Goal: Information Seeking & Learning: Learn about a topic

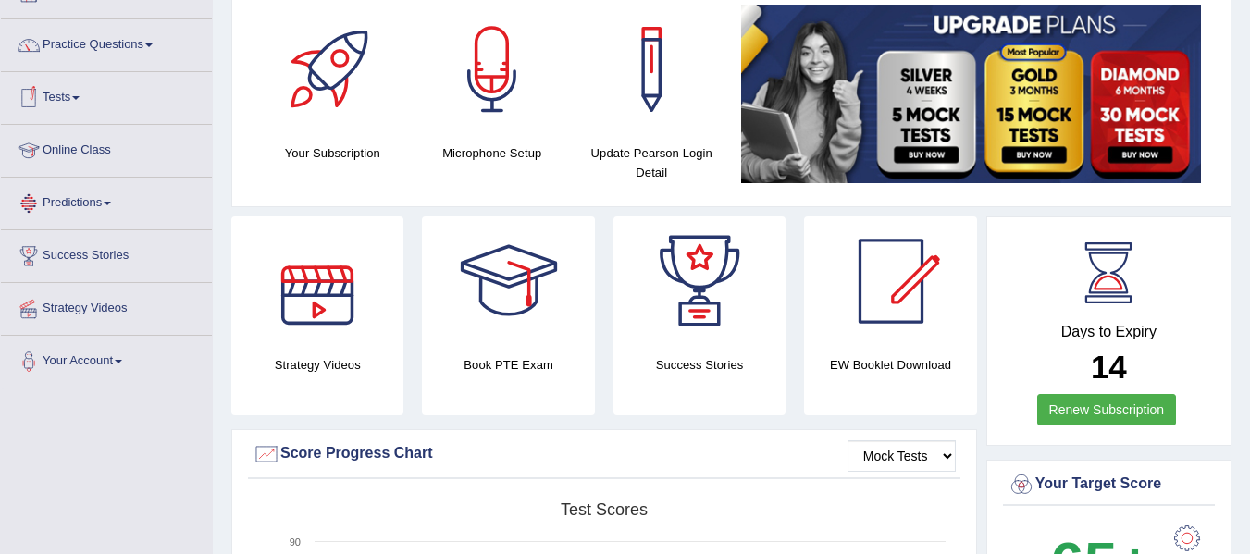
scroll to position [92, 0]
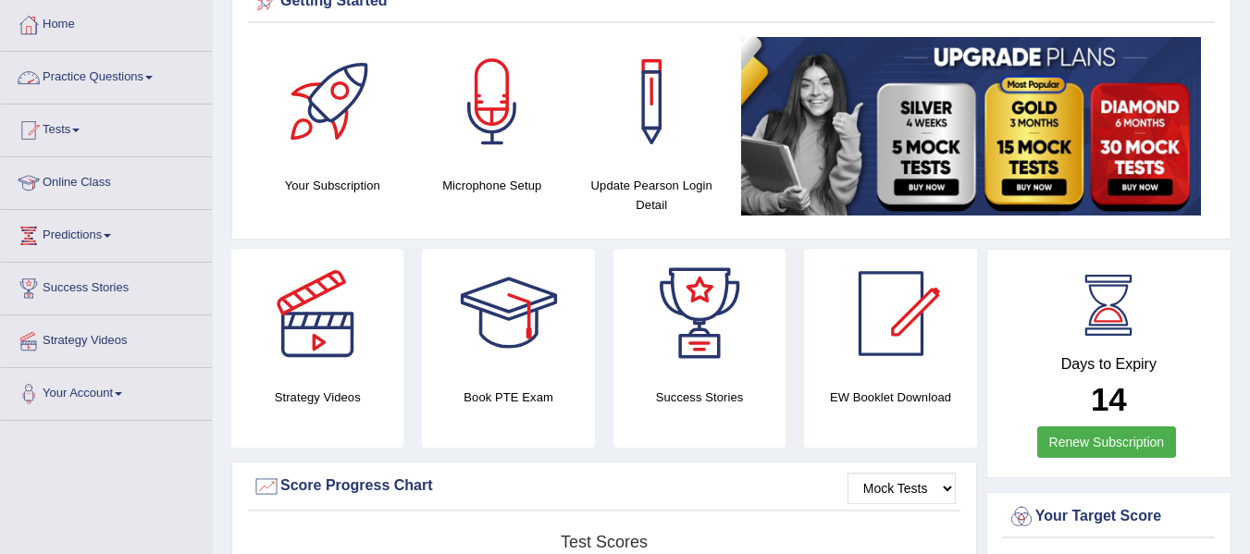
click at [159, 80] on link "Practice Questions" at bounding box center [106, 75] width 211 height 46
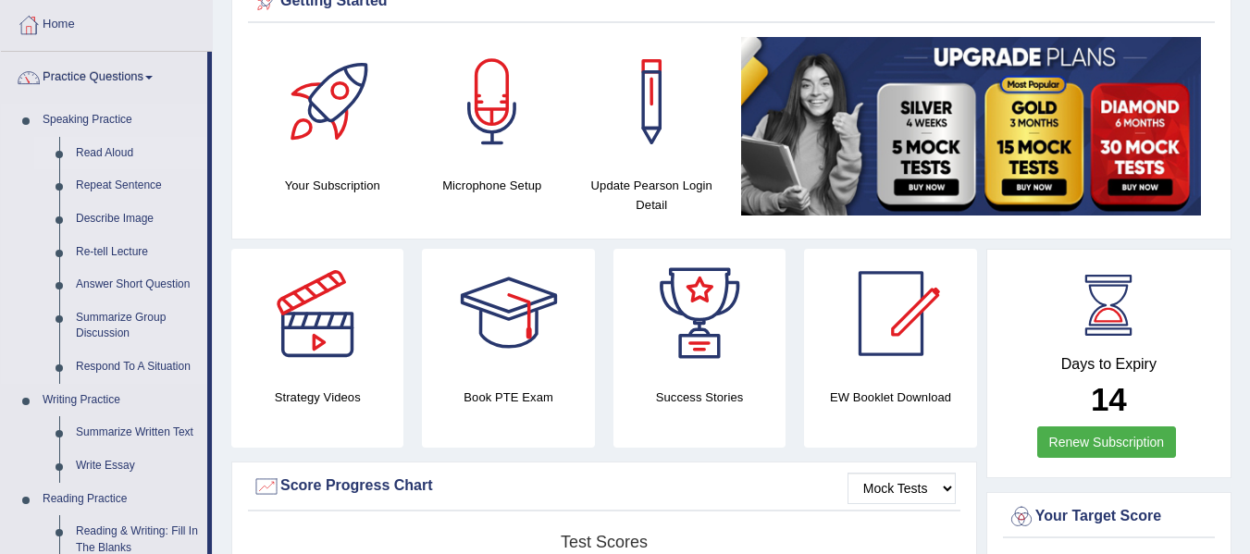
click at [106, 146] on link "Read Aloud" at bounding box center [138, 153] width 140 height 33
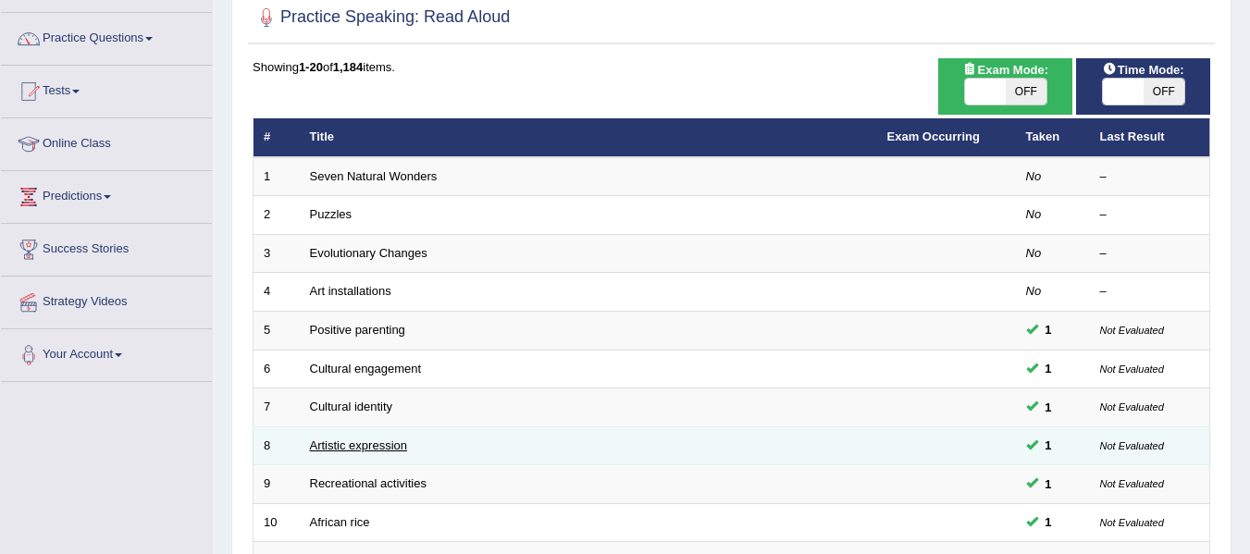
scroll to position [92, 0]
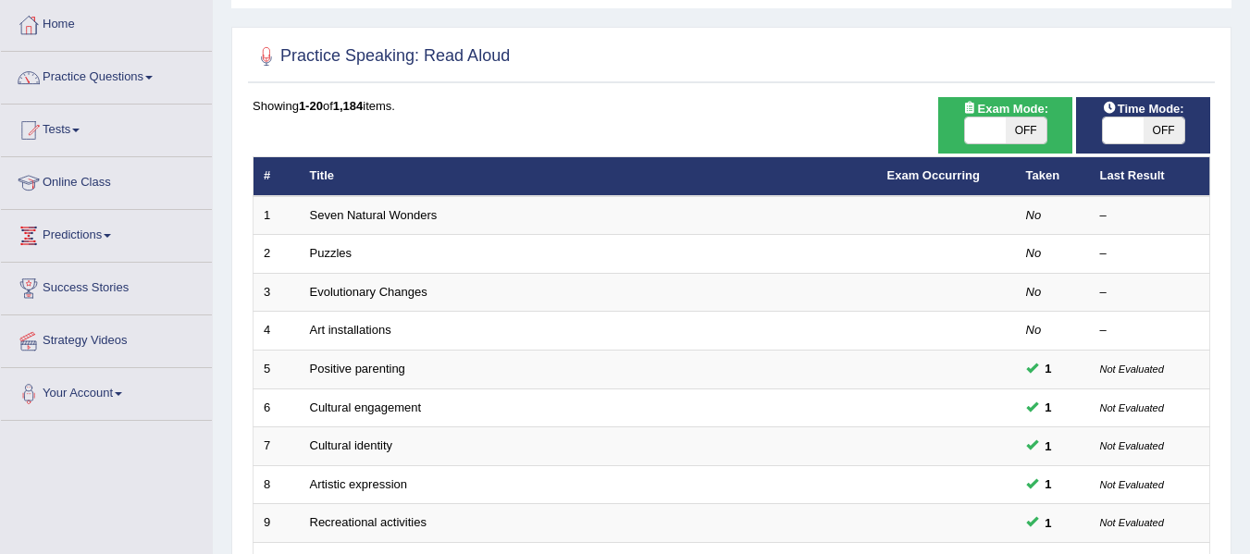
click at [1151, 135] on span "OFF" at bounding box center [1163, 130] width 41 height 26
checkbox input "true"
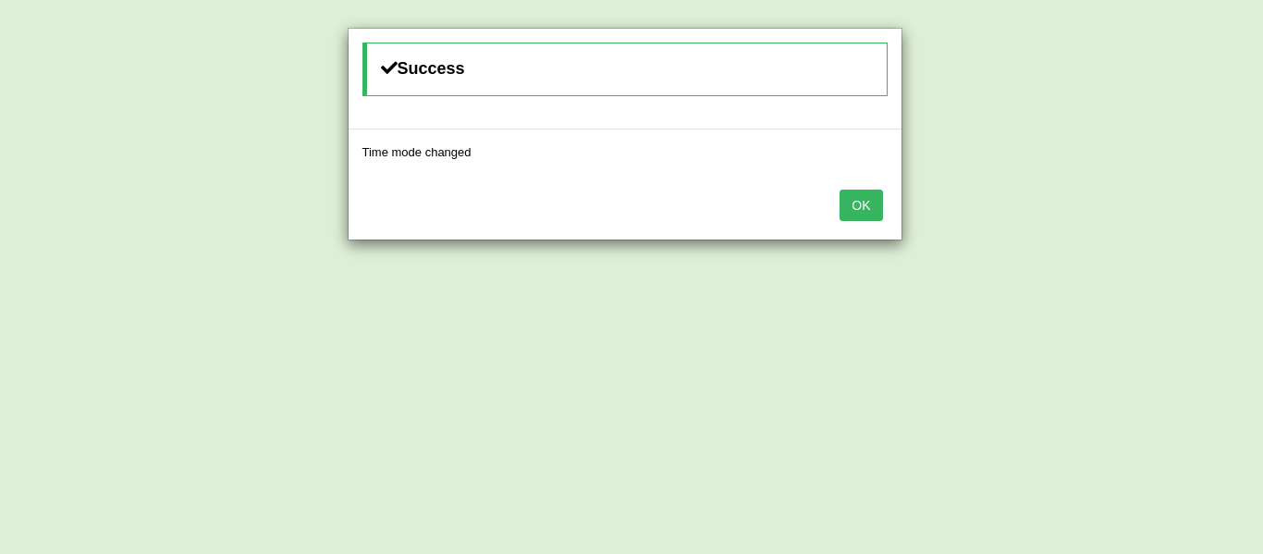
click at [855, 206] on button "OK" at bounding box center [861, 205] width 43 height 31
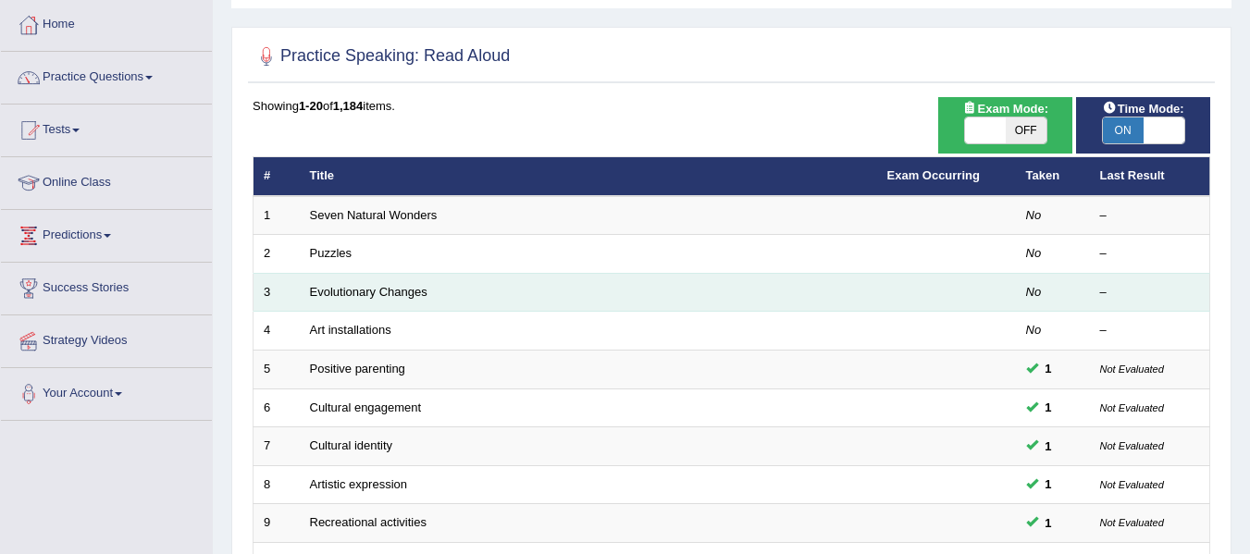
scroll to position [185, 0]
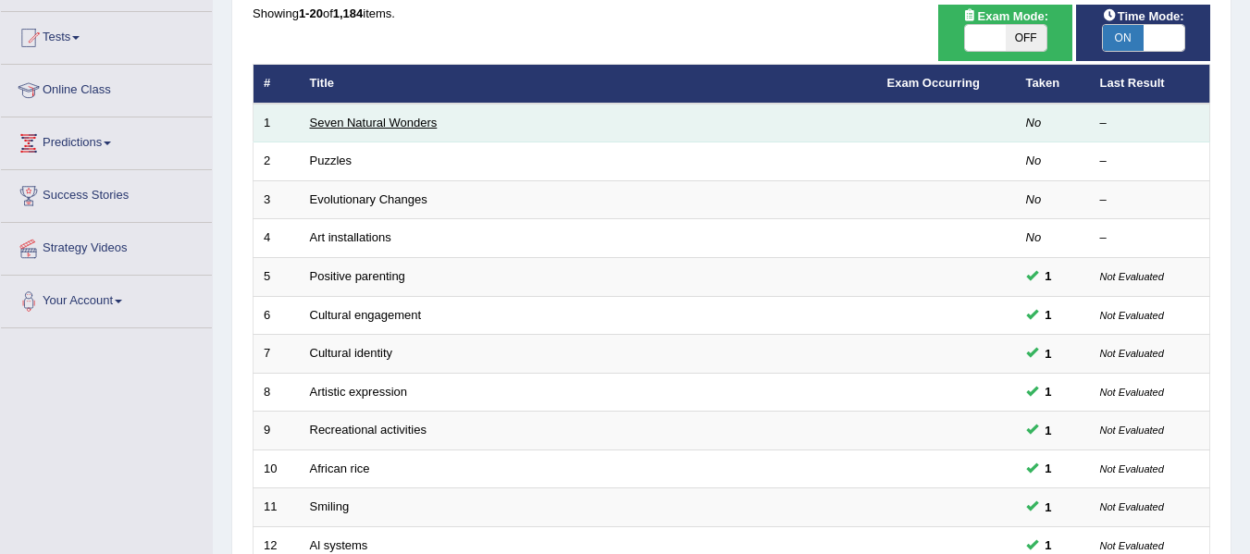
click at [421, 117] on link "Seven Natural Wonders" at bounding box center [374, 123] width 128 height 14
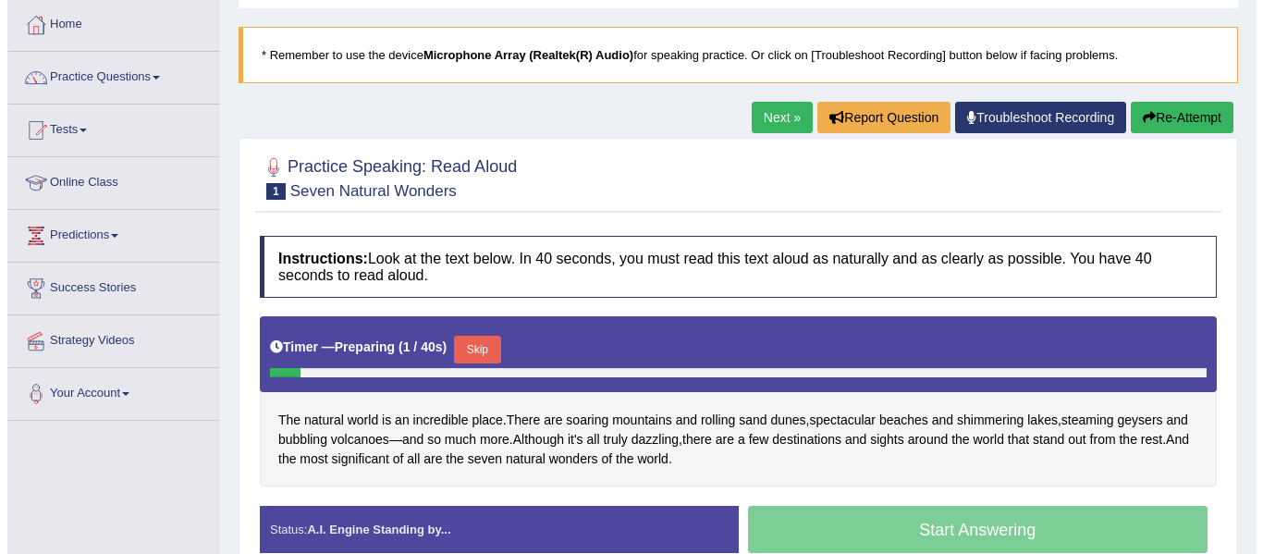
scroll to position [185, 0]
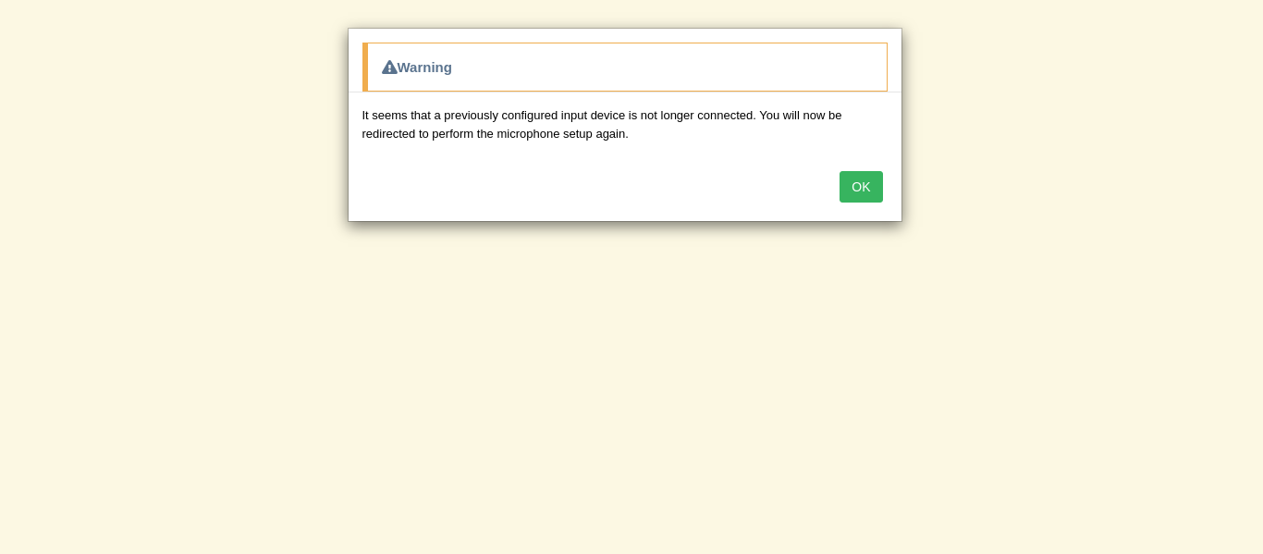
click at [863, 190] on button "OK" at bounding box center [861, 186] width 43 height 31
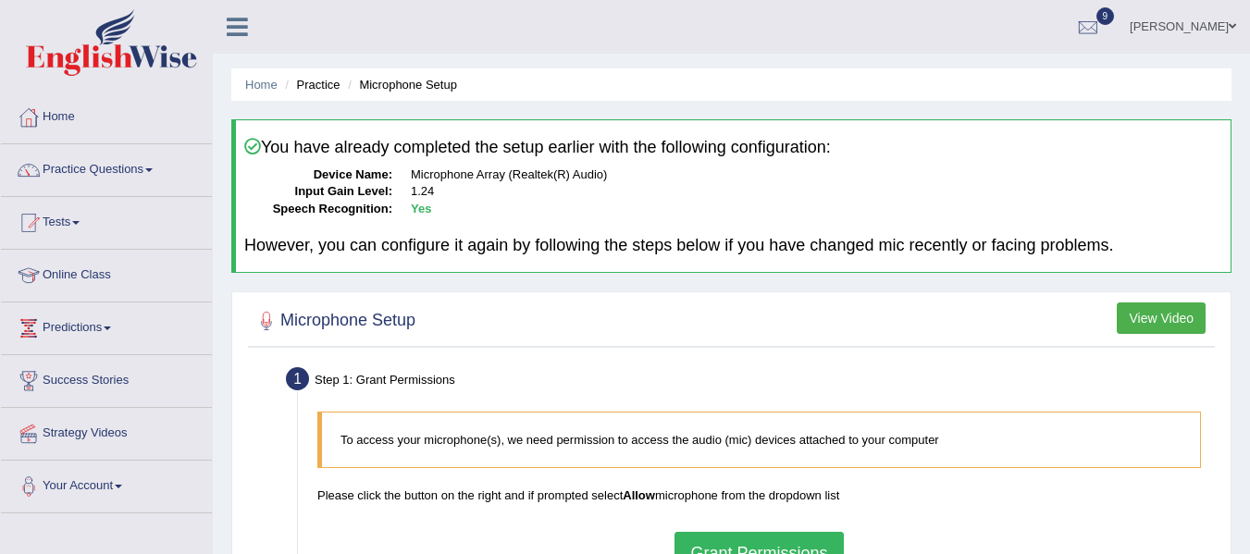
scroll to position [92, 0]
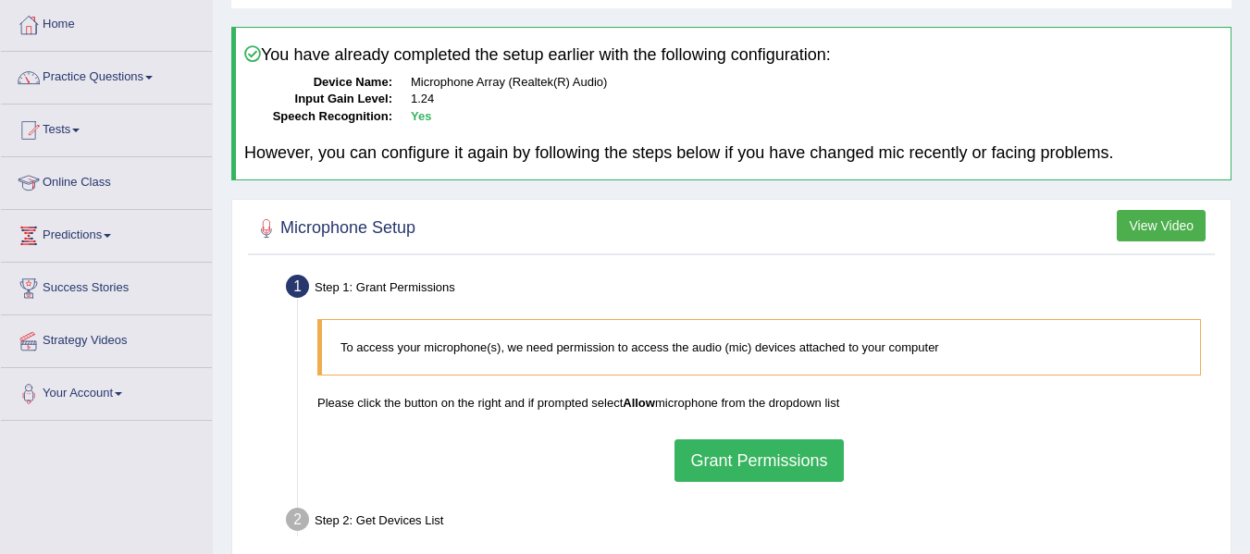
click at [1164, 234] on button "View Video" at bounding box center [1160, 225] width 89 height 31
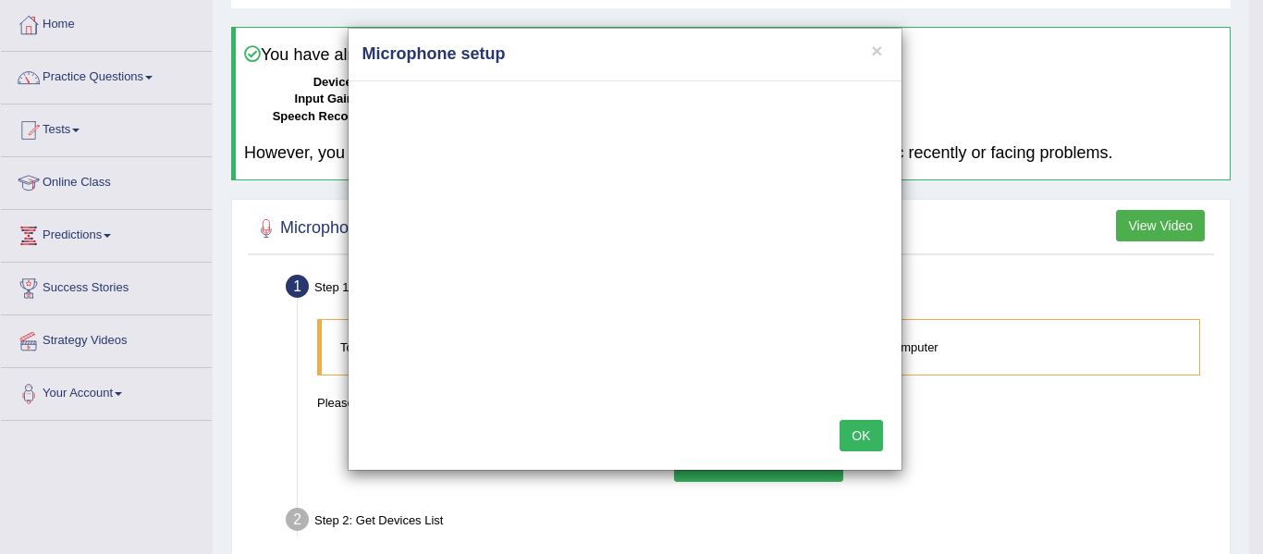
click at [876, 446] on button "OK" at bounding box center [861, 435] width 43 height 31
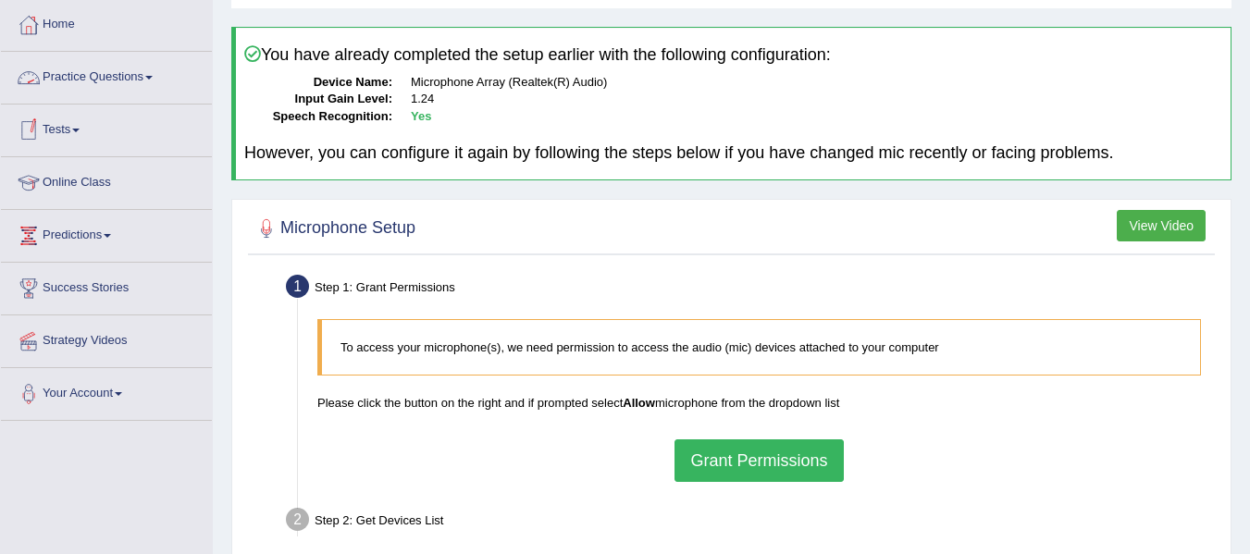
click at [155, 81] on link "Practice Questions" at bounding box center [106, 75] width 211 height 46
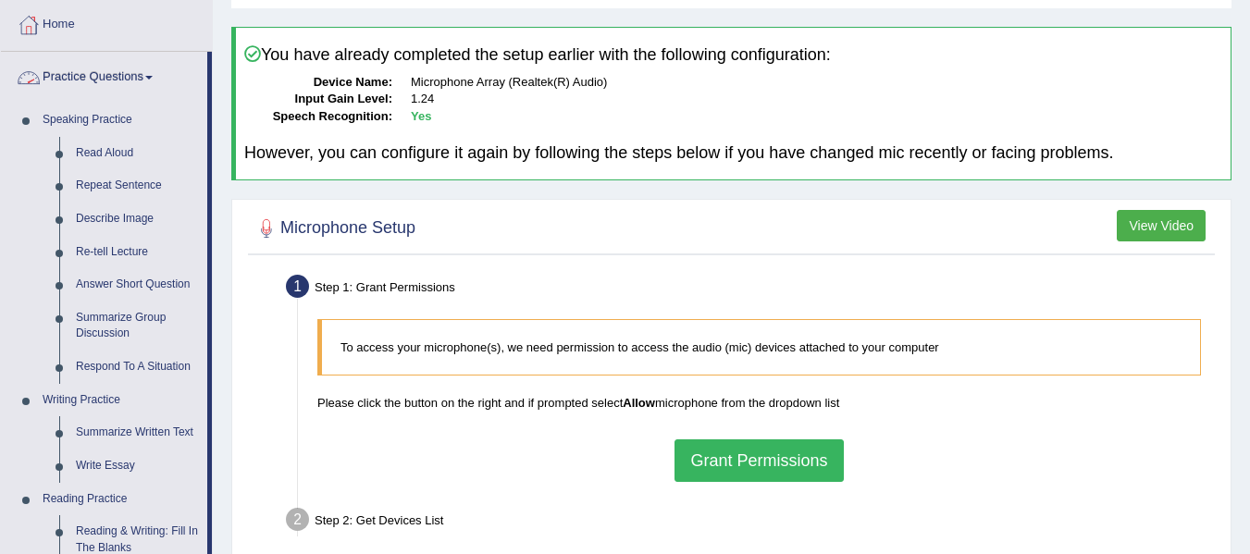
click at [122, 80] on link "Practice Questions" at bounding box center [104, 75] width 206 height 46
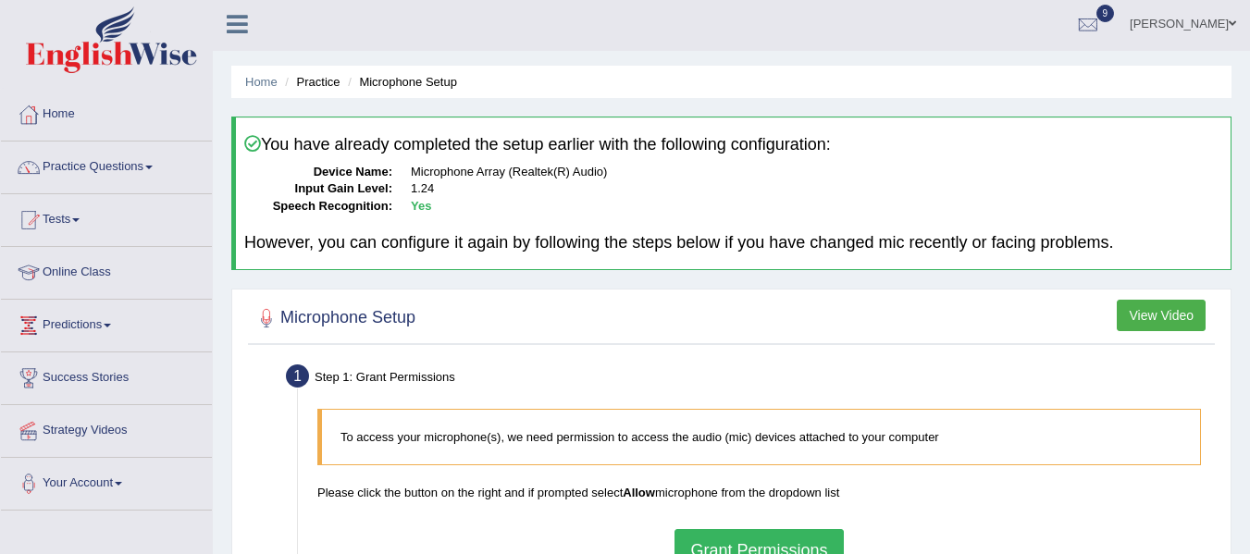
scroll to position [0, 0]
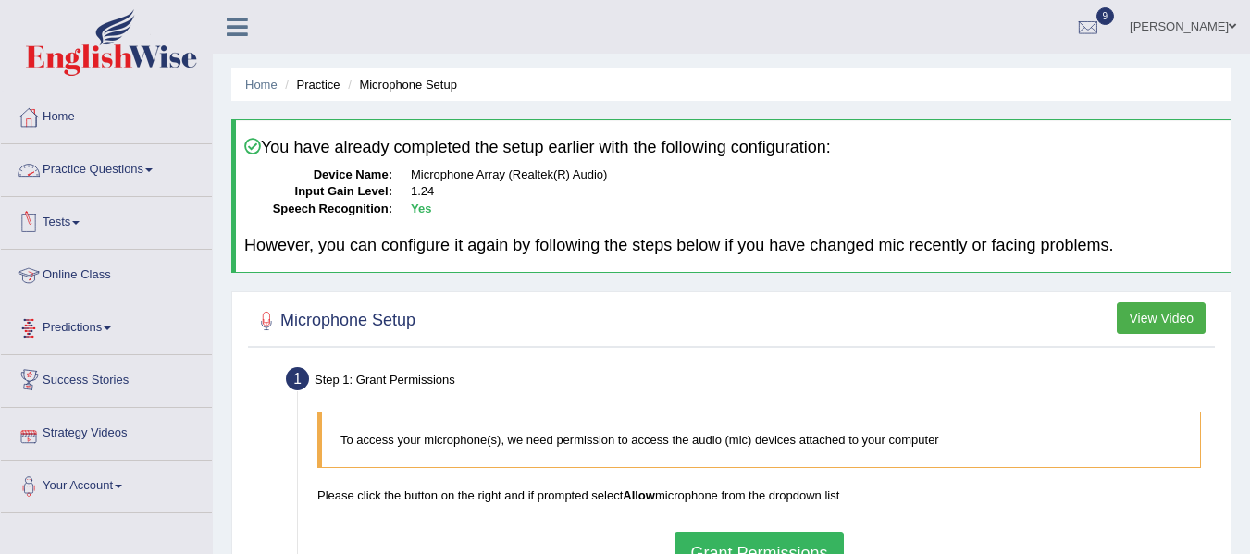
click at [146, 166] on link "Practice Questions" at bounding box center [106, 167] width 211 height 46
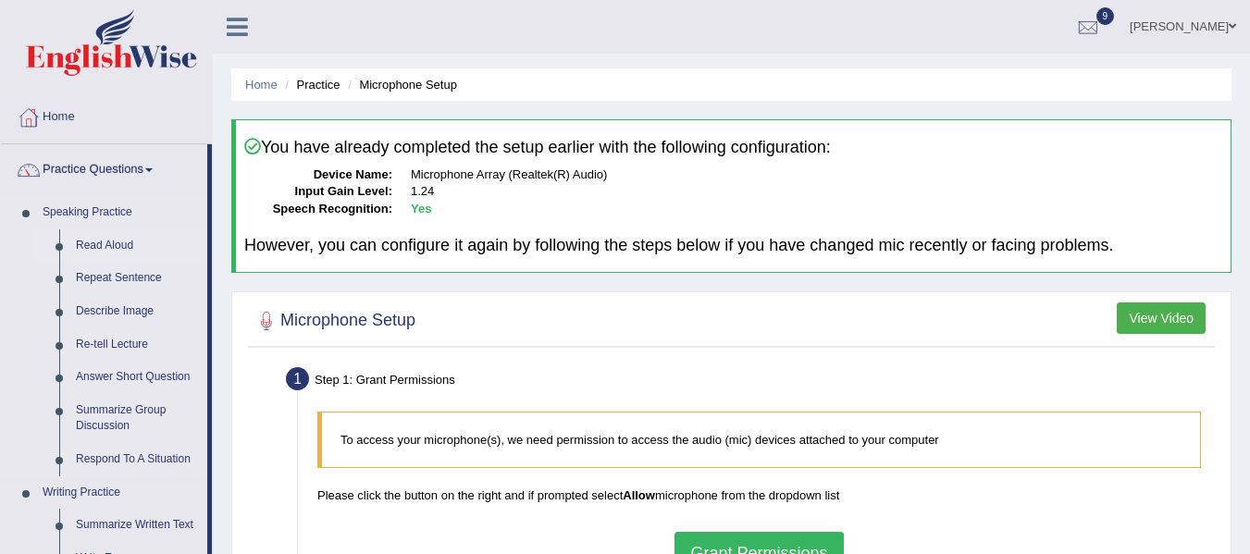
click at [99, 241] on link "Read Aloud" at bounding box center [138, 245] width 140 height 33
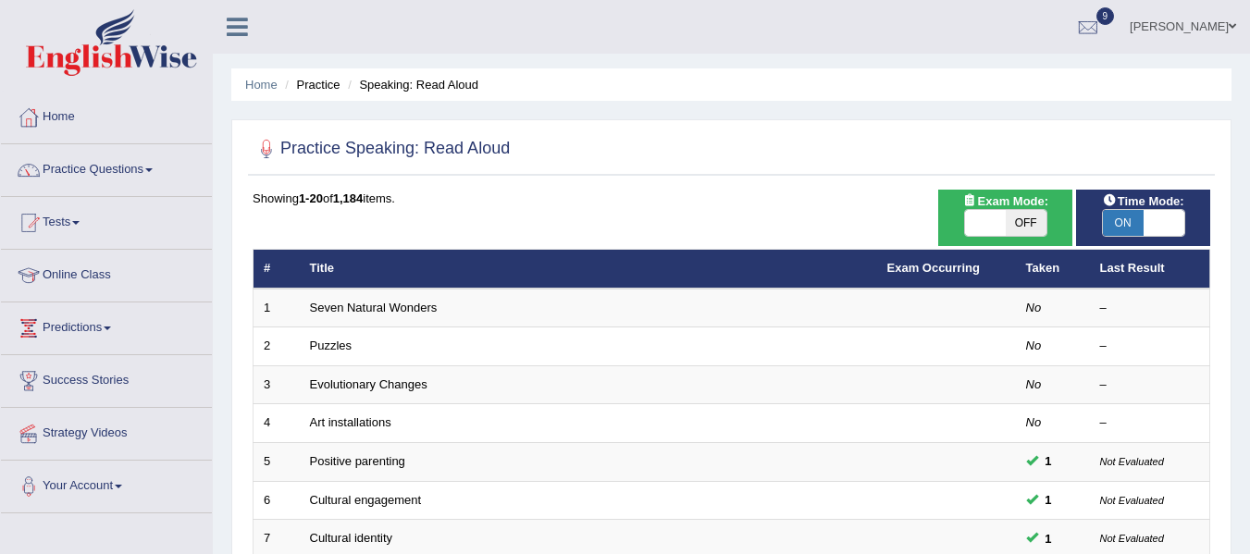
click at [1117, 218] on span "ON" at bounding box center [1122, 223] width 41 height 26
checkbox input "false"
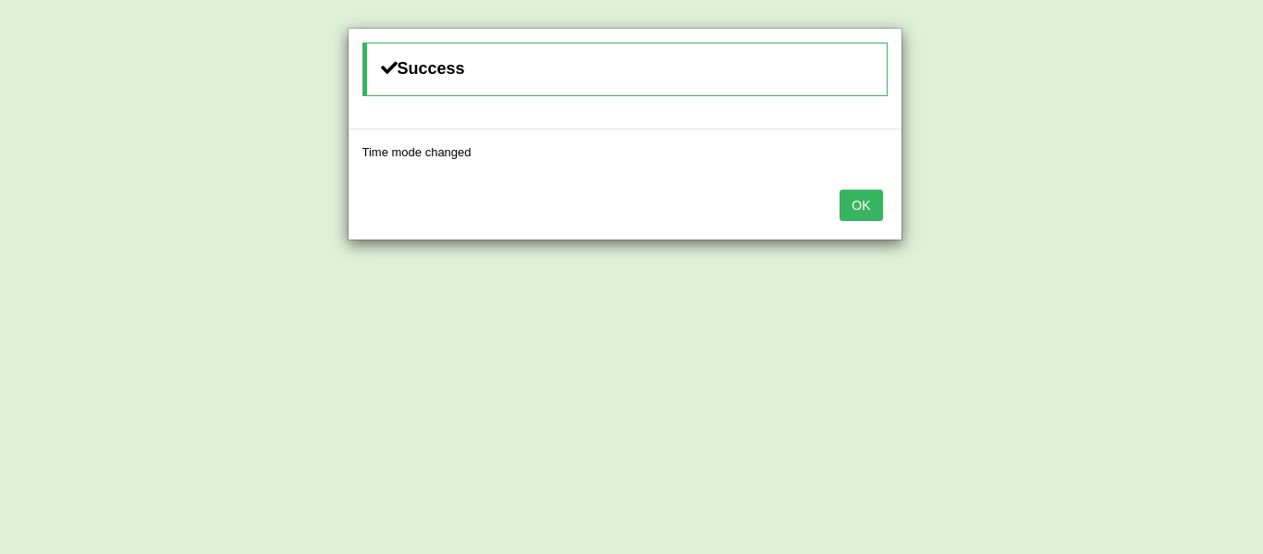
click at [880, 214] on button "OK" at bounding box center [861, 205] width 43 height 31
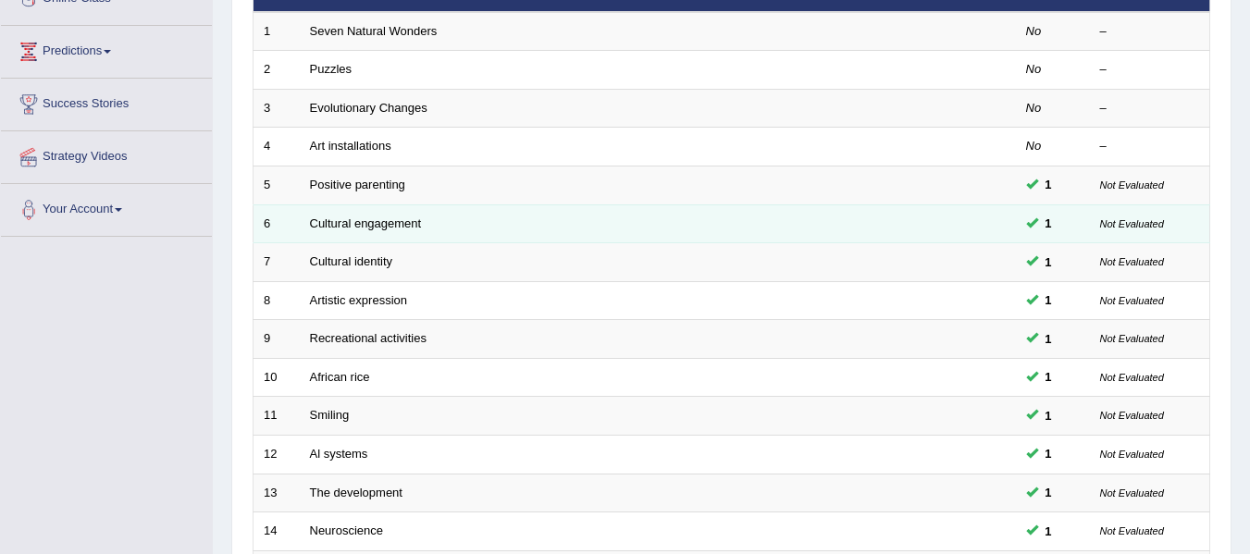
scroll to position [277, 0]
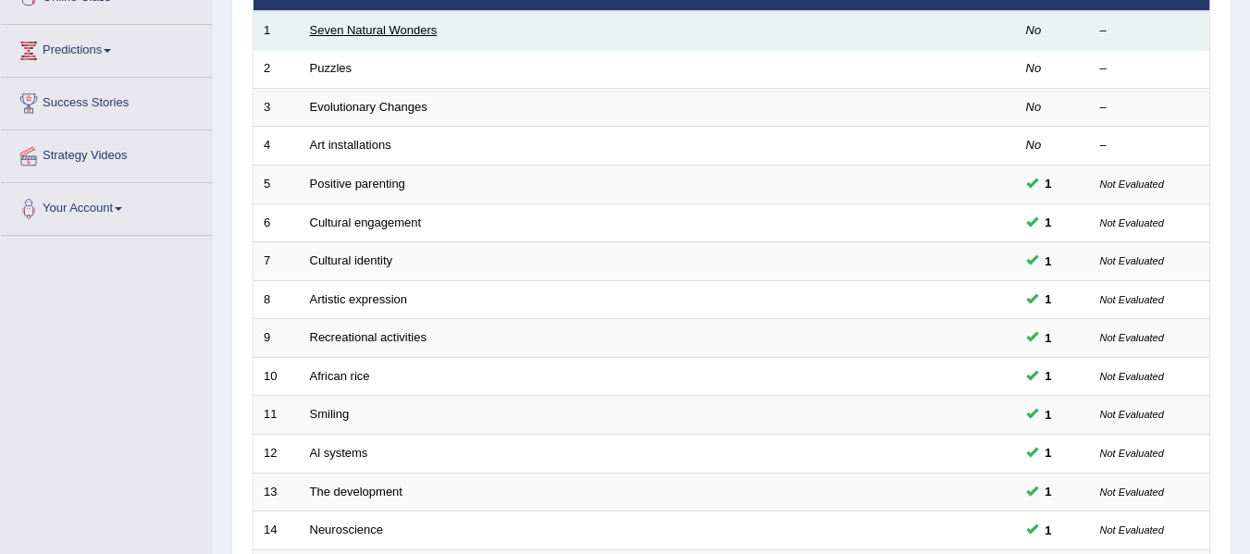
click at [376, 34] on link "Seven Natural Wonders" at bounding box center [374, 30] width 128 height 14
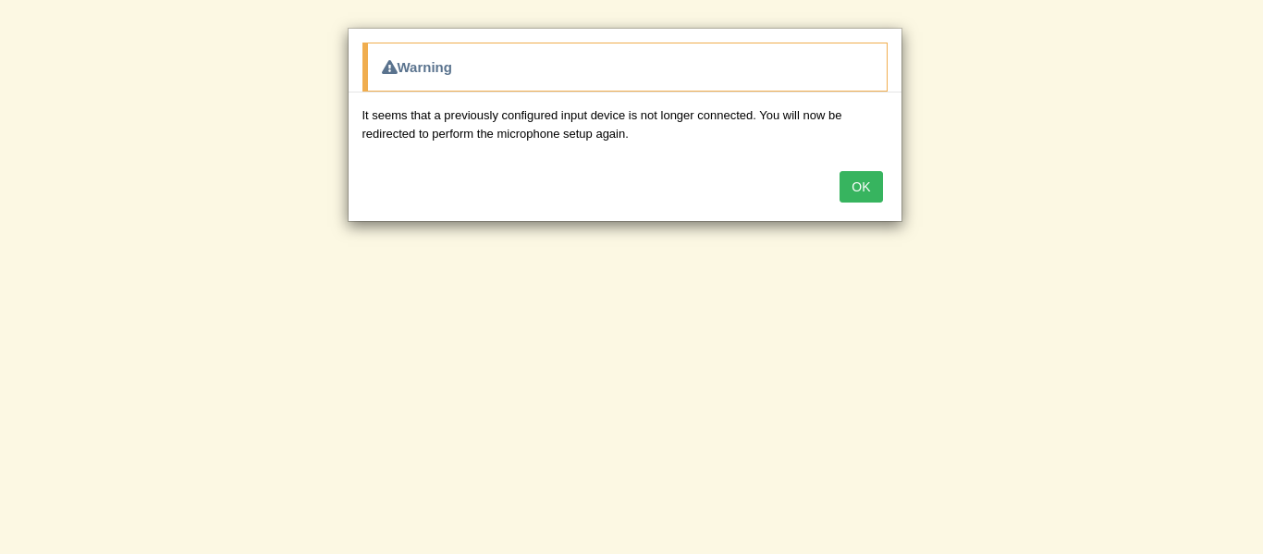
click at [867, 189] on button "OK" at bounding box center [861, 186] width 43 height 31
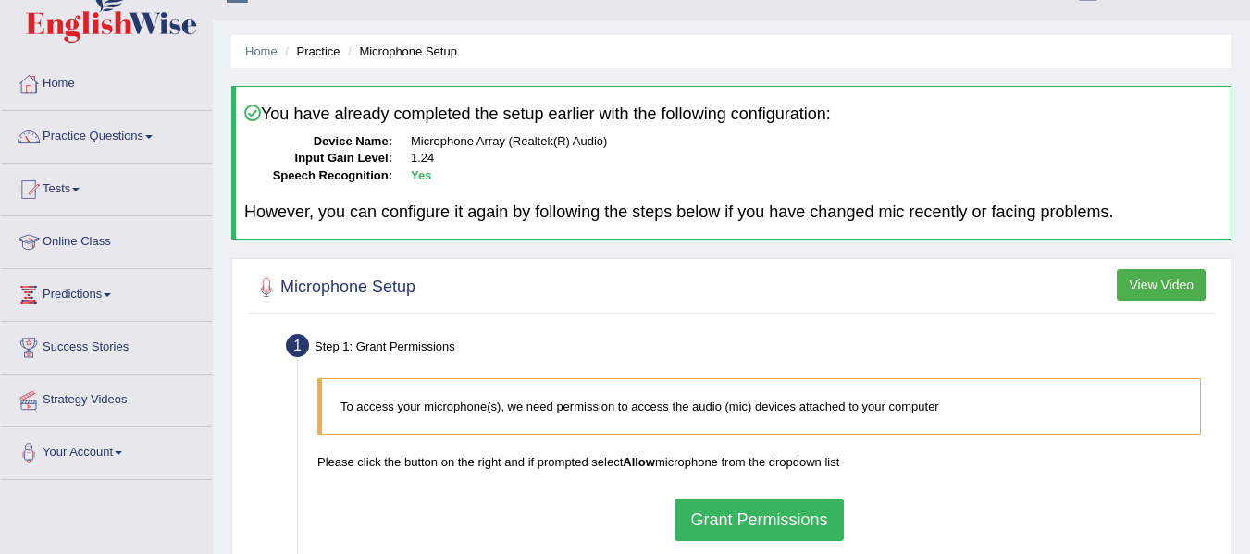
scroll to position [92, 0]
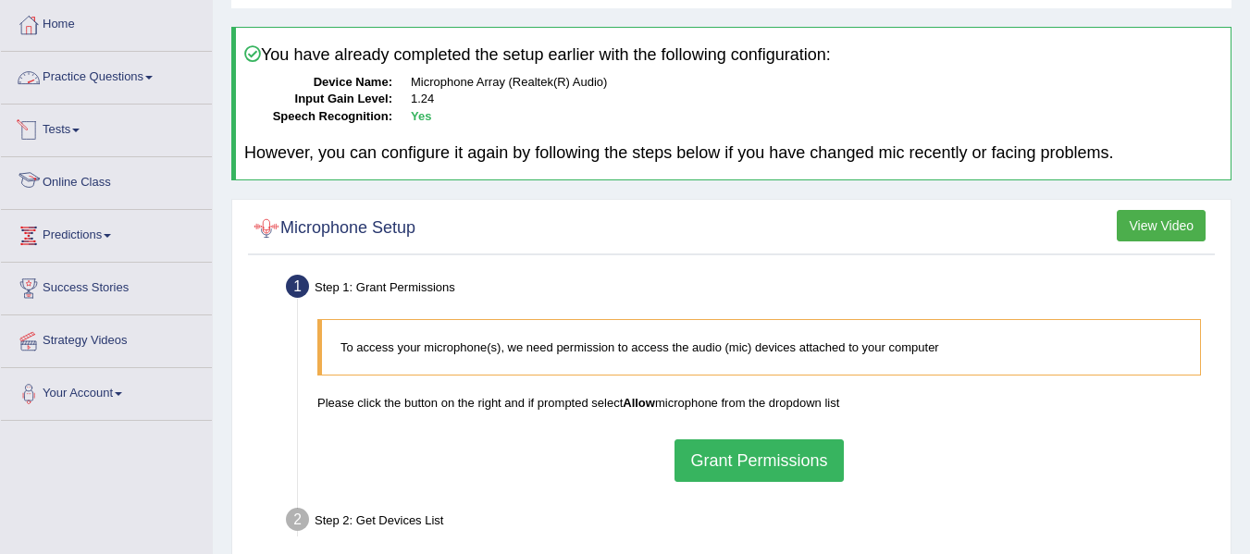
click at [133, 69] on link "Practice Questions" at bounding box center [106, 75] width 211 height 46
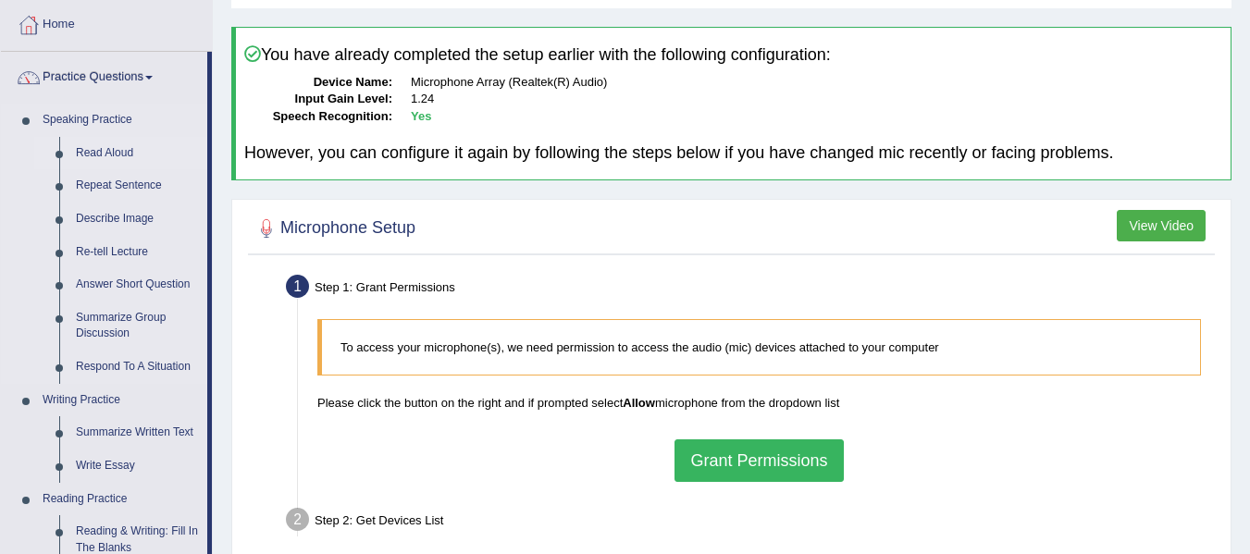
click at [127, 146] on link "Read Aloud" at bounding box center [138, 153] width 140 height 33
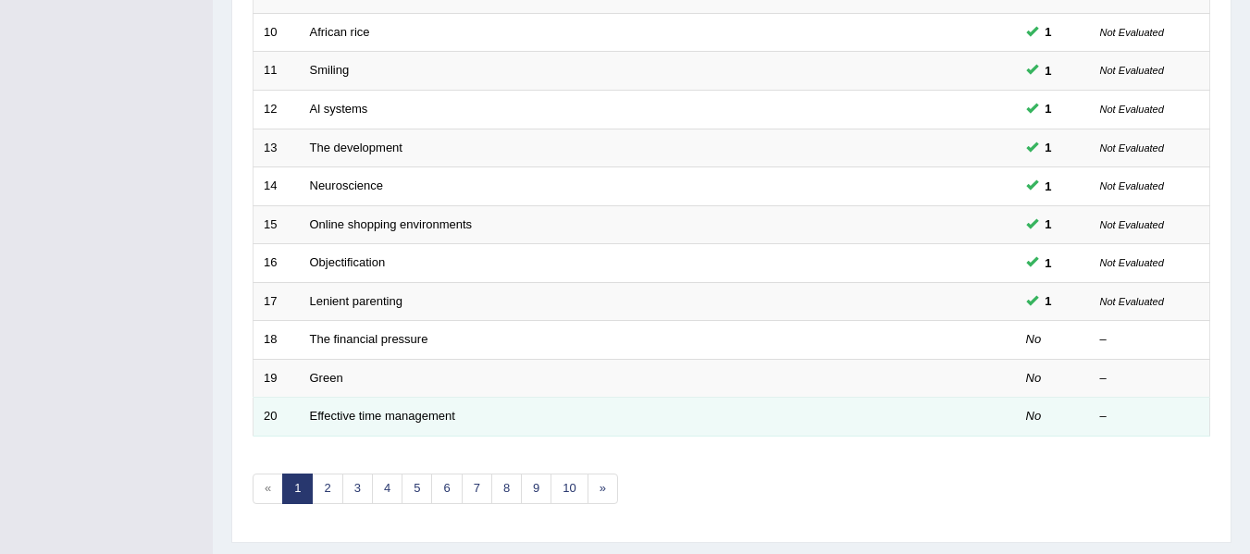
scroll to position [671, 0]
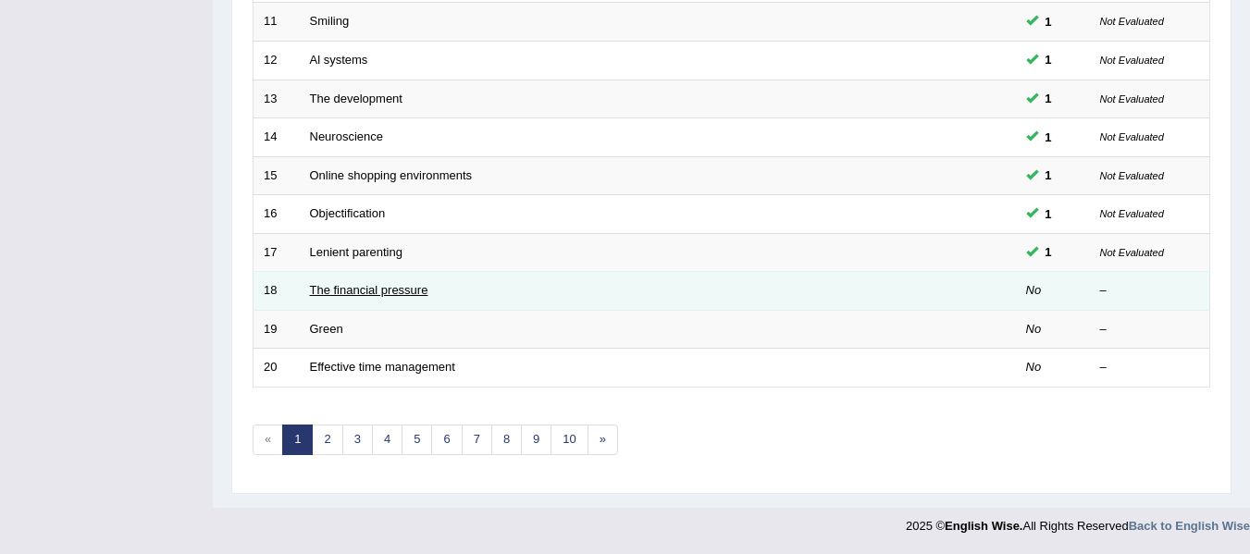
click at [368, 289] on link "The financial pressure" at bounding box center [369, 290] width 118 height 14
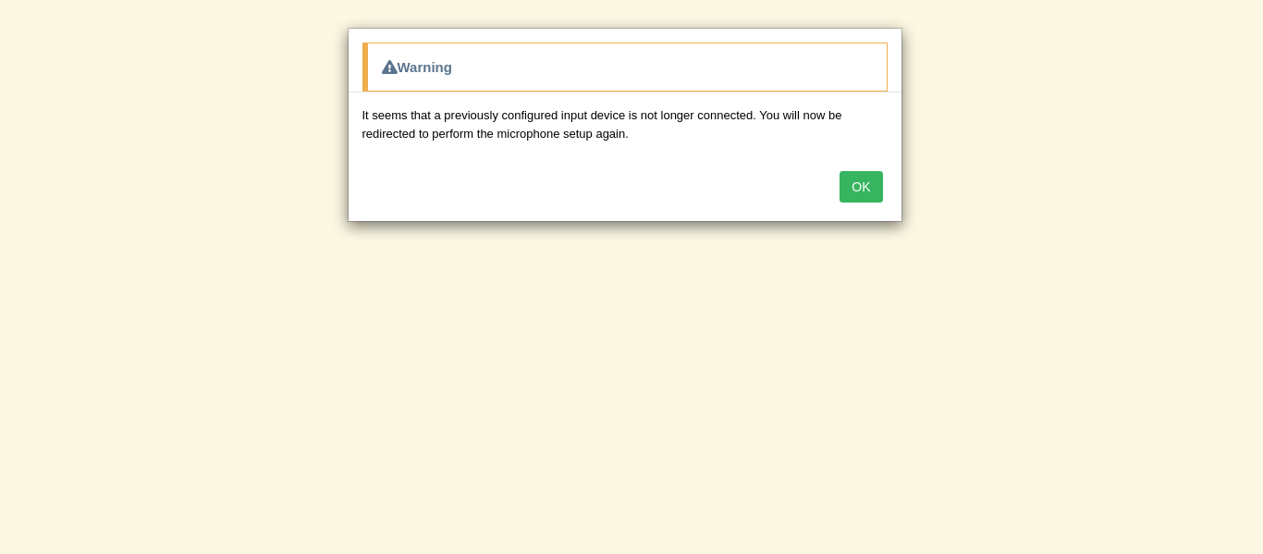
drag, startPoint x: 880, startPoint y: 191, endPoint x: 856, endPoint y: 201, distance: 26.1
click at [880, 191] on button "OK" at bounding box center [861, 186] width 43 height 31
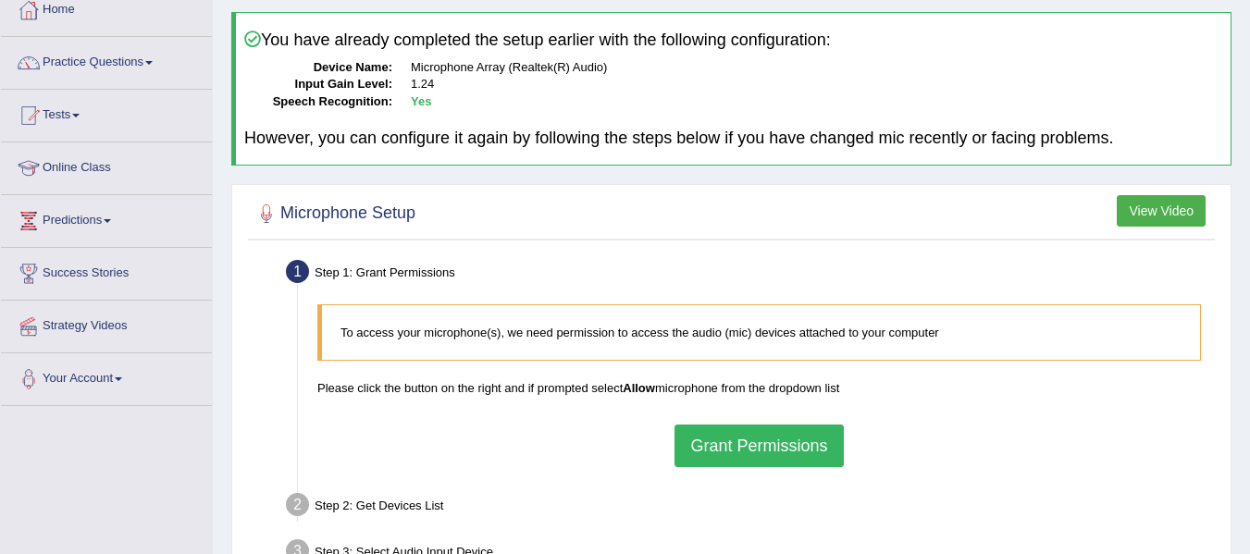
scroll to position [92, 0]
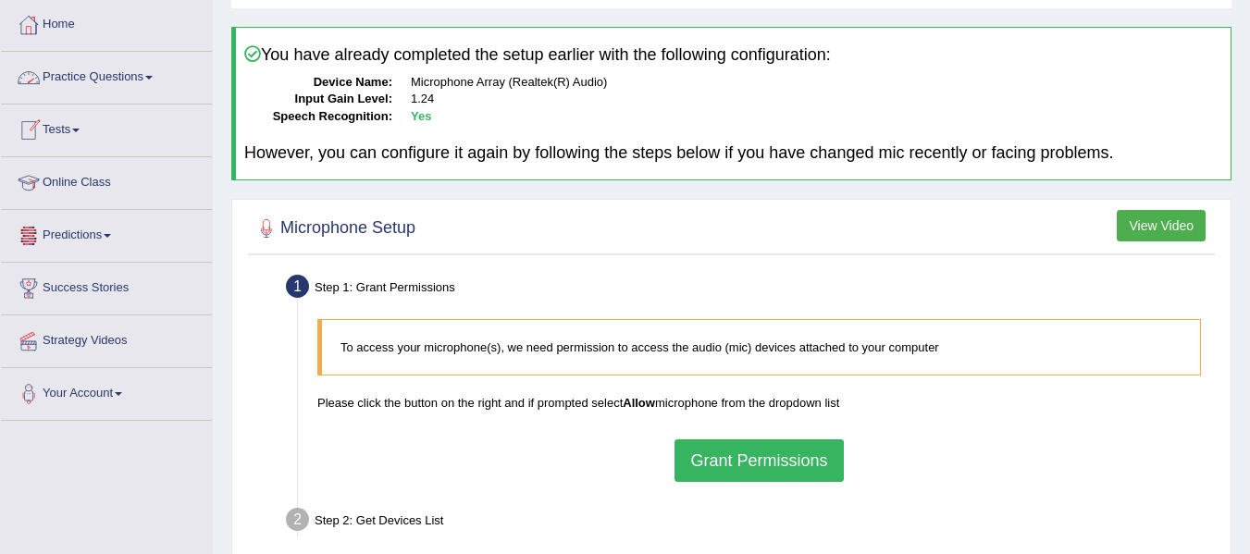
click at [141, 77] on link "Practice Questions" at bounding box center [106, 75] width 211 height 46
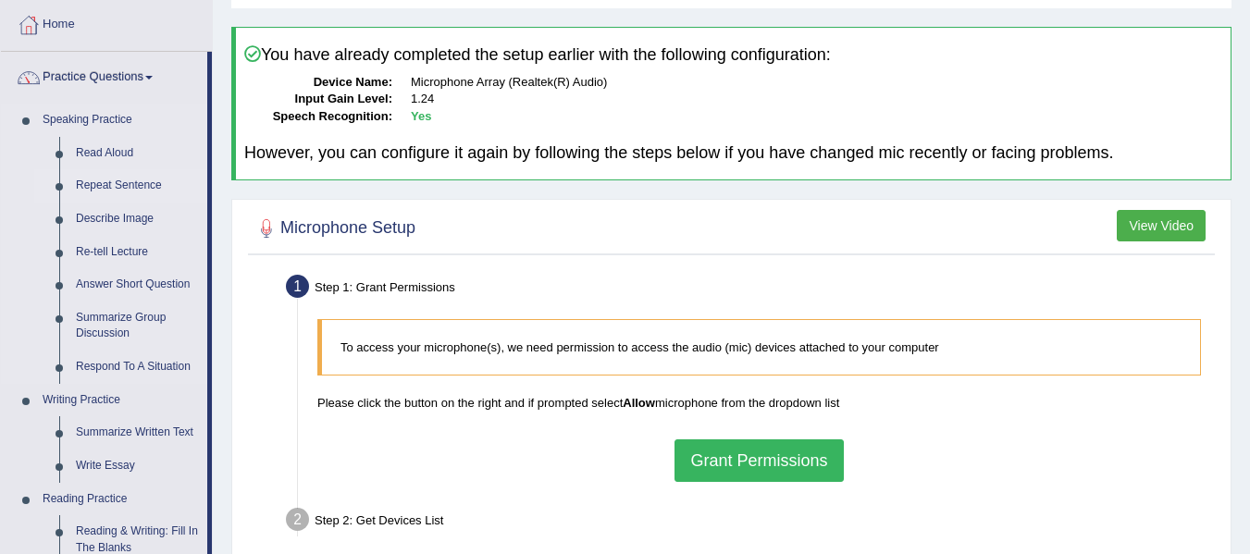
click at [141, 186] on link "Repeat Sentence" at bounding box center [138, 185] width 140 height 33
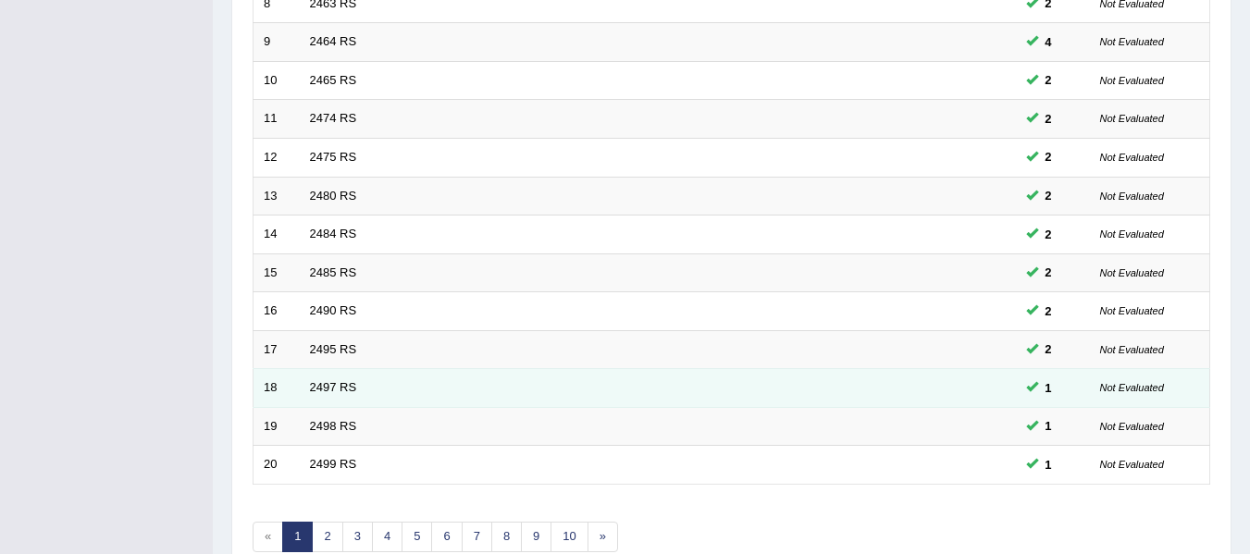
scroll to position [671, 0]
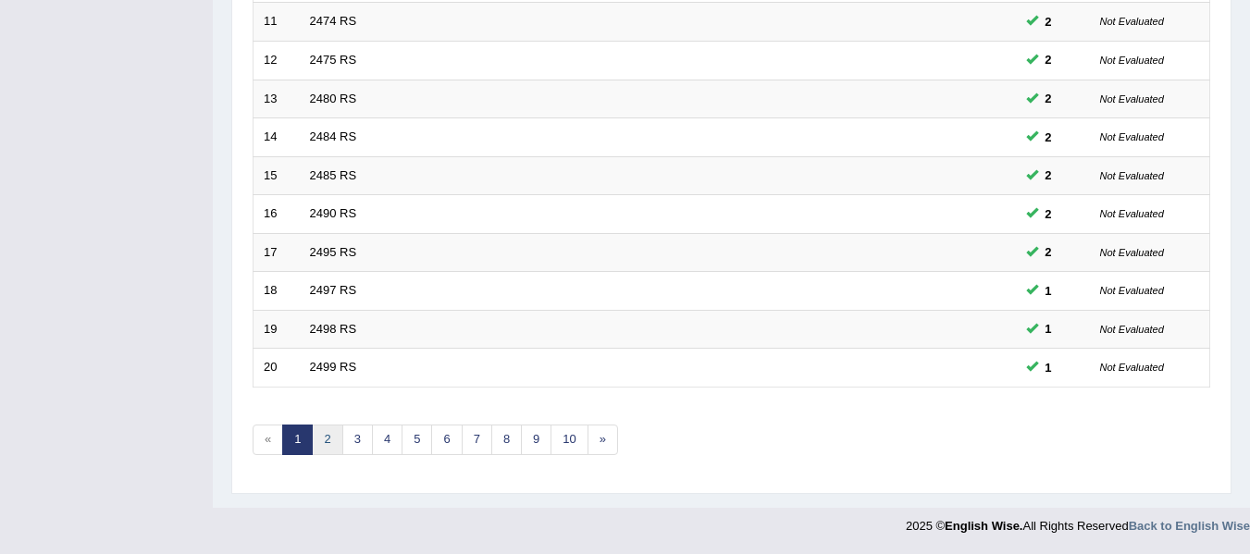
click at [339, 435] on link "2" at bounding box center [327, 440] width 31 height 31
click at [439, 443] on link "6" at bounding box center [446, 440] width 31 height 31
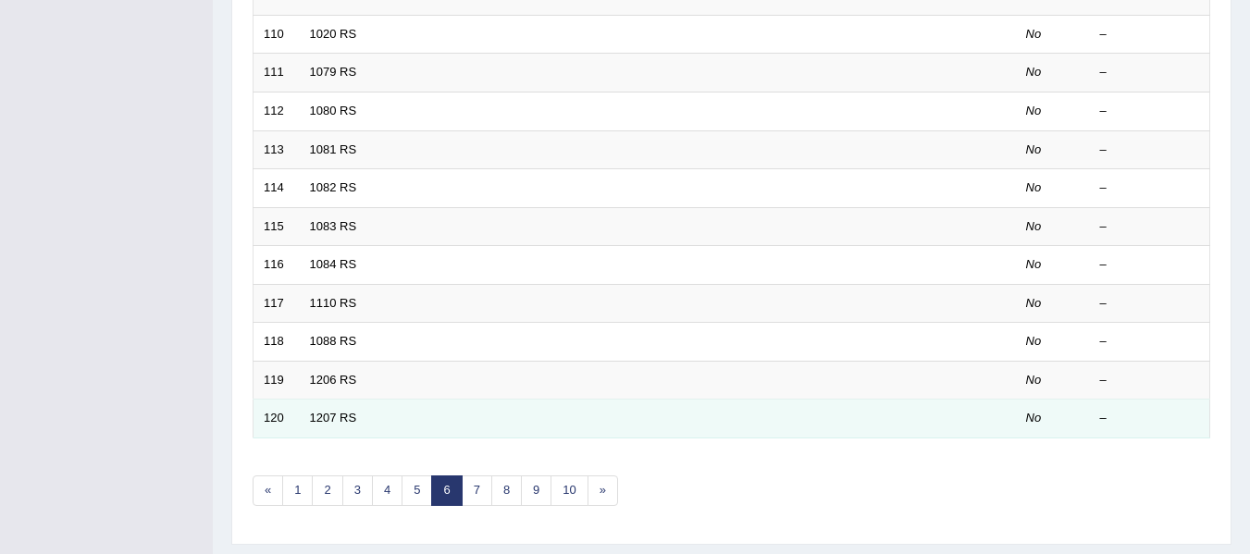
scroll to position [647, 0]
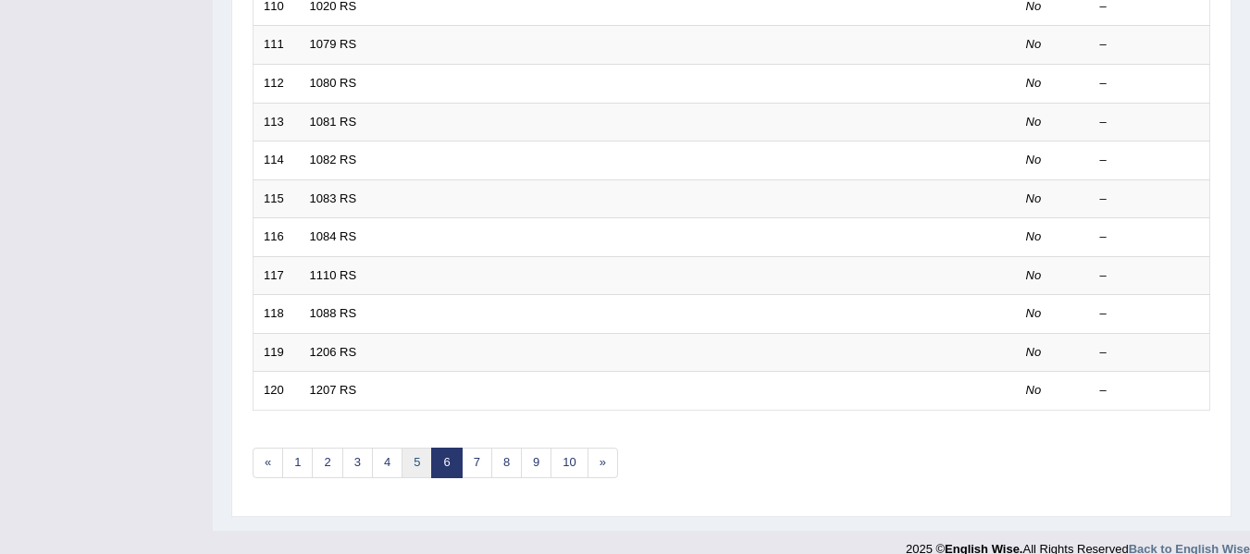
click at [423, 475] on link "5" at bounding box center [416, 463] width 31 height 31
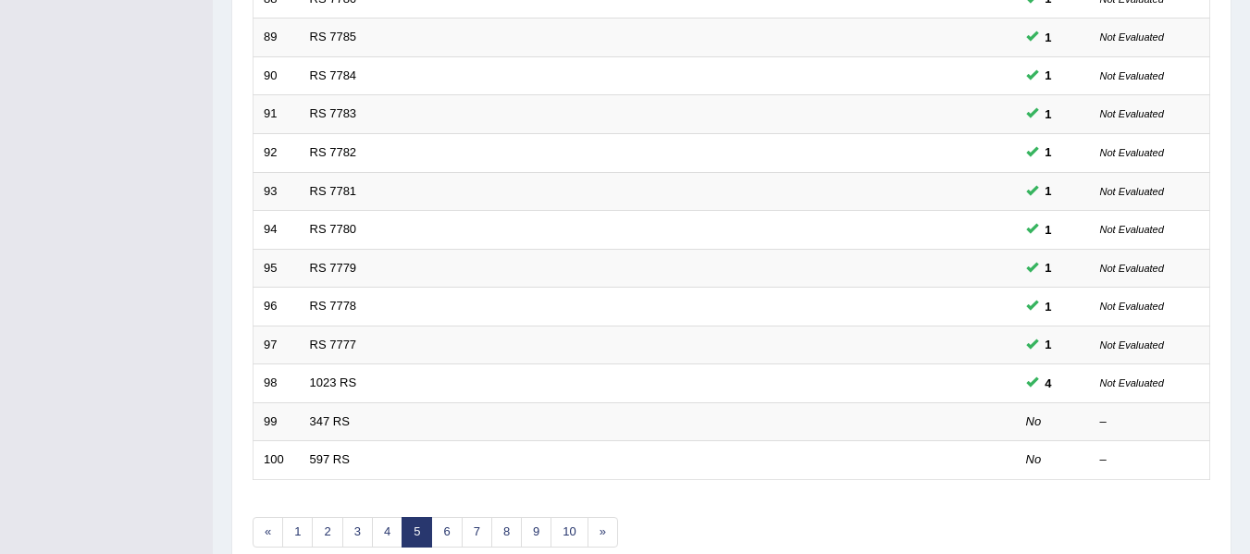
scroll to position [671, 0]
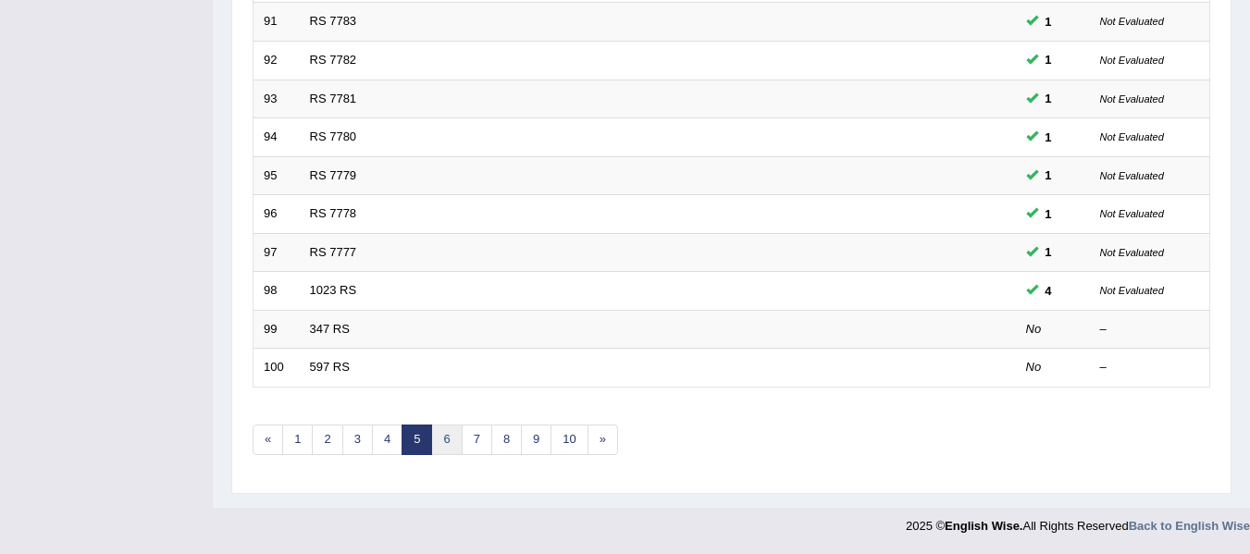
click at [459, 437] on link "6" at bounding box center [446, 440] width 31 height 31
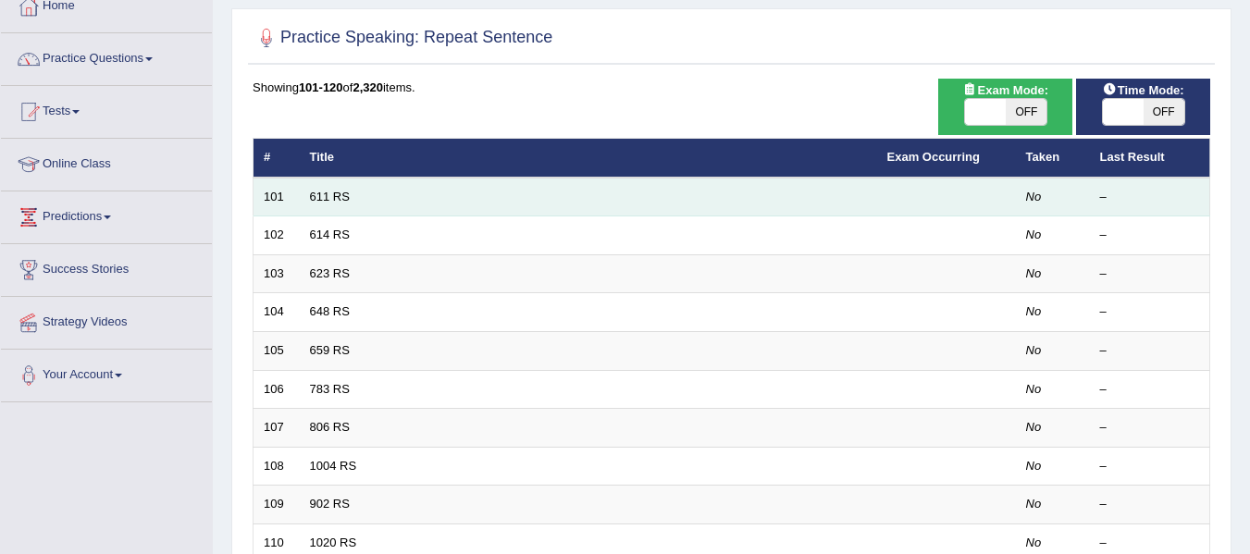
scroll to position [92, 0]
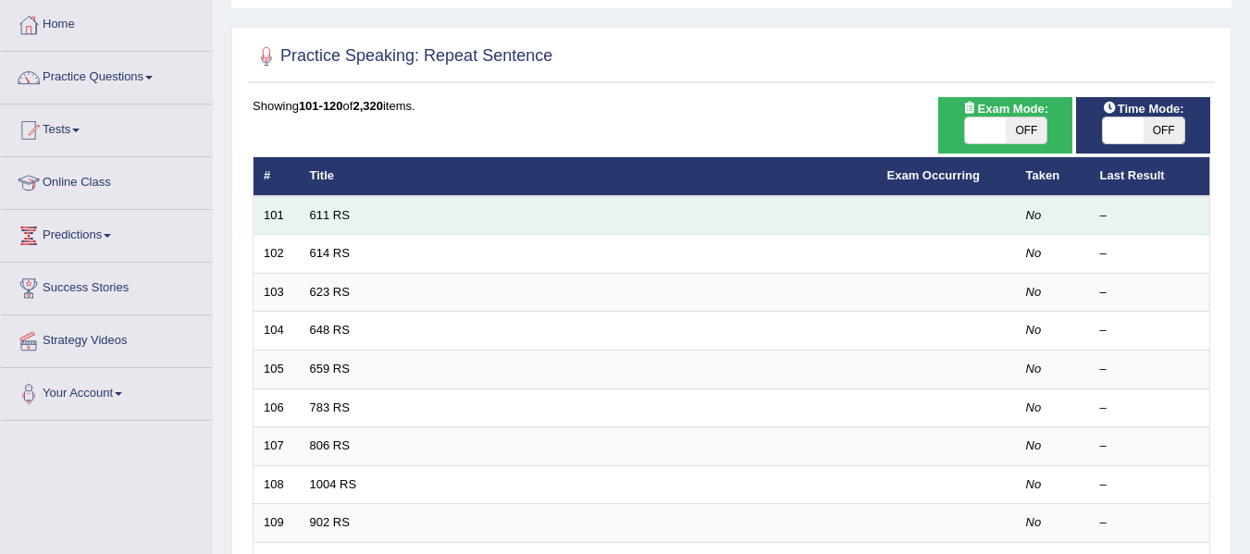
click at [304, 214] on td "611 RS" at bounding box center [588, 215] width 577 height 39
click at [373, 205] on td "611 RS" at bounding box center [588, 215] width 577 height 39
click at [373, 206] on td "611 RS" at bounding box center [588, 215] width 577 height 39
click at [328, 216] on link "611 RS" at bounding box center [330, 215] width 40 height 14
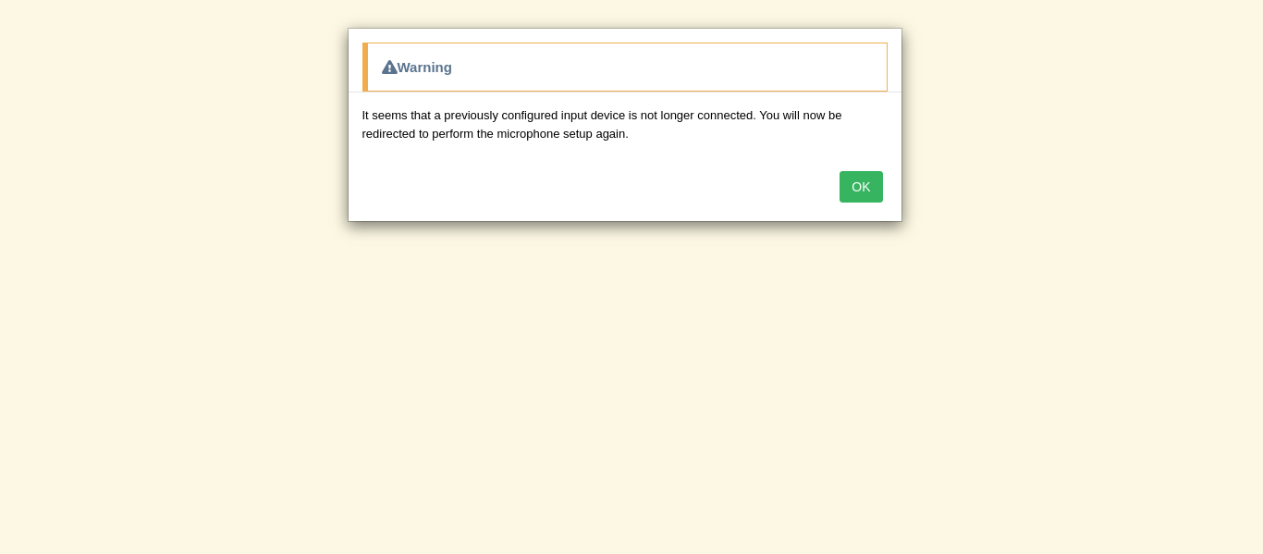
click at [865, 189] on button "OK" at bounding box center [861, 186] width 43 height 31
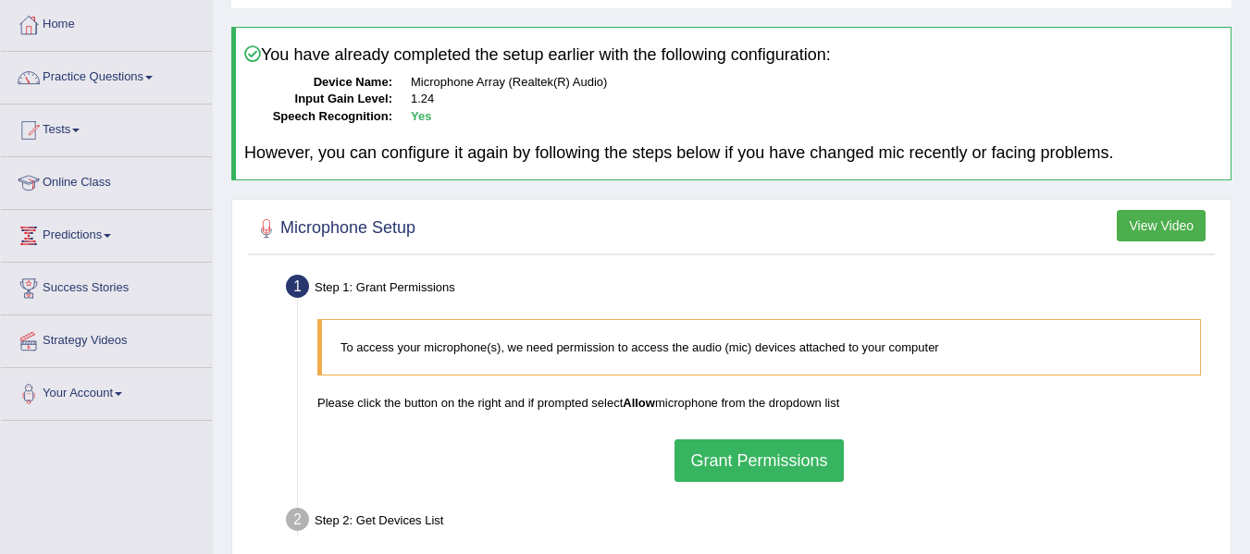
scroll to position [185, 0]
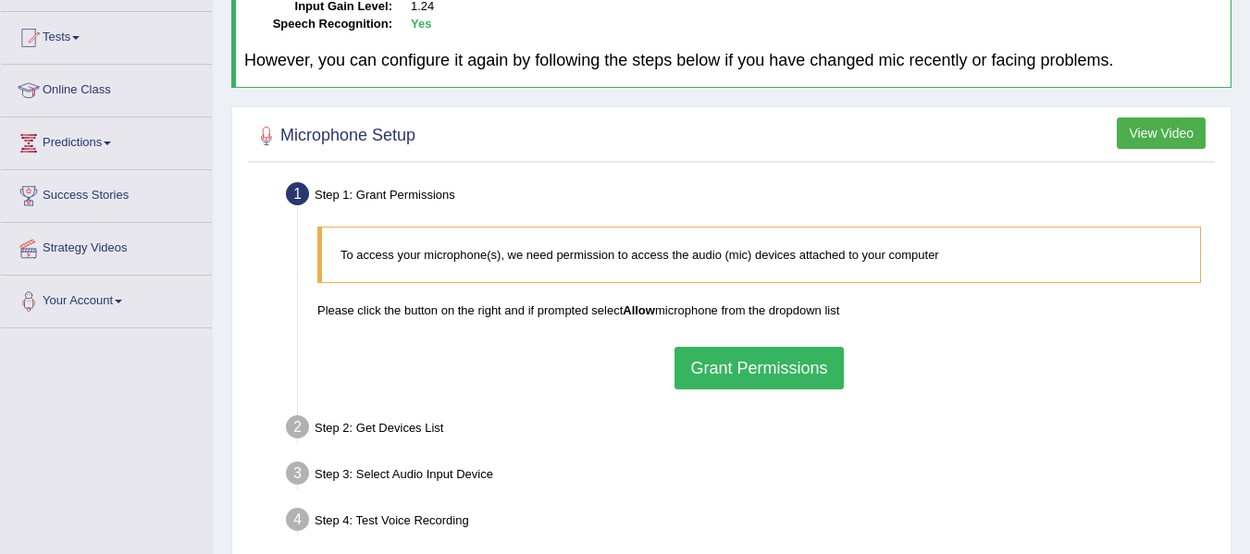
click at [770, 376] on button "Grant Permissions" at bounding box center [758, 368] width 168 height 43
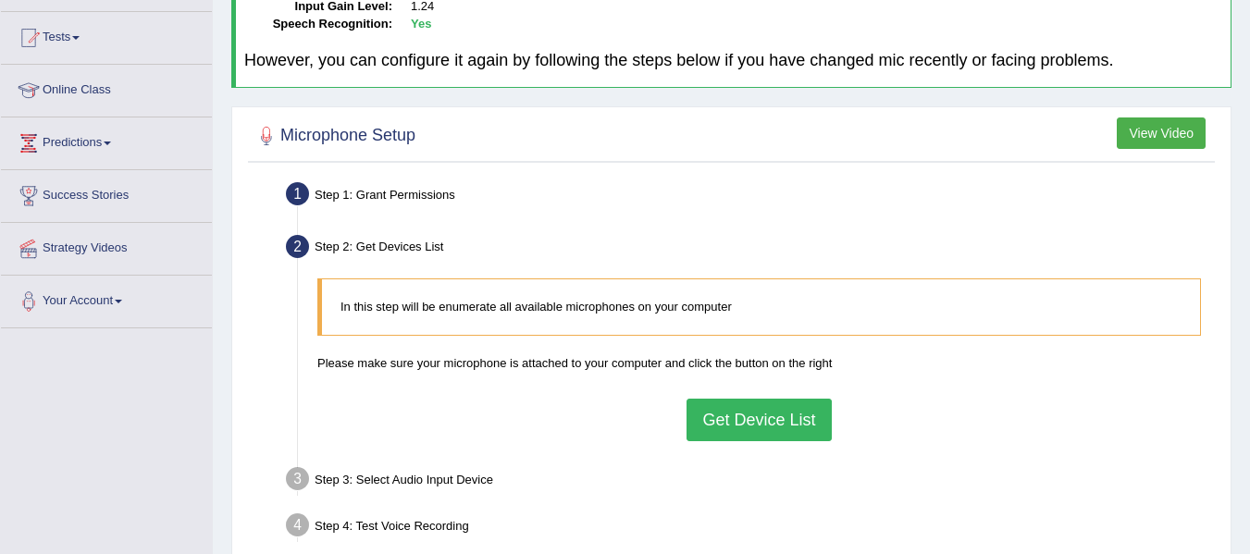
click at [741, 428] on button "Get Device List" at bounding box center [758, 420] width 144 height 43
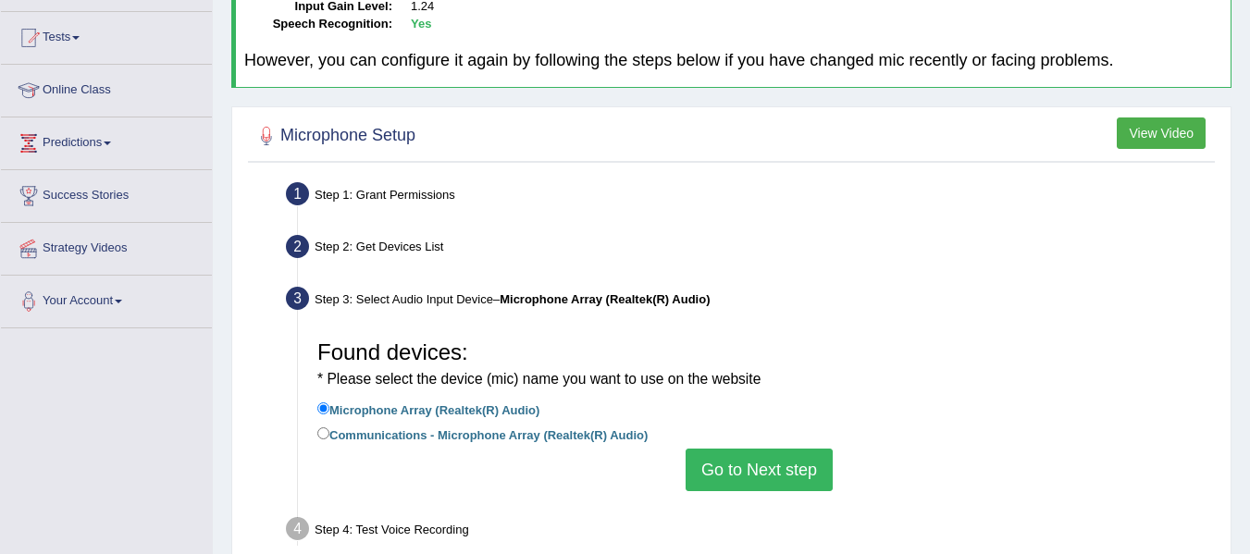
click at [758, 476] on button "Go to Next step" at bounding box center [758, 470] width 147 height 43
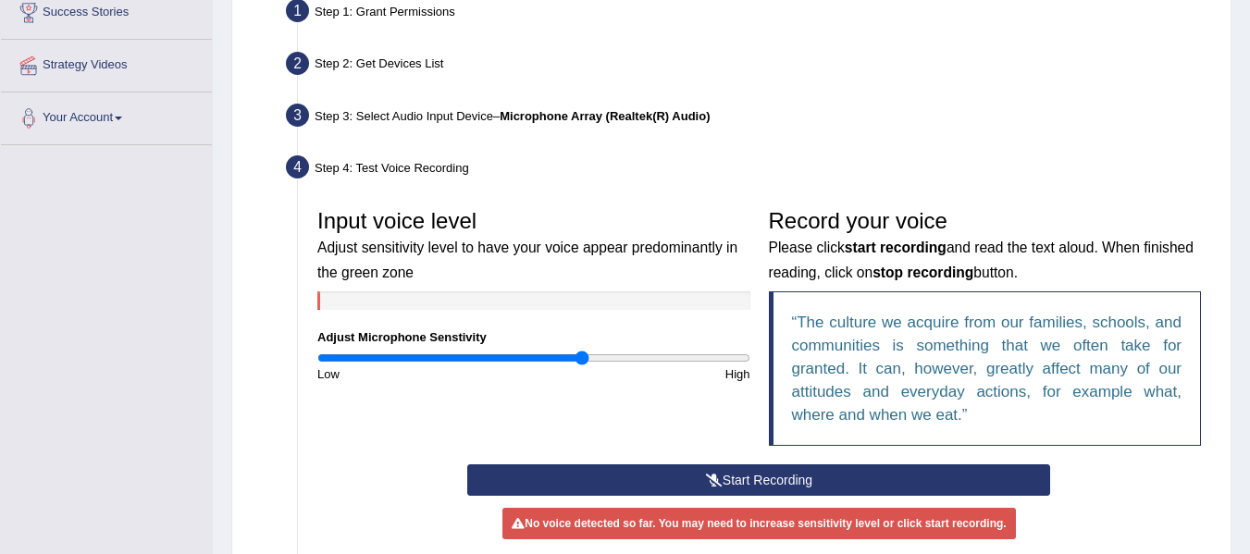
scroll to position [370, 0]
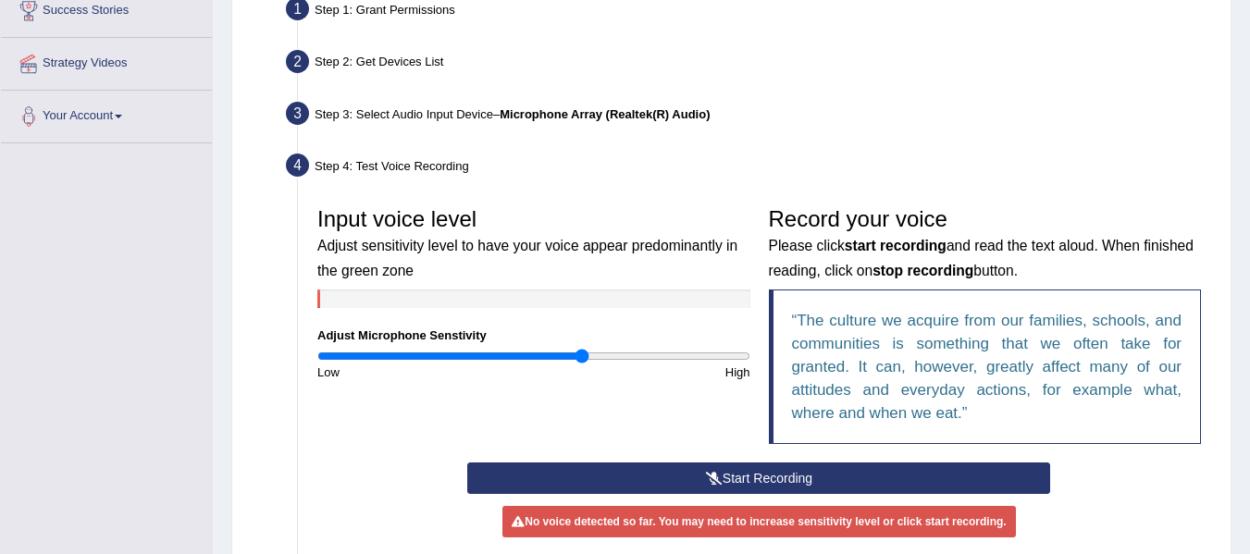
click at [741, 480] on button "Start Recording" at bounding box center [758, 477] width 583 height 31
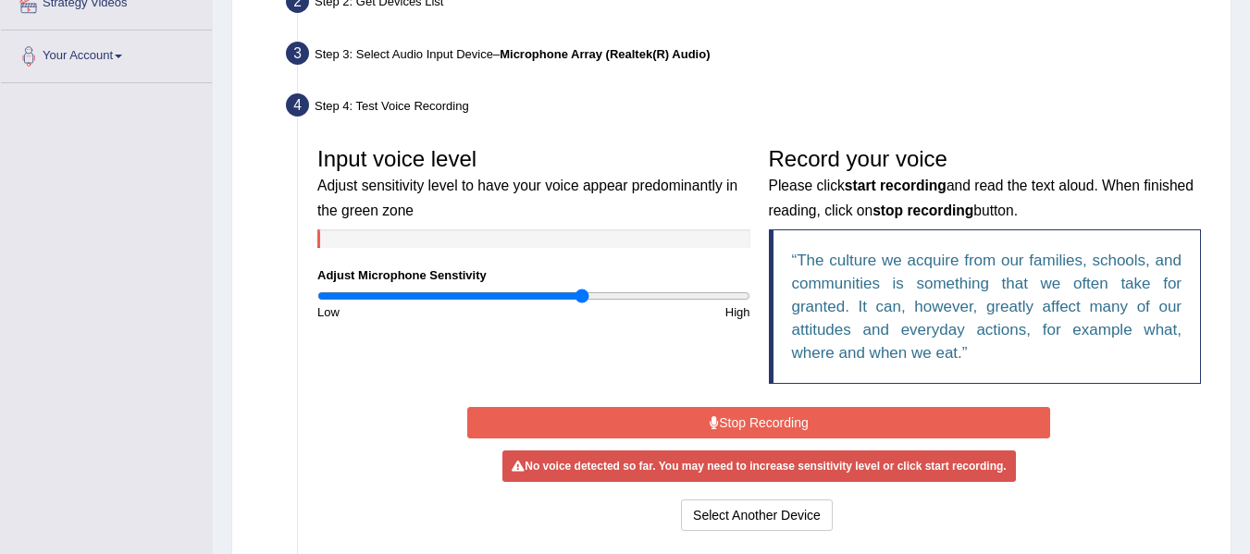
scroll to position [462, 0]
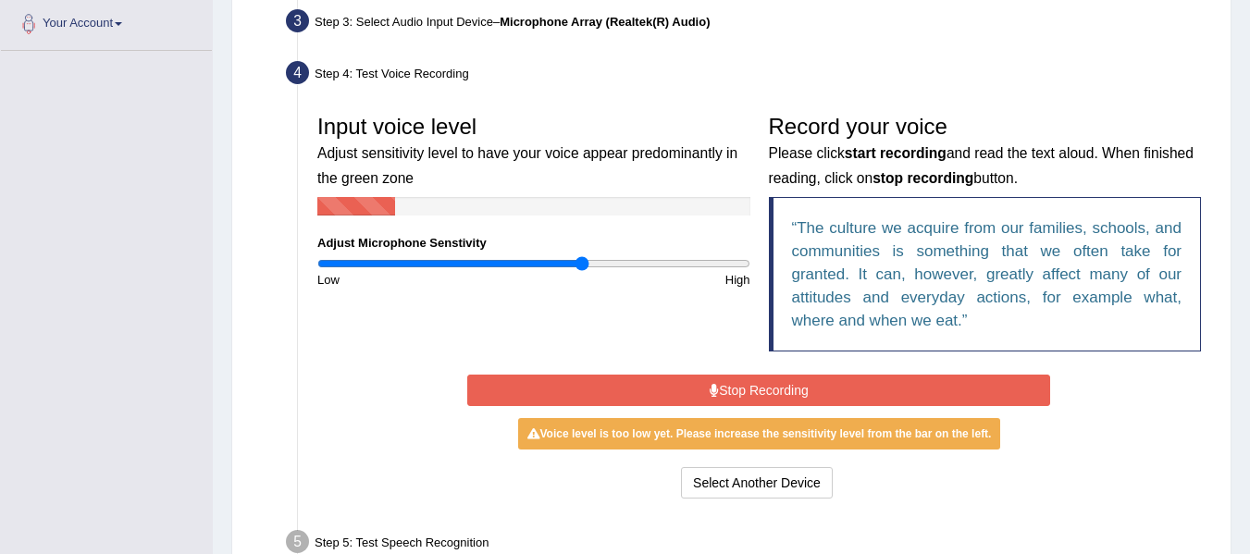
click at [759, 389] on button "Stop Recording" at bounding box center [758, 390] width 583 height 31
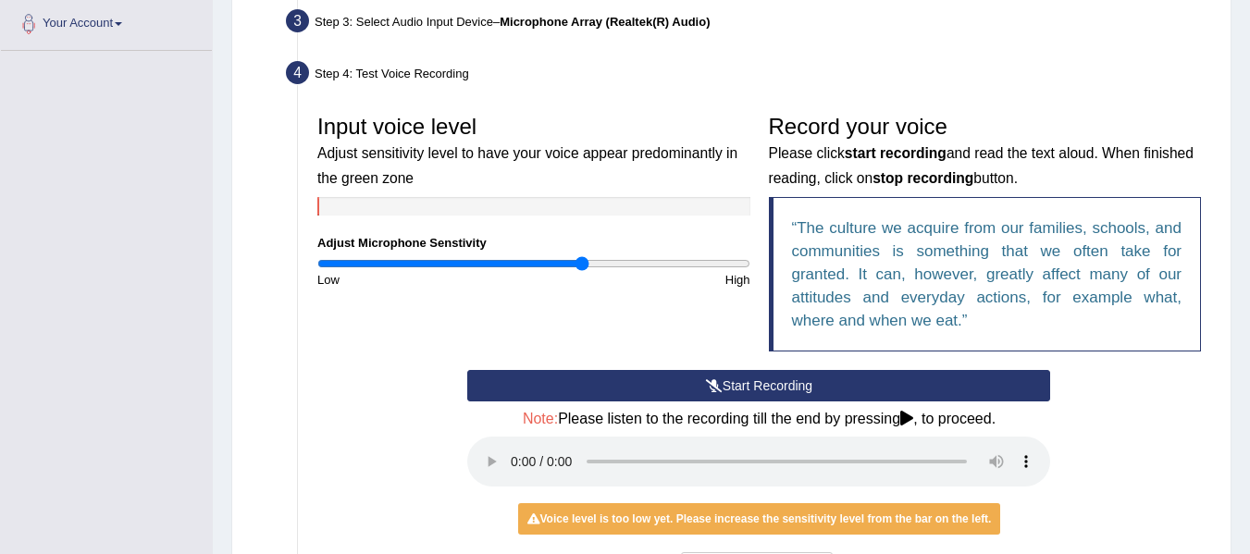
click at [744, 382] on button "Start Recording" at bounding box center [758, 385] width 583 height 31
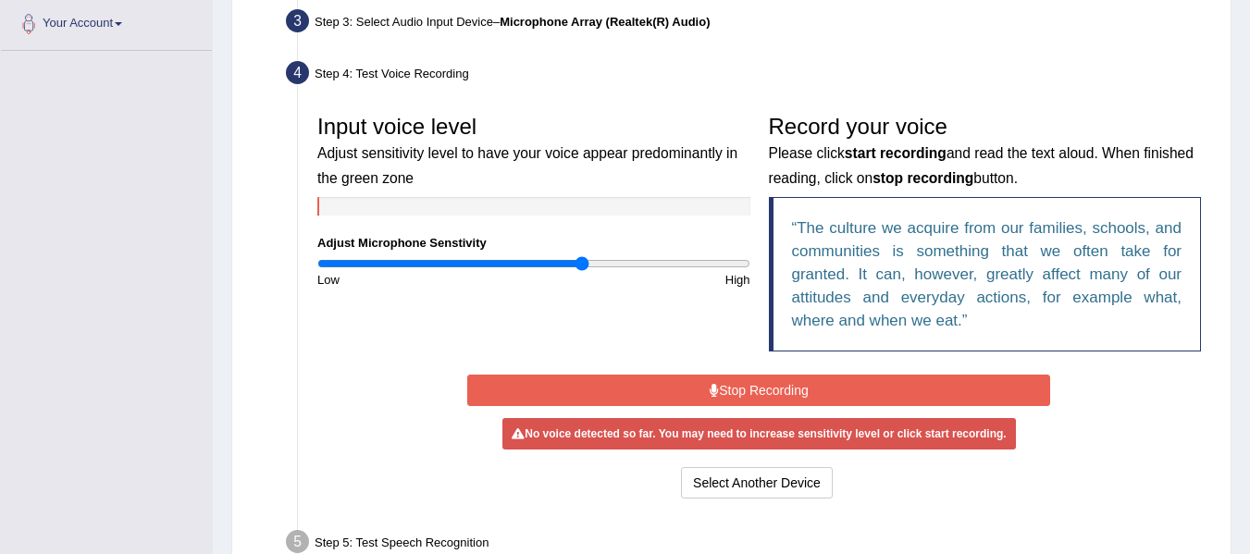
click at [763, 391] on button "Stop Recording" at bounding box center [758, 390] width 583 height 31
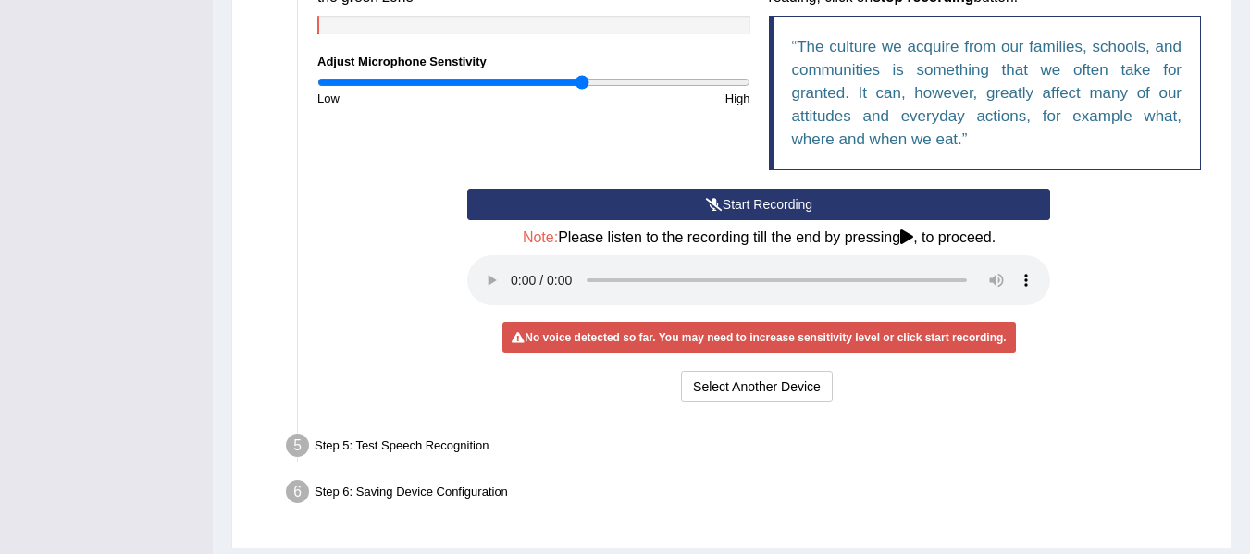
scroll to position [647, 0]
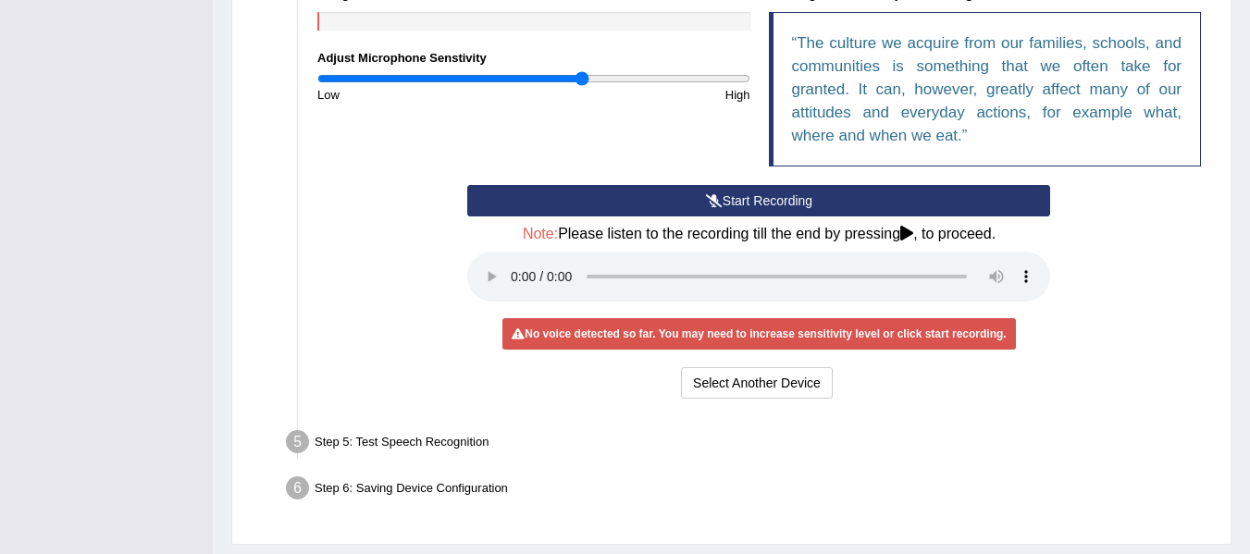
click at [788, 200] on button "Start Recording" at bounding box center [758, 200] width 583 height 31
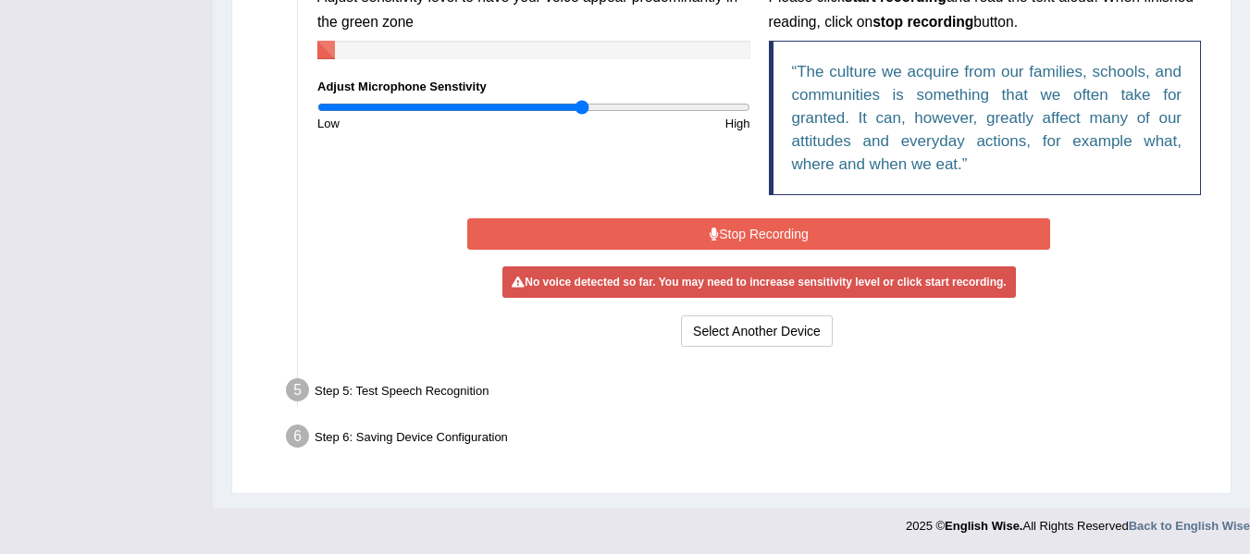
scroll to position [614, 0]
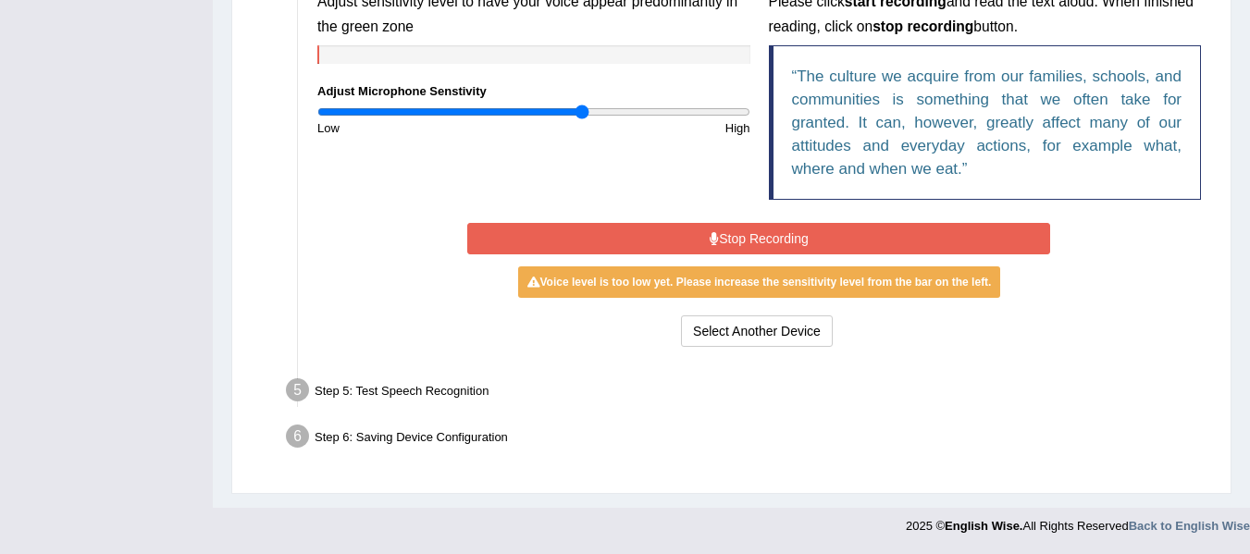
click at [770, 235] on button "Stop Recording" at bounding box center [758, 238] width 583 height 31
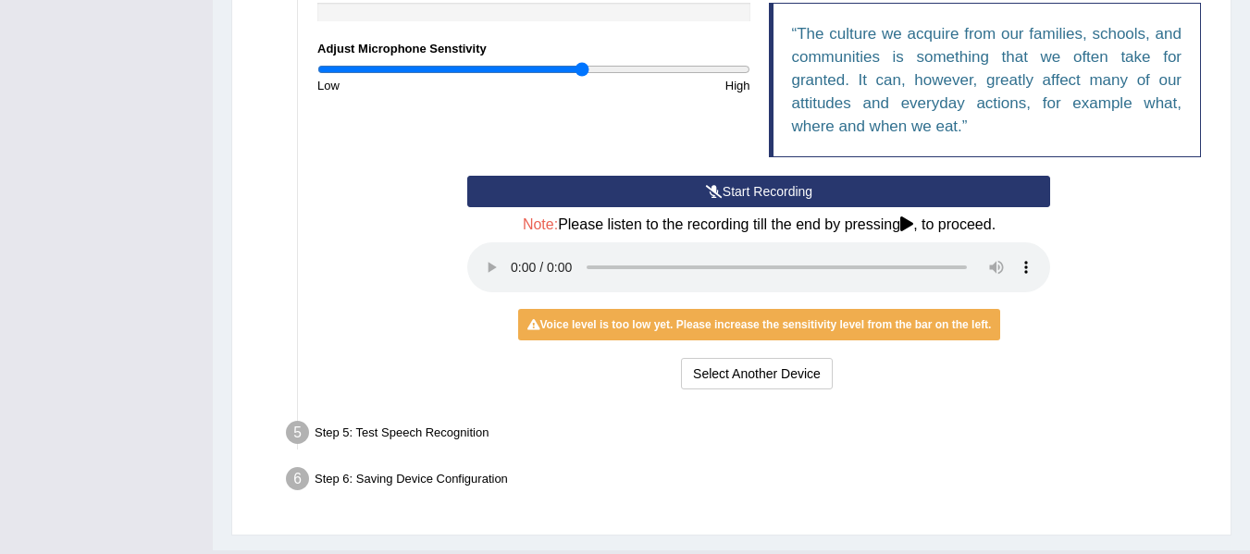
scroll to position [699, 0]
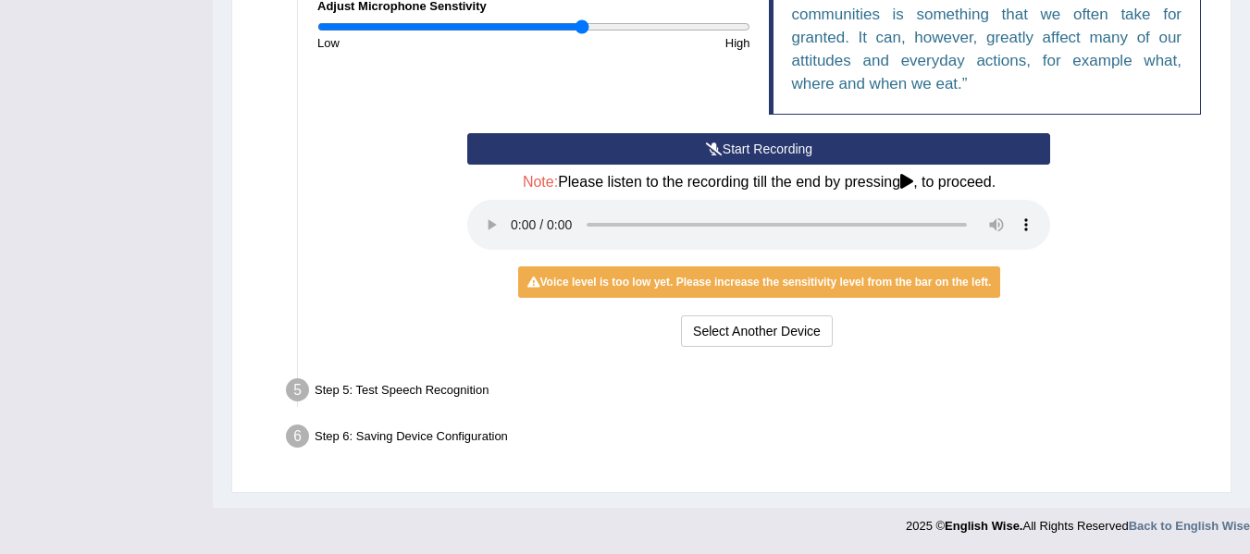
click at [425, 393] on div "Step 5: Test Speech Recognition" at bounding box center [749, 393] width 944 height 41
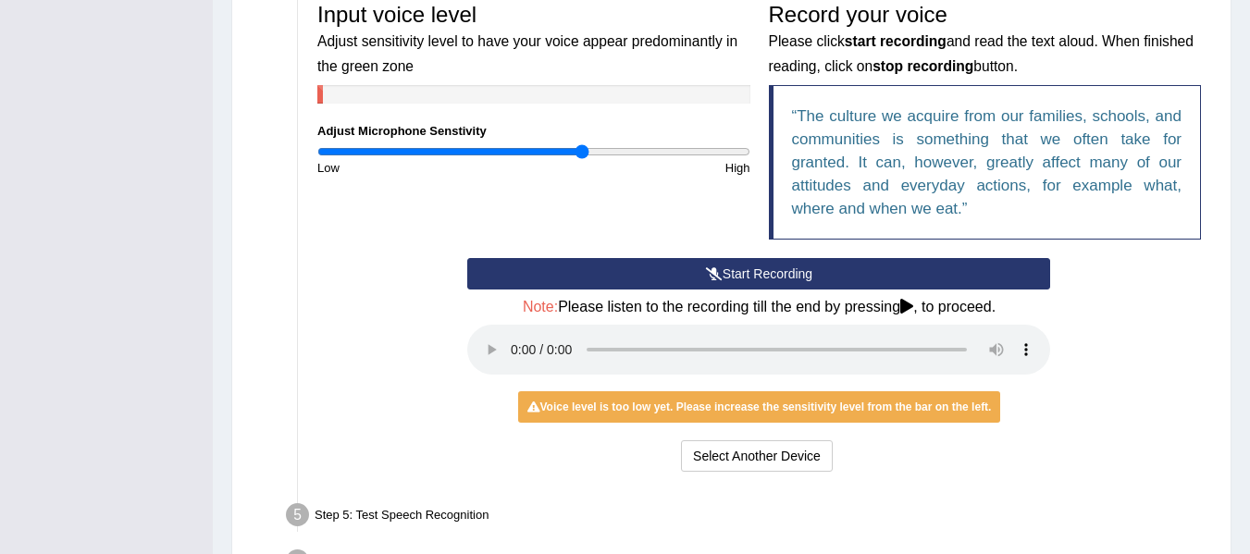
scroll to position [607, 0]
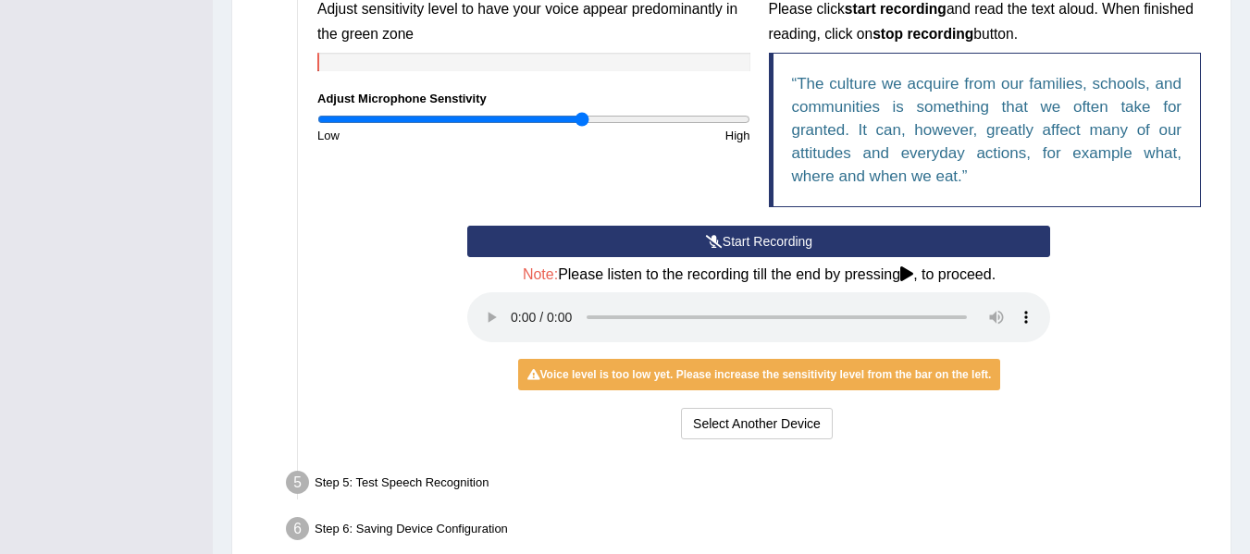
click at [770, 383] on div "Voice level is too low yet. Please increase the sensitivity level from the bar …" at bounding box center [759, 374] width 483 height 31
click at [746, 432] on button "Select Another Device" at bounding box center [757, 423] width 152 height 31
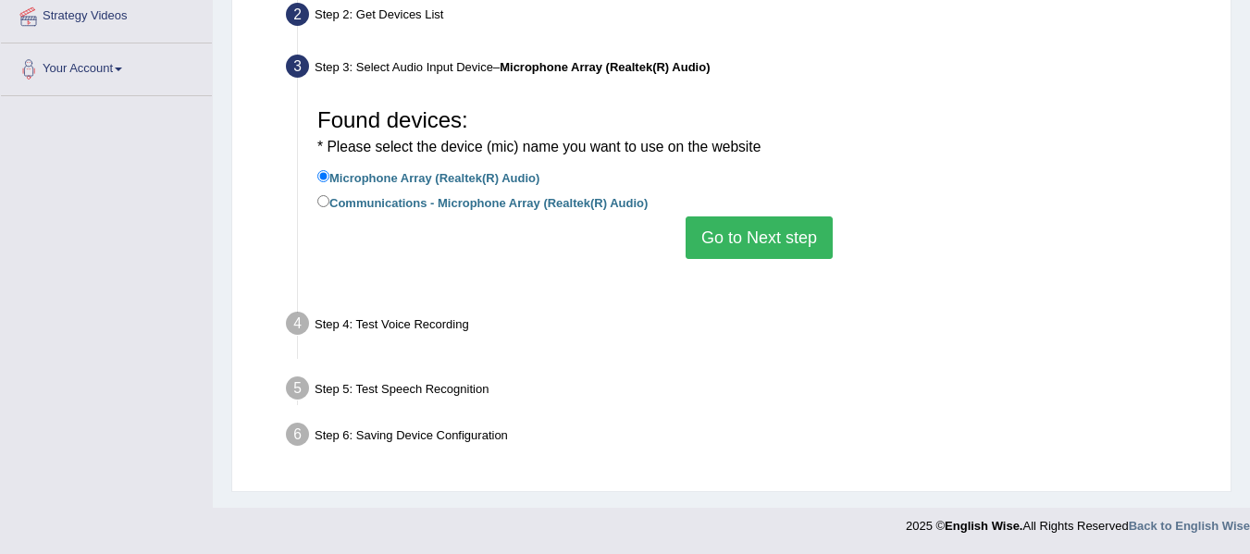
scroll to position [417, 0]
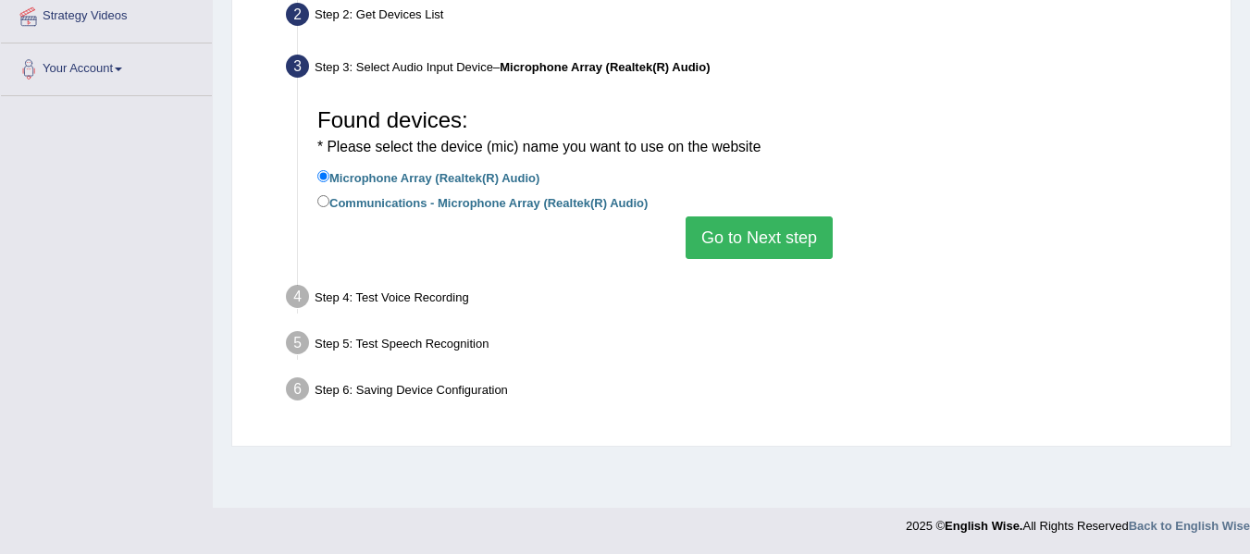
click at [797, 250] on button "Go to Next step" at bounding box center [758, 237] width 147 height 43
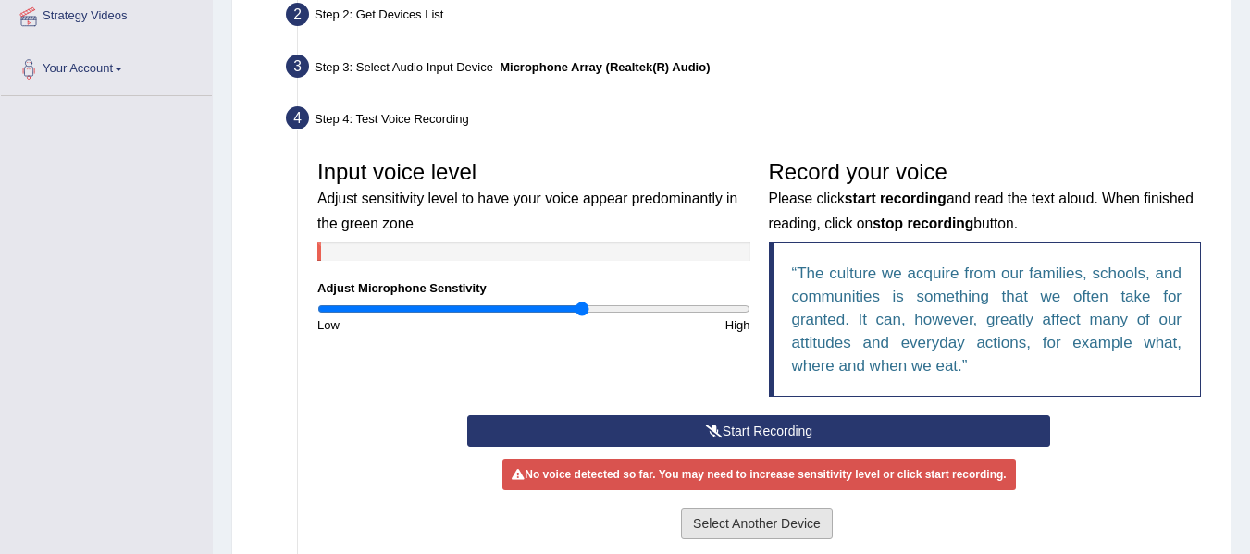
click at [748, 533] on button "Select Another Device" at bounding box center [757, 523] width 152 height 31
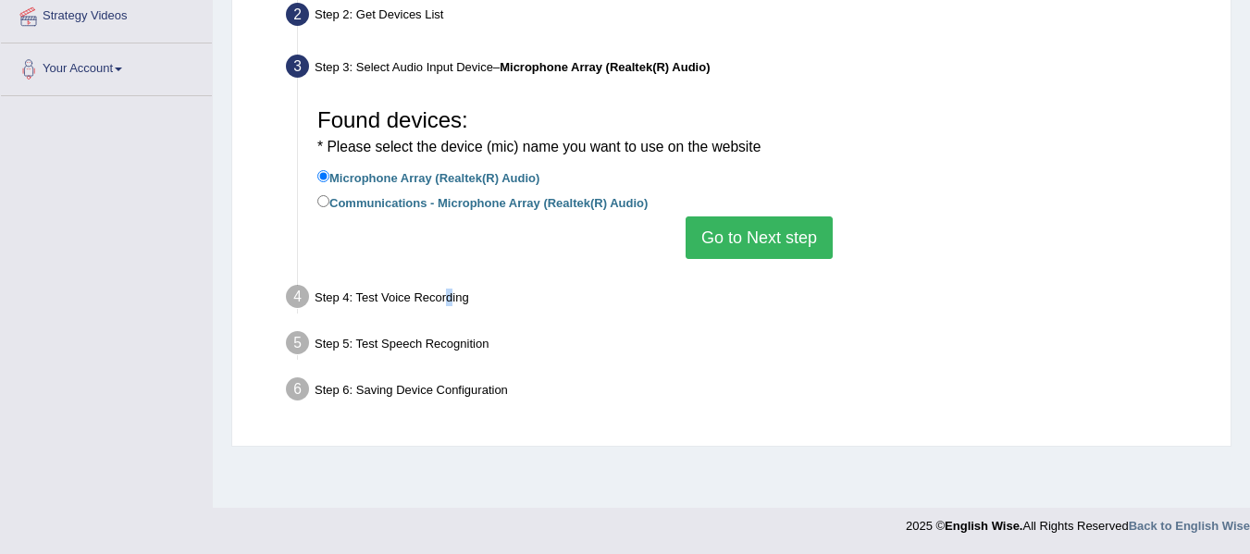
click at [449, 306] on div "Step 4: Test Voice Recording" at bounding box center [749, 299] width 944 height 41
click at [620, 348] on div "Step 5: Test Speech Recognition" at bounding box center [749, 346] width 944 height 41
click at [745, 250] on button "Go to Next step" at bounding box center [758, 237] width 147 height 43
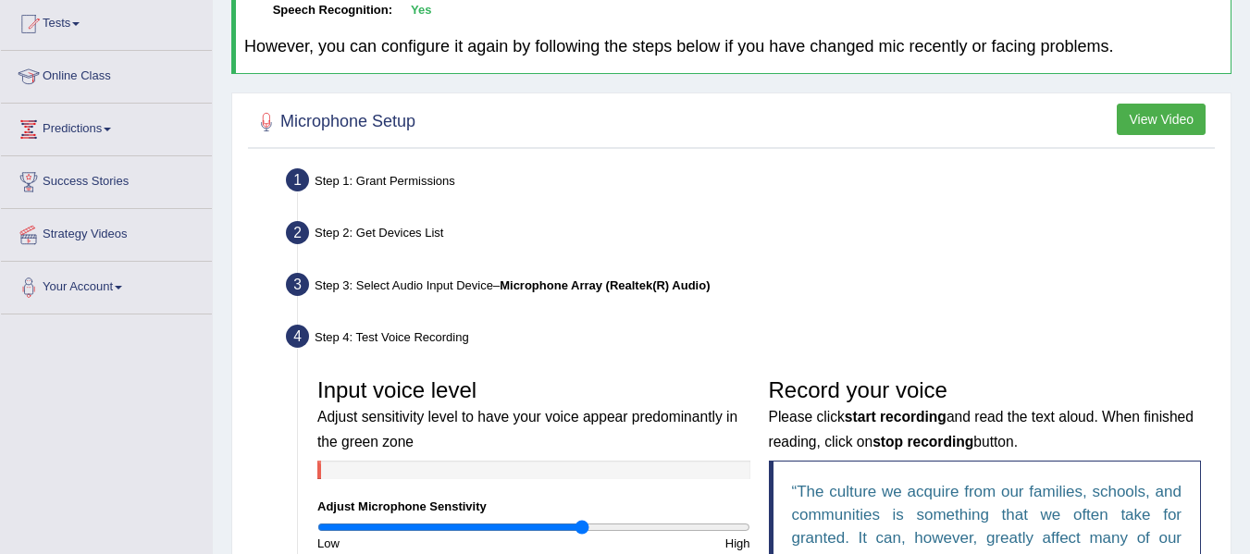
scroll to position [140, 0]
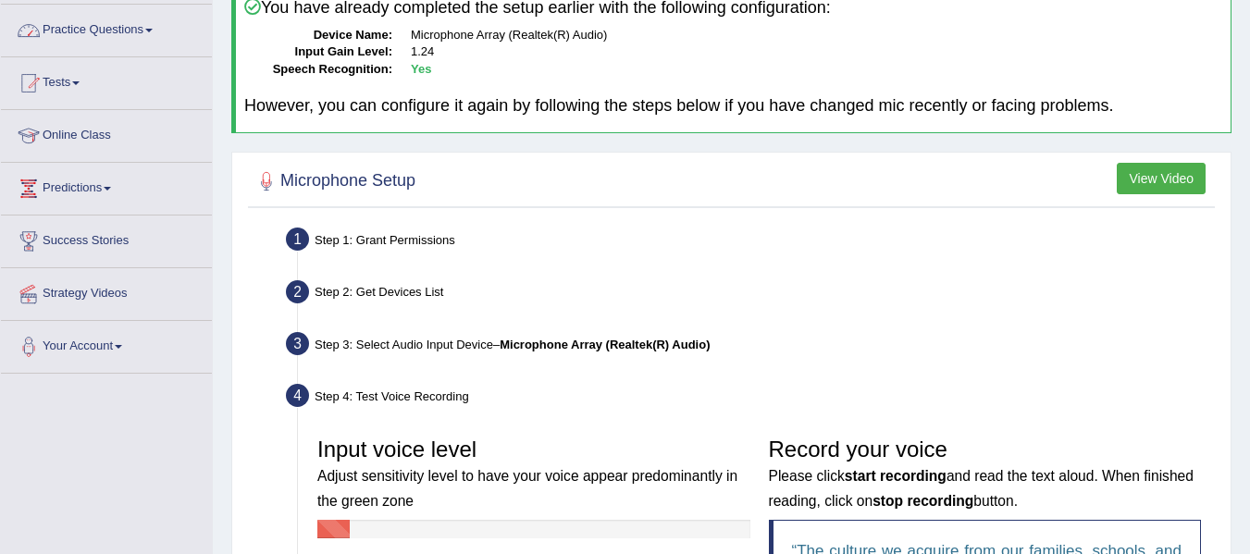
click at [157, 33] on link "Practice Questions" at bounding box center [106, 28] width 211 height 46
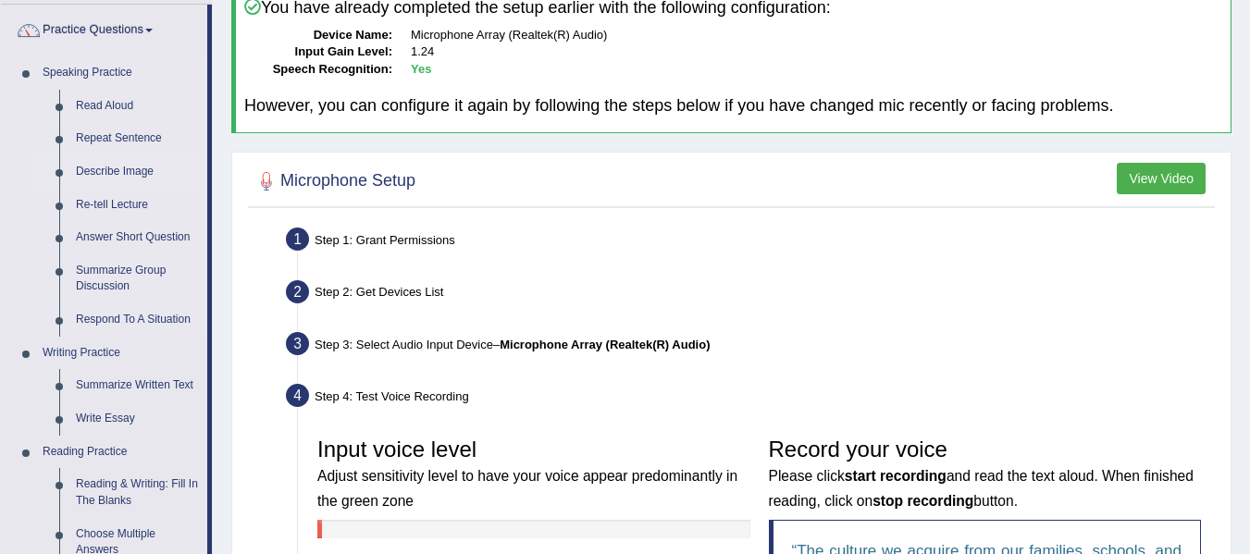
click at [120, 170] on link "Describe Image" at bounding box center [138, 171] width 140 height 33
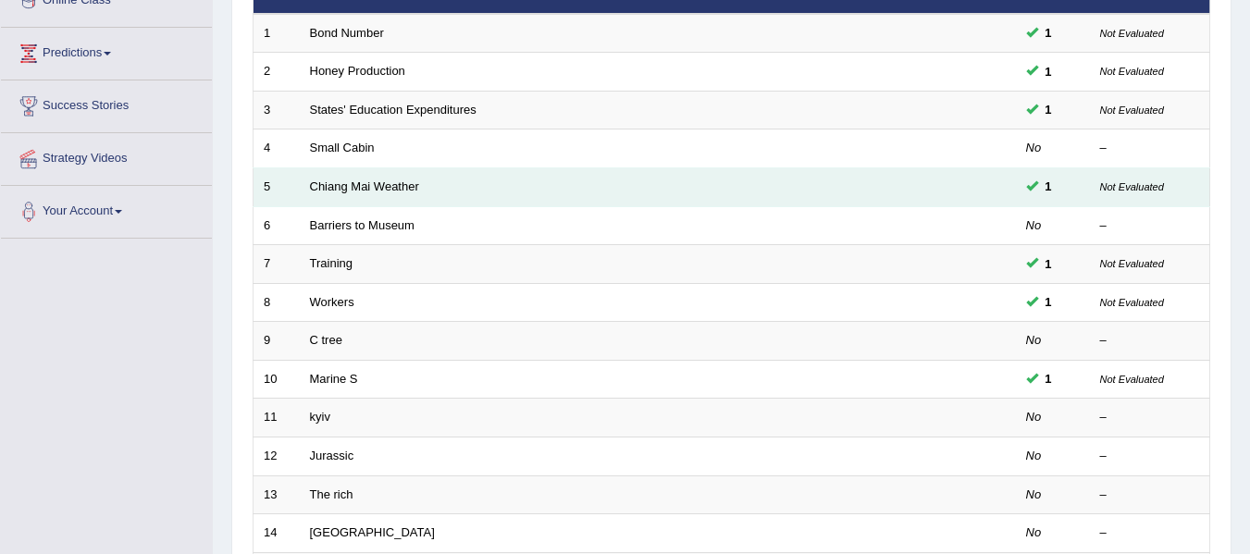
scroll to position [277, 0]
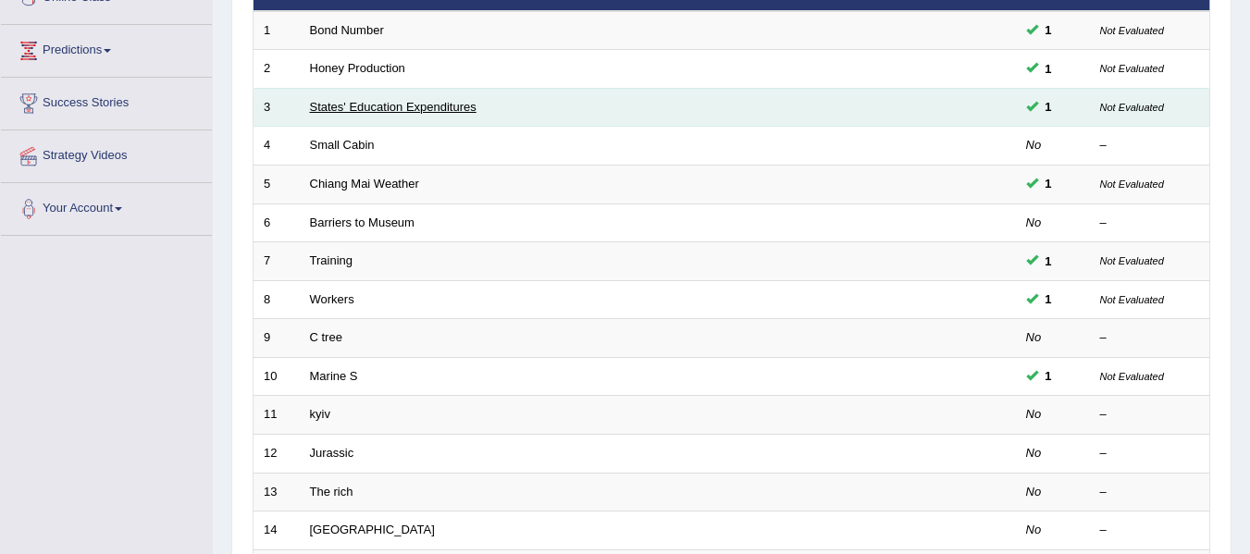
click at [402, 112] on link "States' Education Expenditures" at bounding box center [393, 107] width 166 height 14
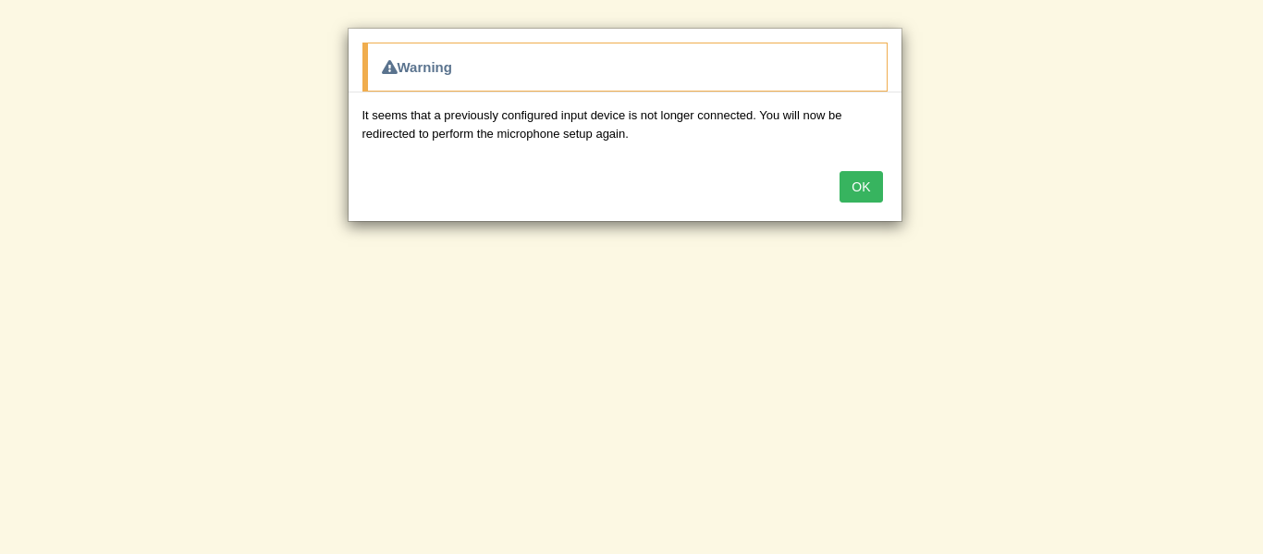
click at [866, 174] on button "OK" at bounding box center [861, 186] width 43 height 31
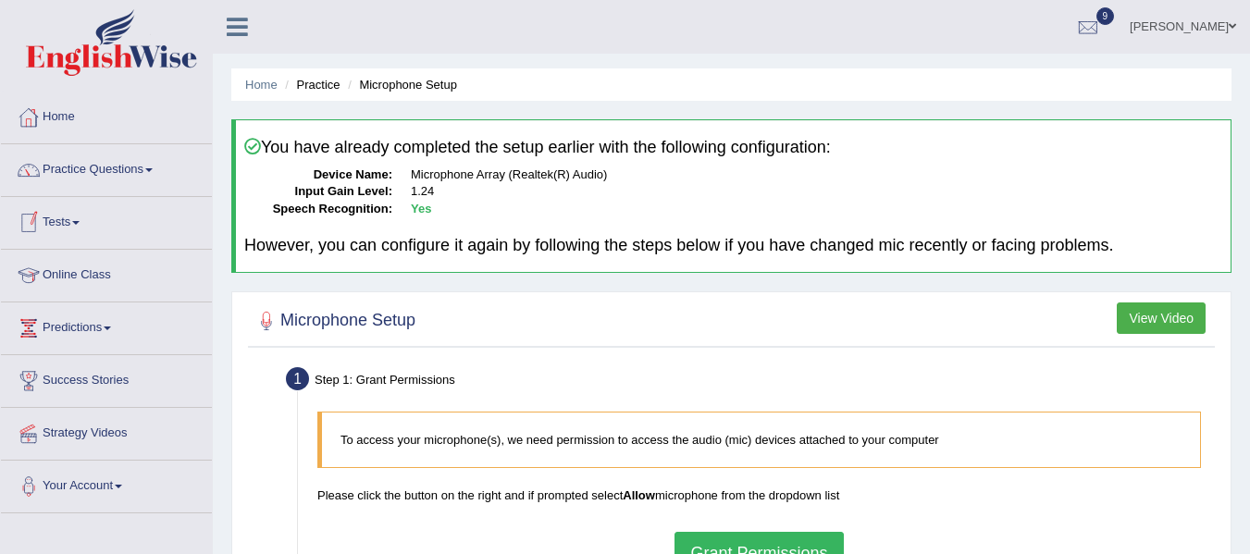
click at [153, 171] on span at bounding box center [148, 170] width 7 height 4
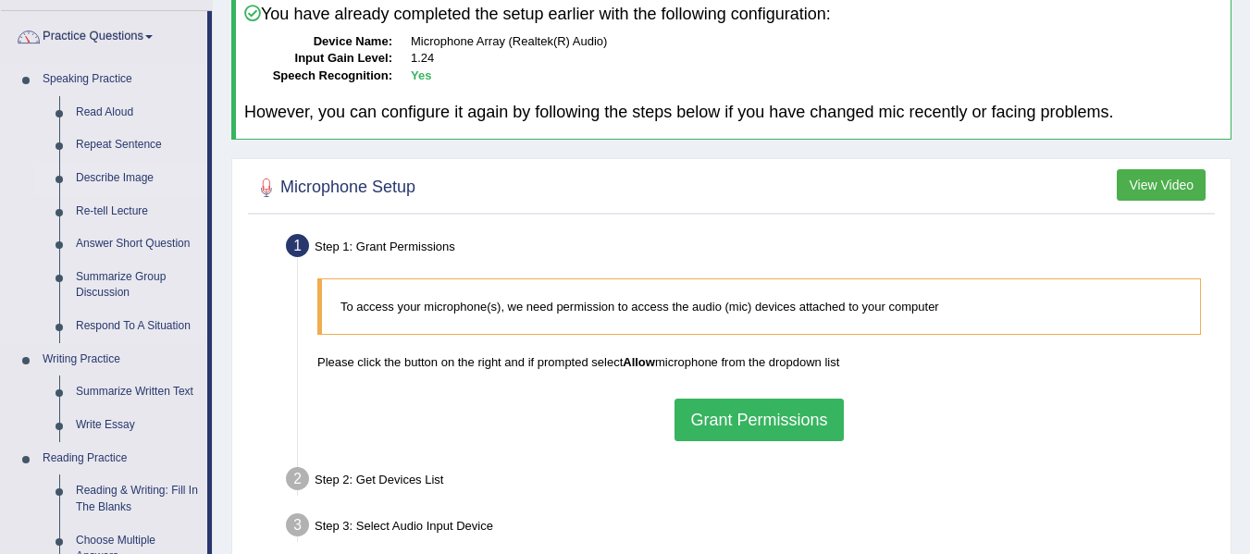
scroll to position [277, 0]
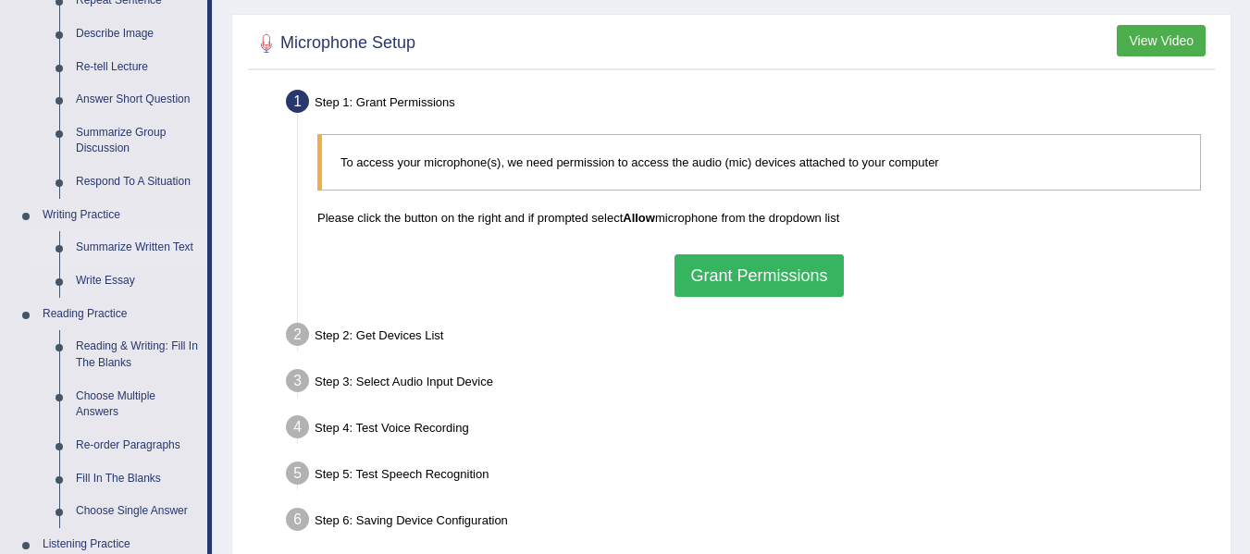
click at [142, 245] on link "Summarize Written Text" at bounding box center [138, 247] width 140 height 33
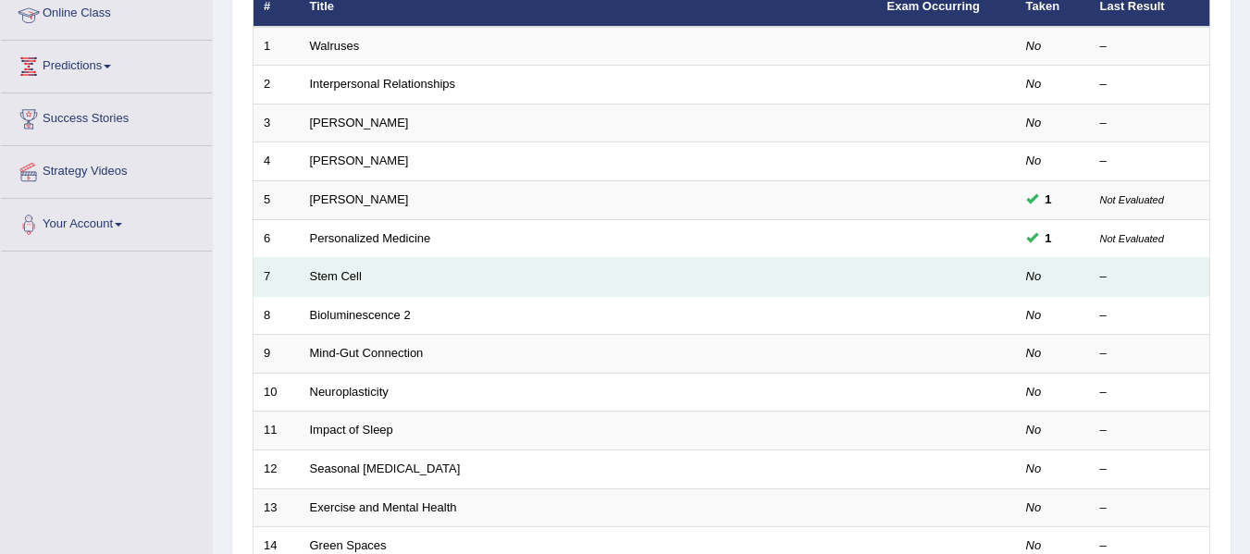
scroll to position [277, 0]
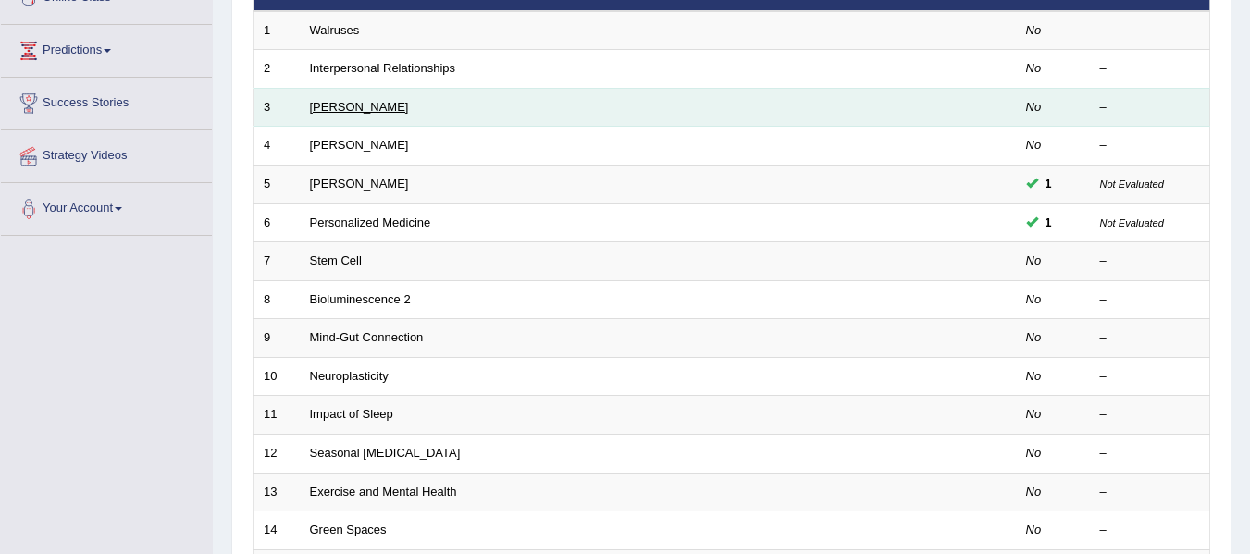
click at [323, 113] on link "[PERSON_NAME]" at bounding box center [359, 107] width 99 height 14
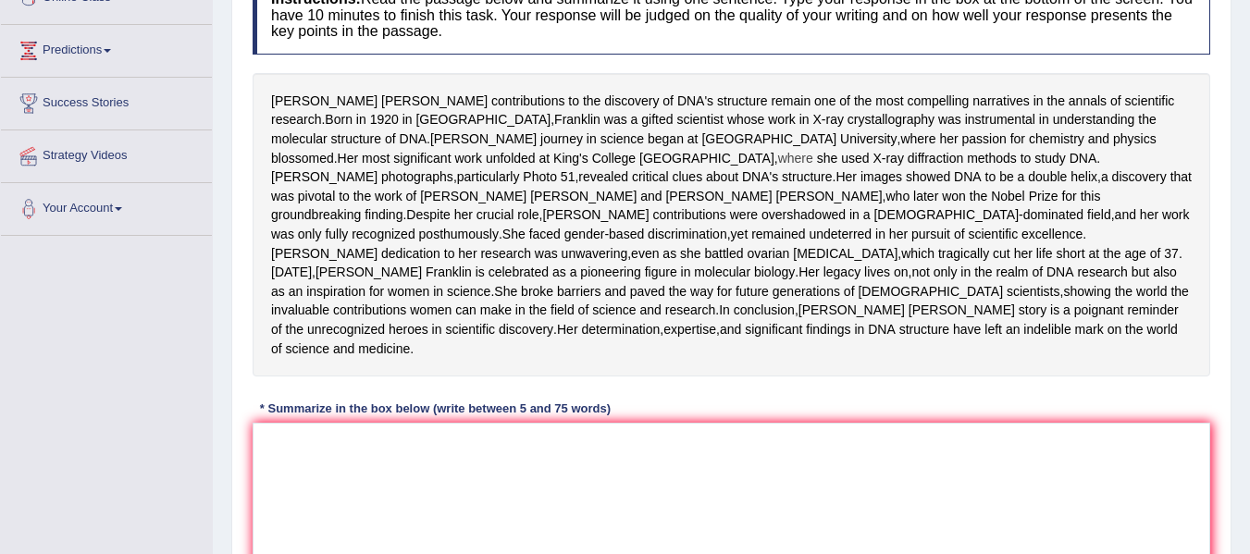
scroll to position [370, 0]
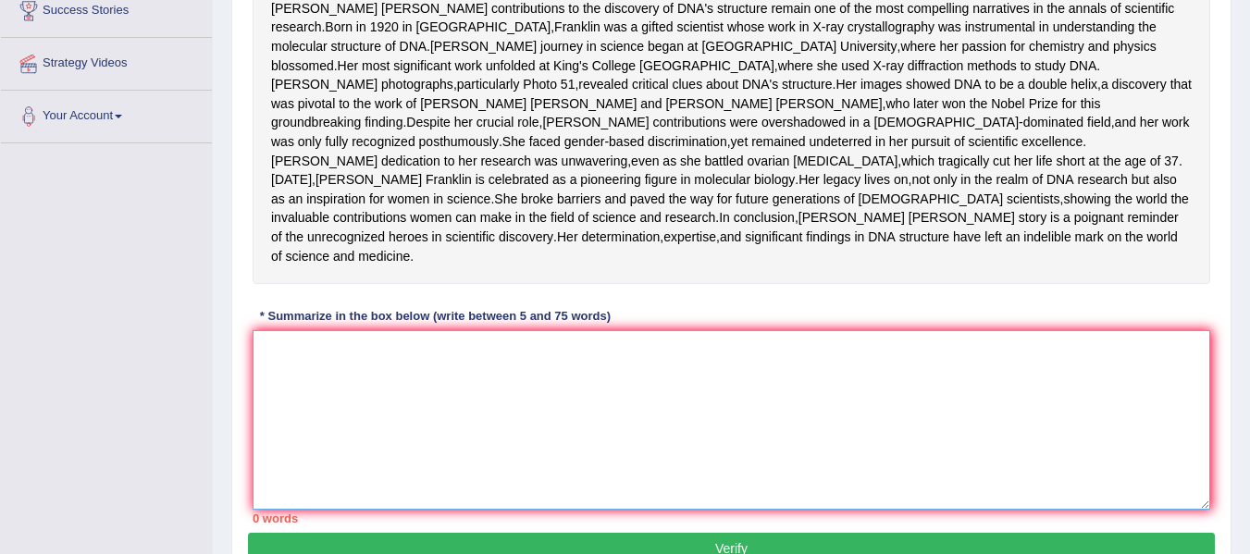
click at [343, 452] on textarea at bounding box center [730, 419] width 957 height 179
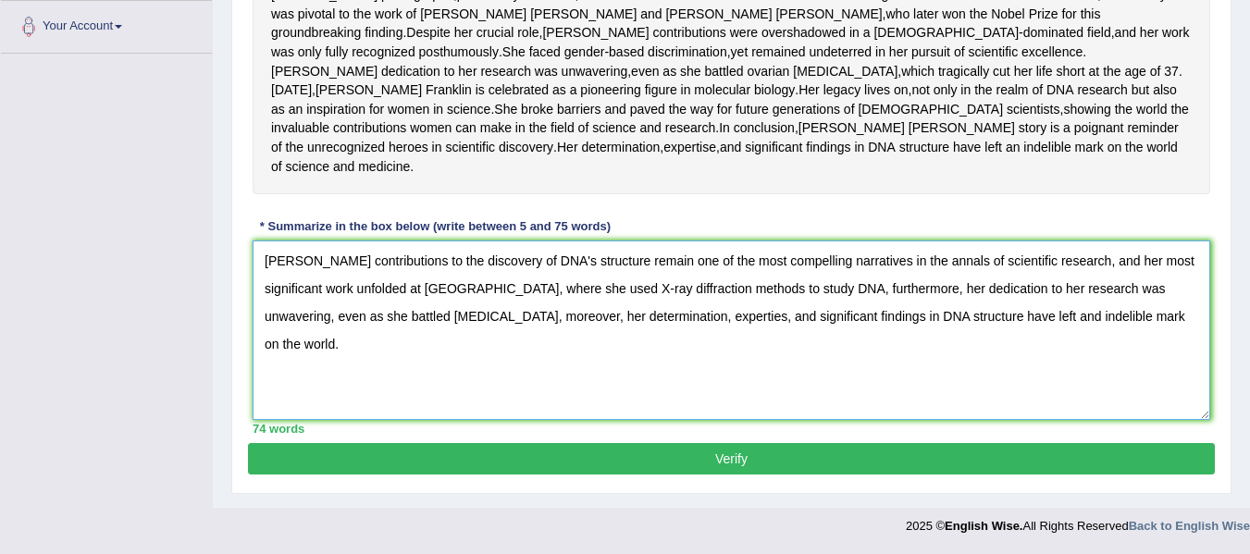
scroll to position [536, 0]
type textarea "Rosalind Franklin's contributions to the discovery of DNA's structure remain on…"
click at [745, 457] on button "Verify" at bounding box center [731, 458] width 967 height 31
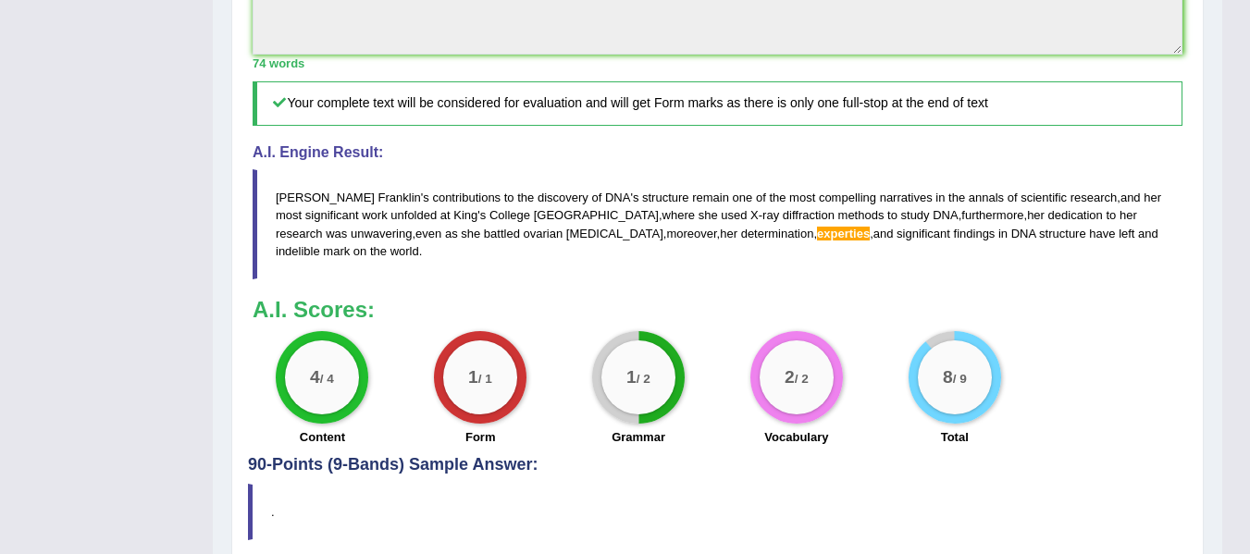
scroll to position [803, 0]
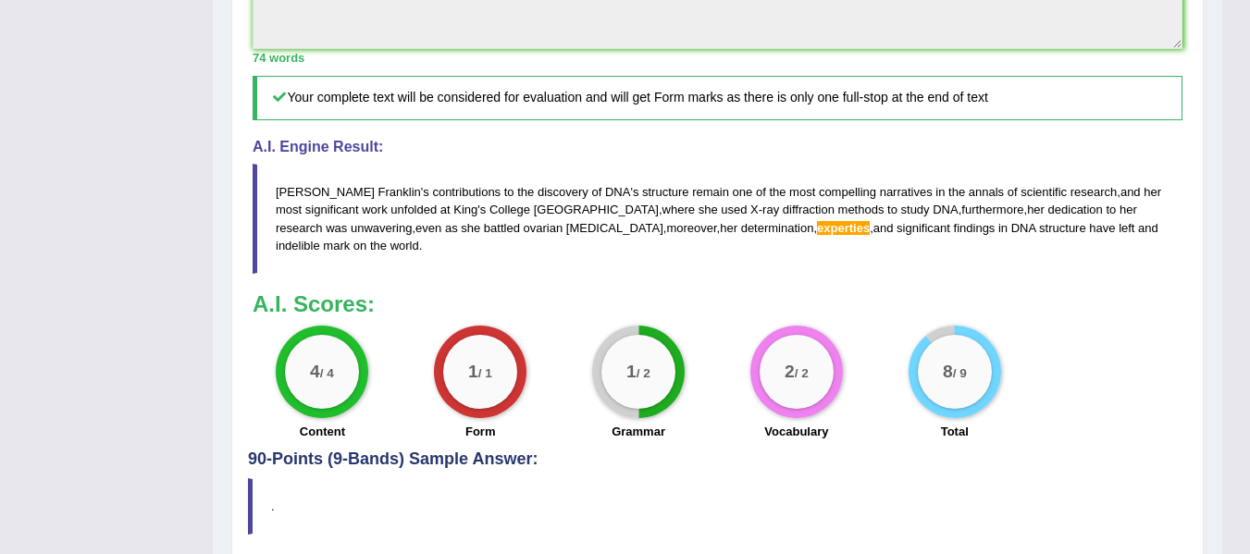
click at [817, 235] on span "experties" at bounding box center [843, 228] width 53 height 14
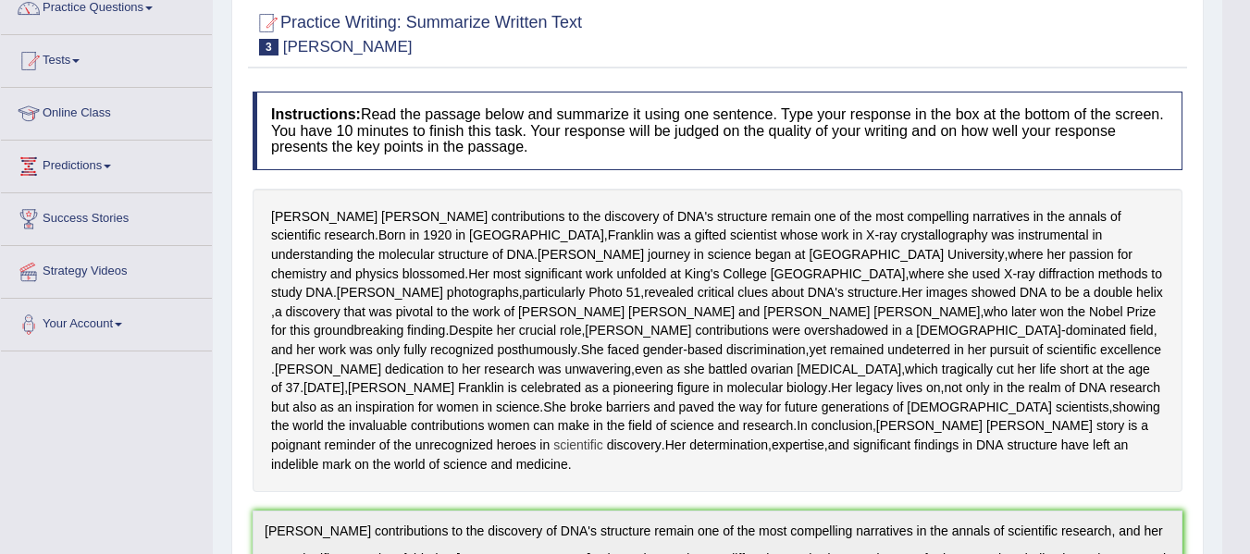
scroll to position [63, 0]
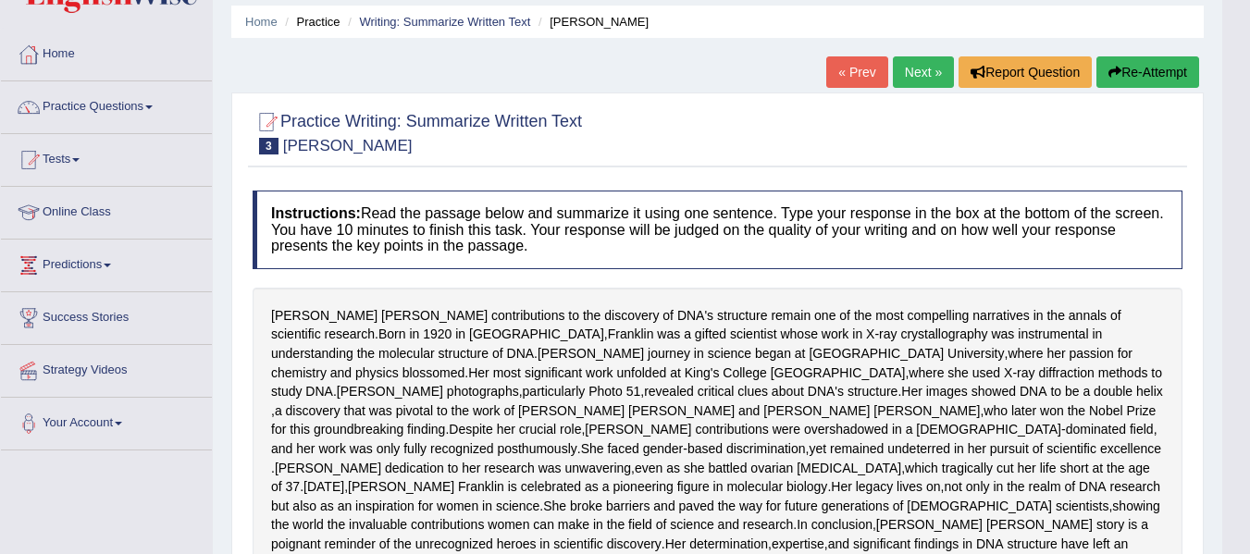
click at [927, 69] on link "Next »" at bounding box center [923, 71] width 61 height 31
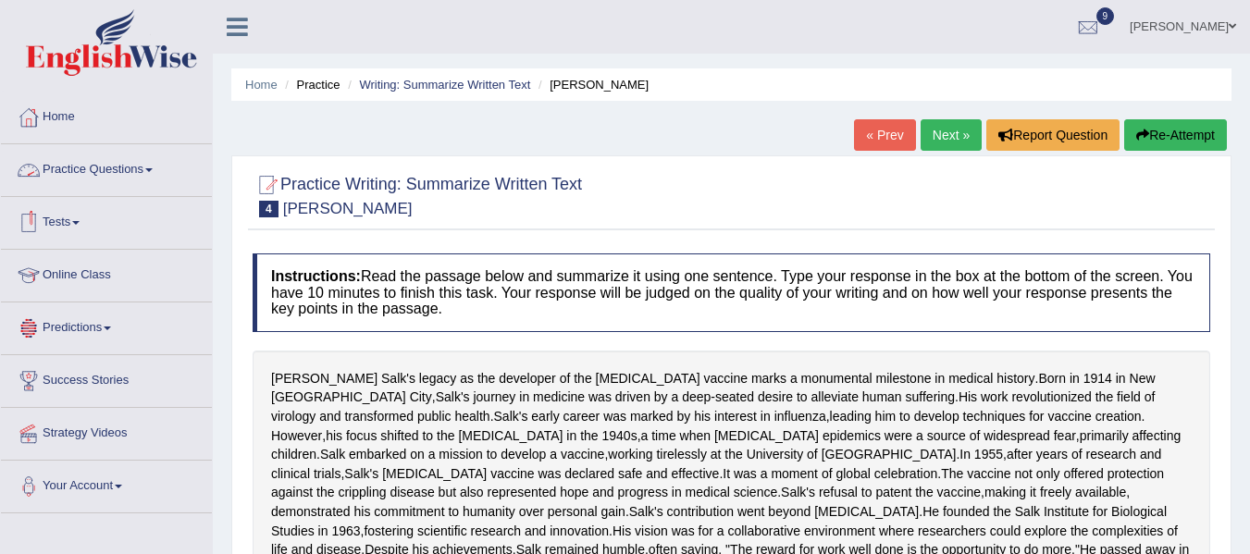
click at [160, 173] on link "Practice Questions" at bounding box center [106, 167] width 211 height 46
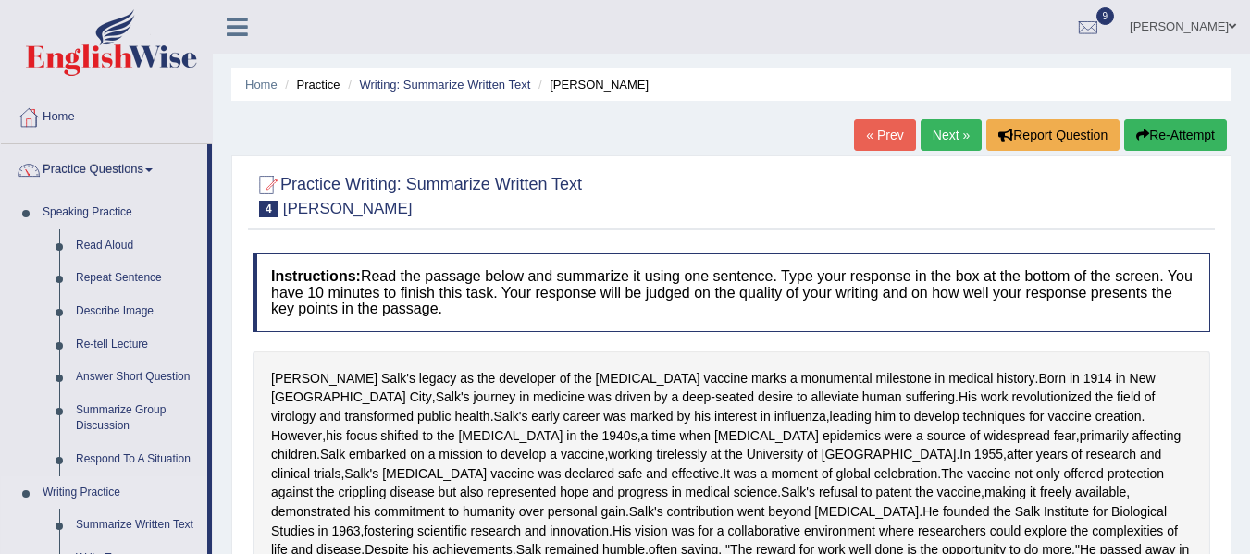
scroll to position [92, 0]
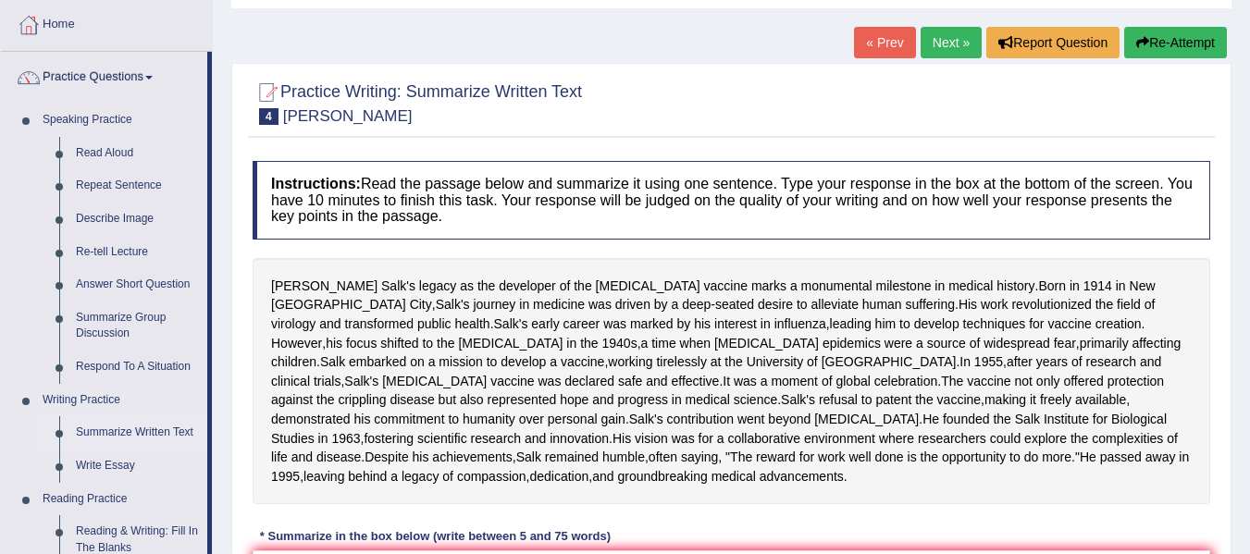
click at [151, 437] on link "Summarize Written Text" at bounding box center [138, 432] width 140 height 33
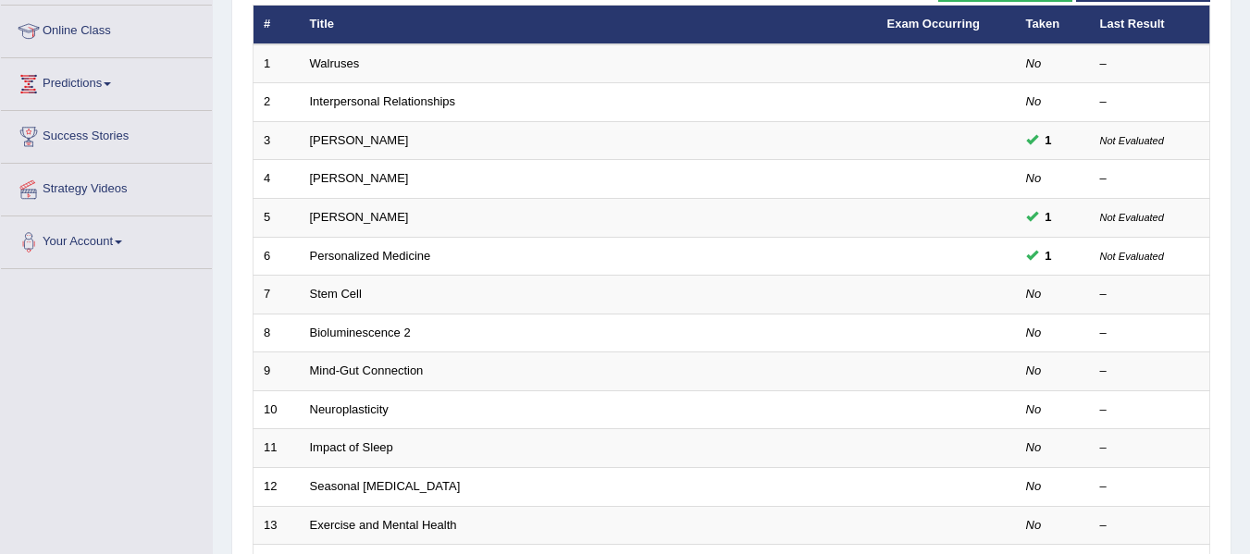
scroll to position [277, 0]
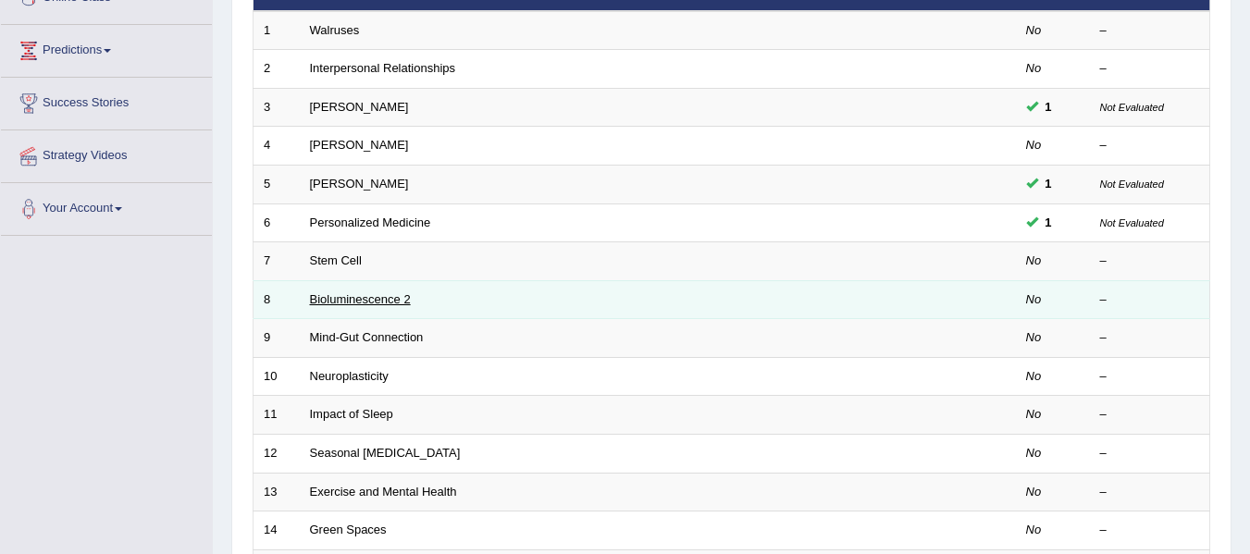
click at [375, 305] on link "Bioluminescence 2" at bounding box center [360, 299] width 101 height 14
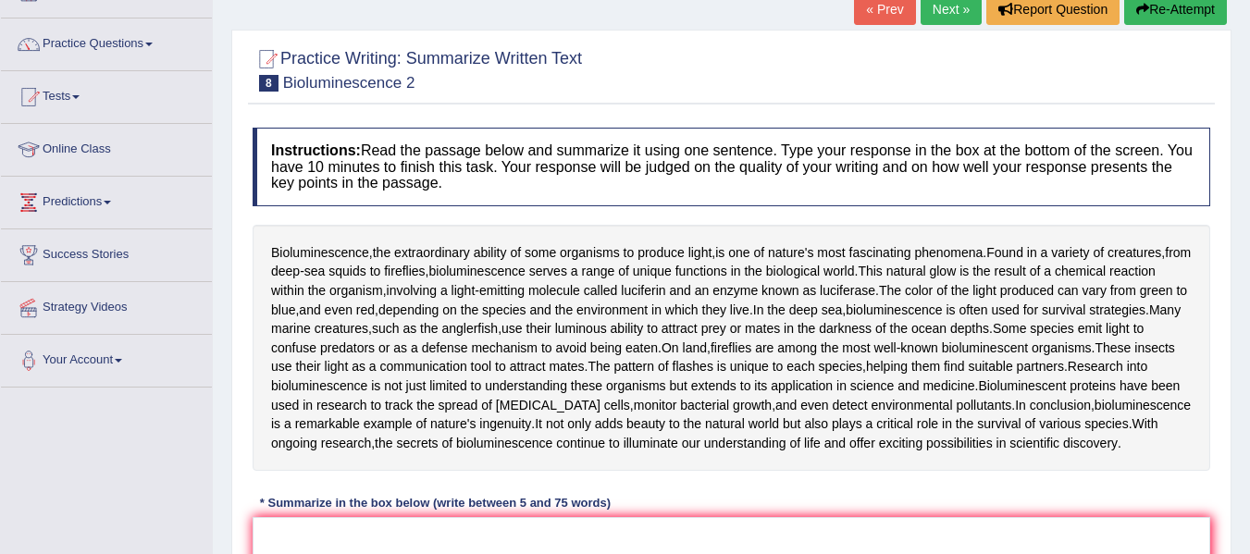
scroll to position [92, 0]
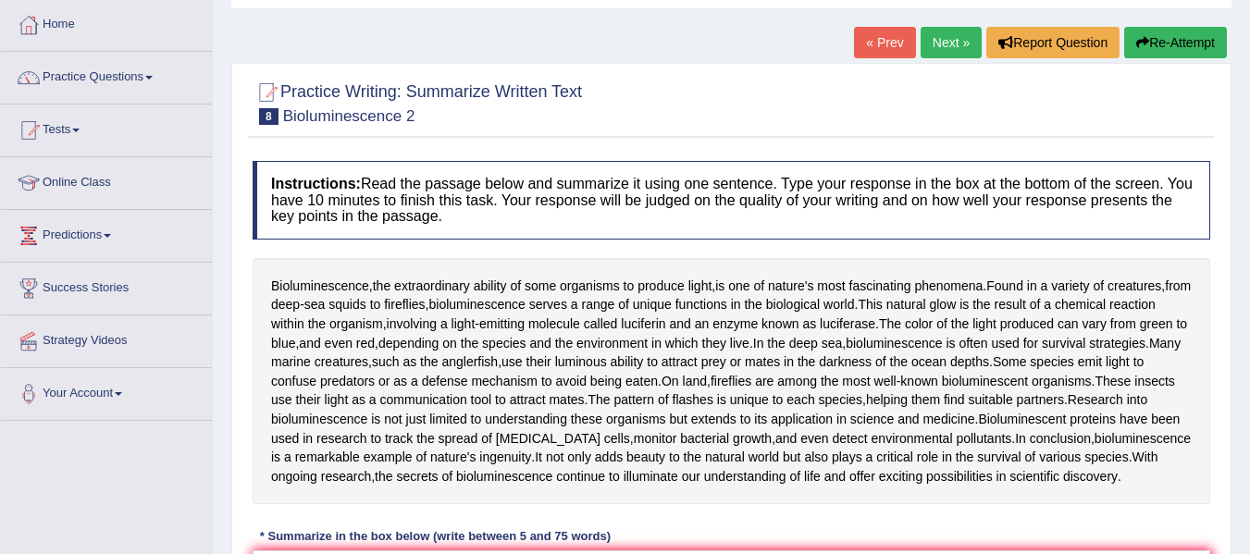
click at [942, 45] on link "Next »" at bounding box center [950, 42] width 61 height 31
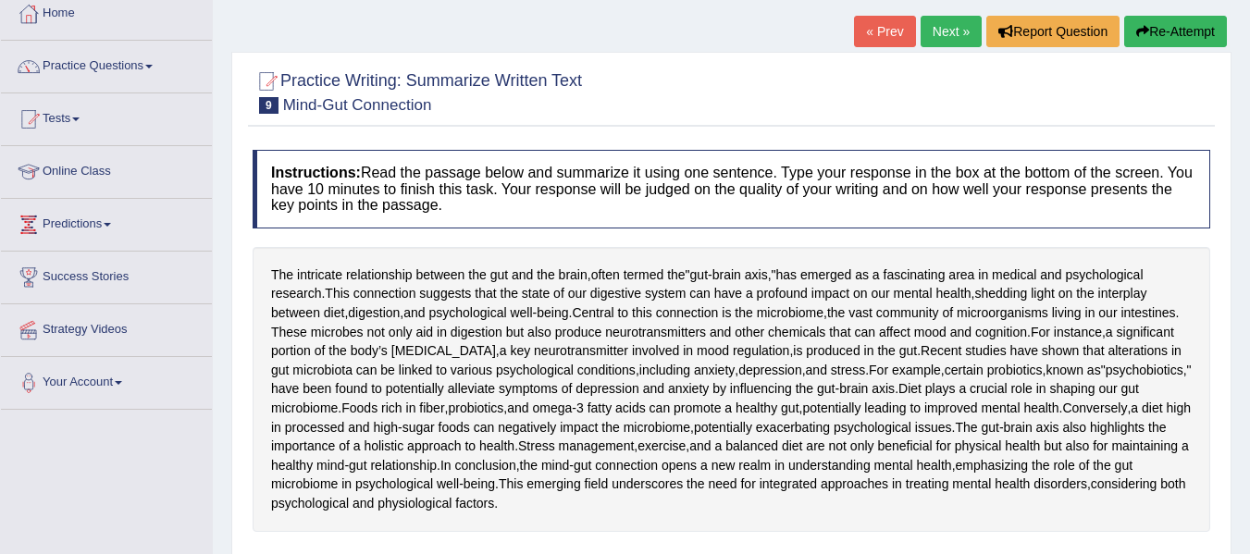
scroll to position [92, 0]
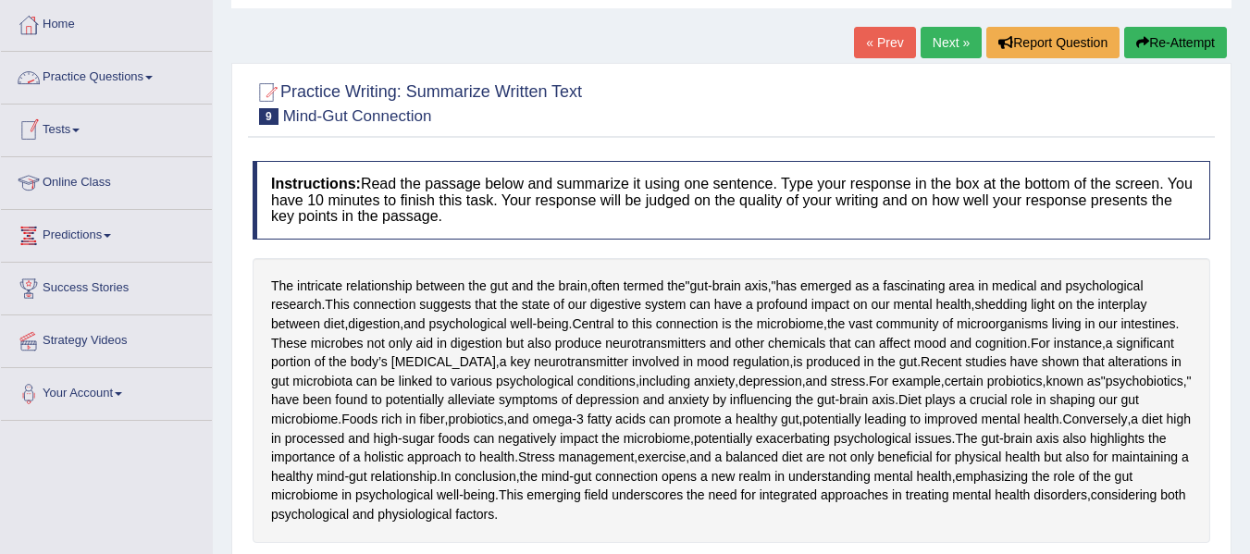
click at [153, 77] on span at bounding box center [148, 78] width 7 height 4
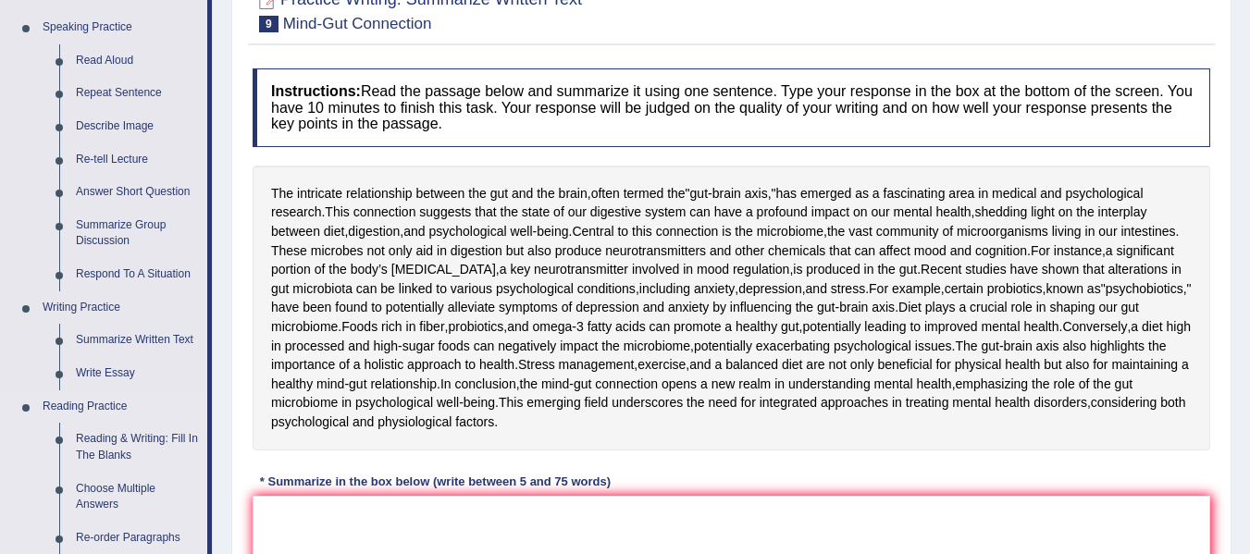
scroll to position [277, 0]
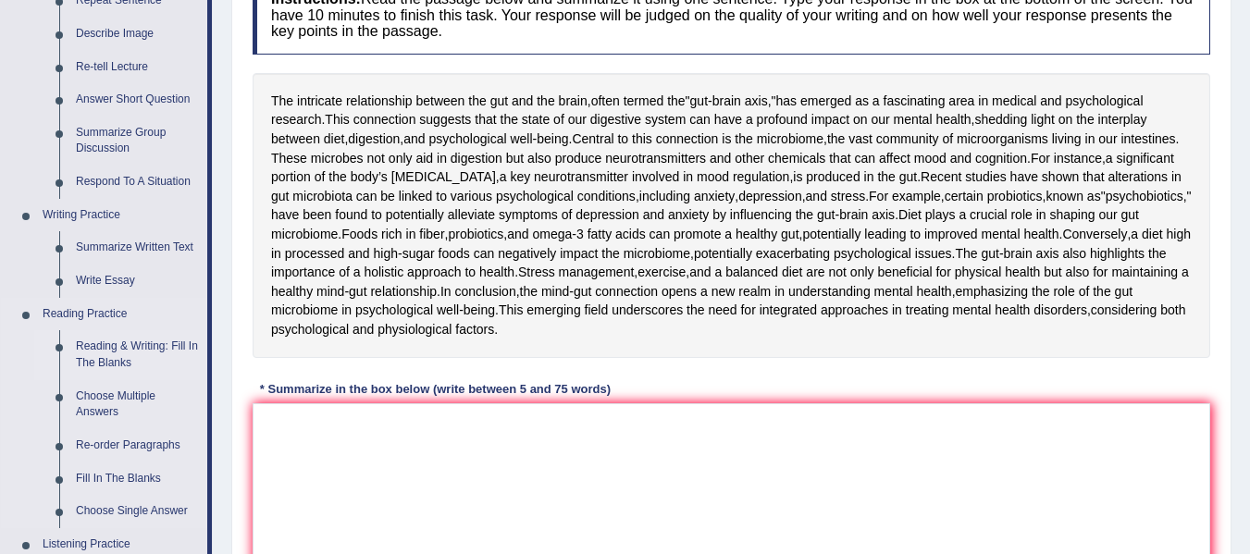
click at [142, 346] on link "Reading & Writing: Fill In The Blanks" at bounding box center [138, 354] width 140 height 49
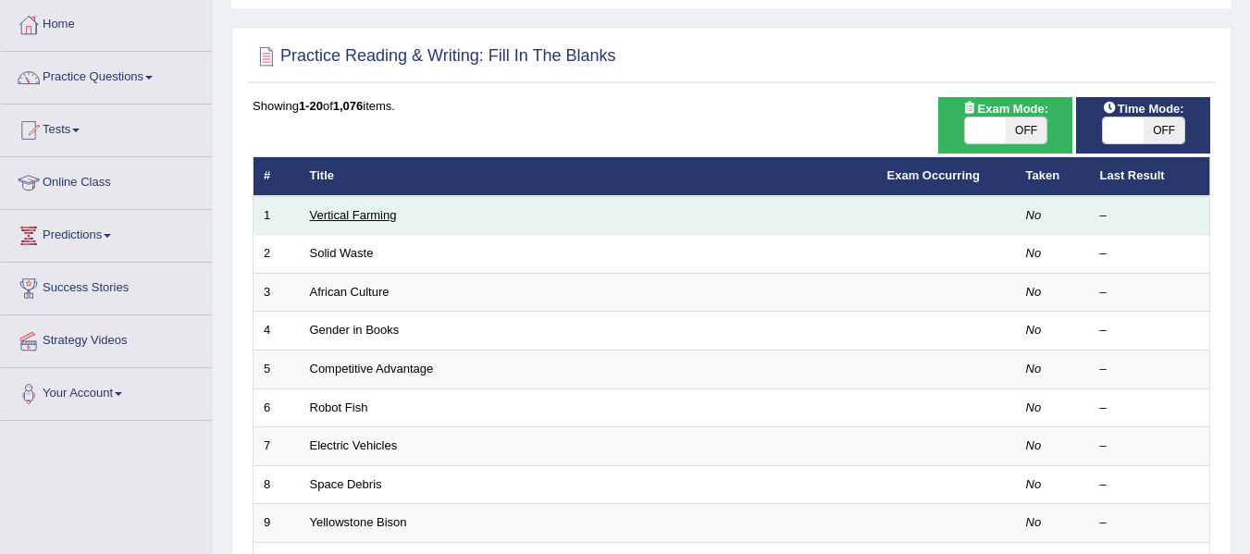
click at [350, 215] on link "Vertical Farming" at bounding box center [353, 215] width 87 height 14
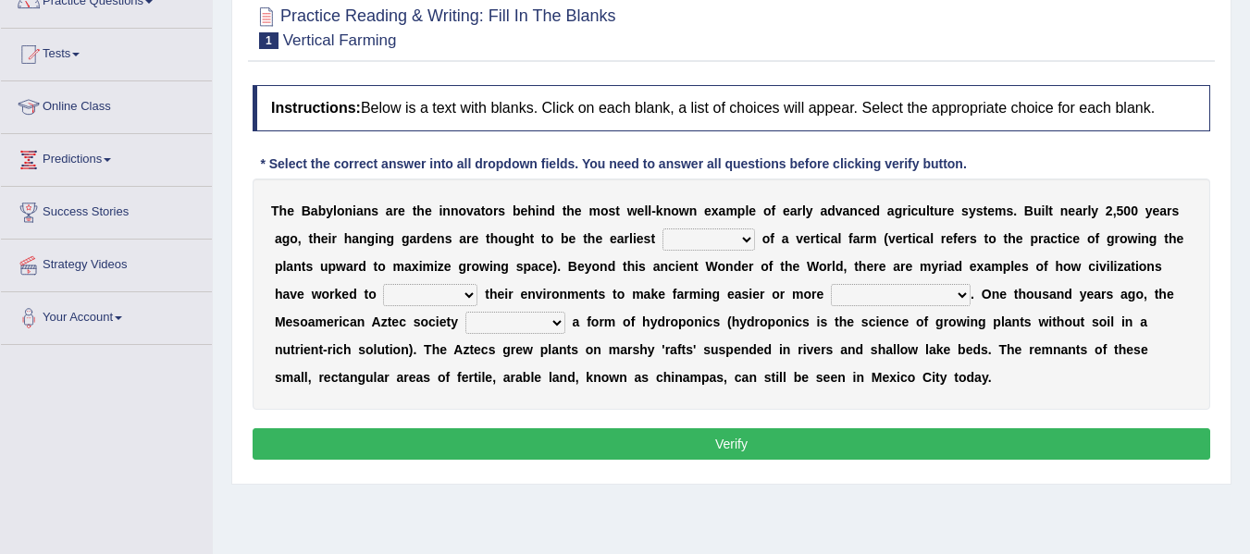
scroll to position [185, 0]
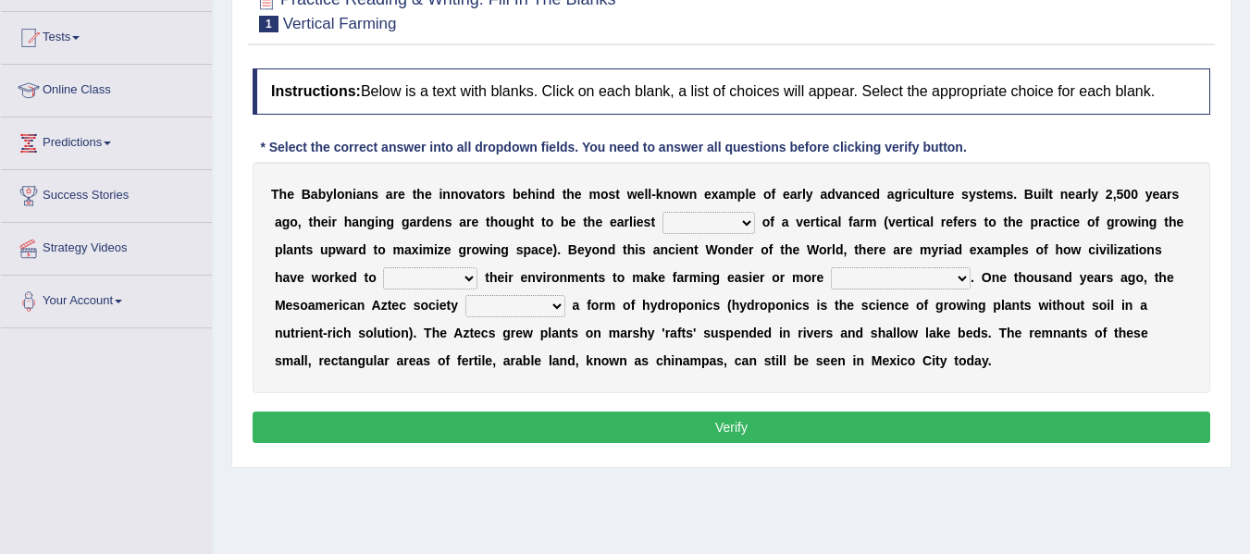
click at [746, 225] on select "prototype failure discredit protocol" at bounding box center [708, 223] width 92 height 22
select select "prototype"
click at [662, 212] on select "prototype failure discredit protocol" at bounding box center [708, 223] width 92 height 22
click at [479, 277] on b at bounding box center [480, 277] width 7 height 15
click at [472, 284] on select "manipulate escape respect disarrange" at bounding box center [430, 278] width 94 height 22
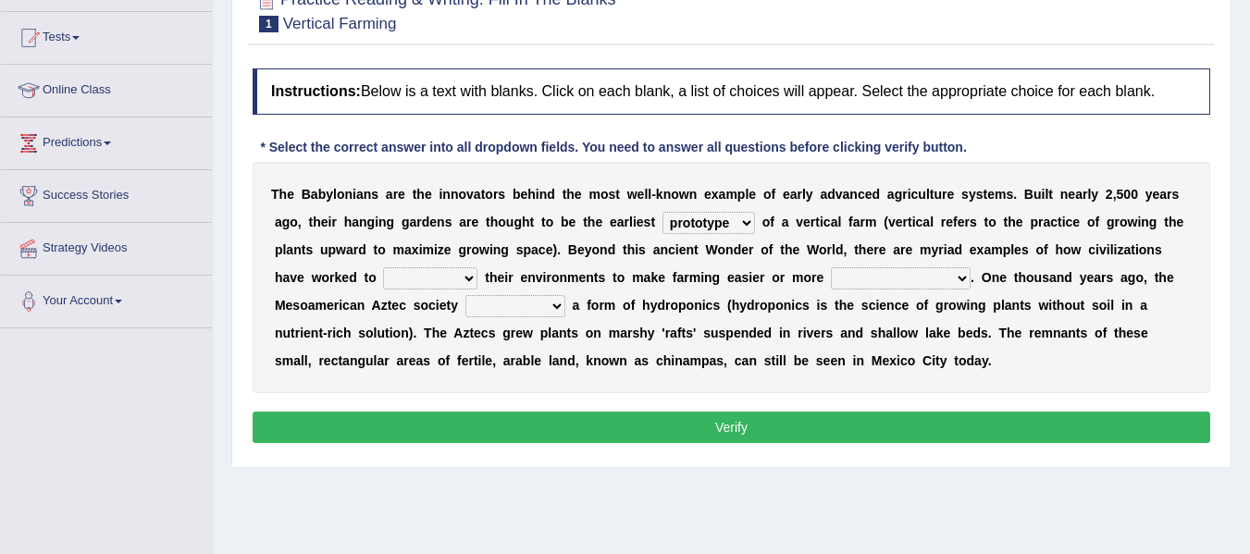
select select "escape"
click at [383, 267] on select "manipulate escape respect disarrange" at bounding box center [430, 278] width 94 height 22
click at [969, 270] on select "productive constructive connective counterproductive" at bounding box center [901, 278] width 140 height 22
select select "productive"
click at [831, 267] on select "productive constructive connective counterproductive" at bounding box center [901, 278] width 140 height 22
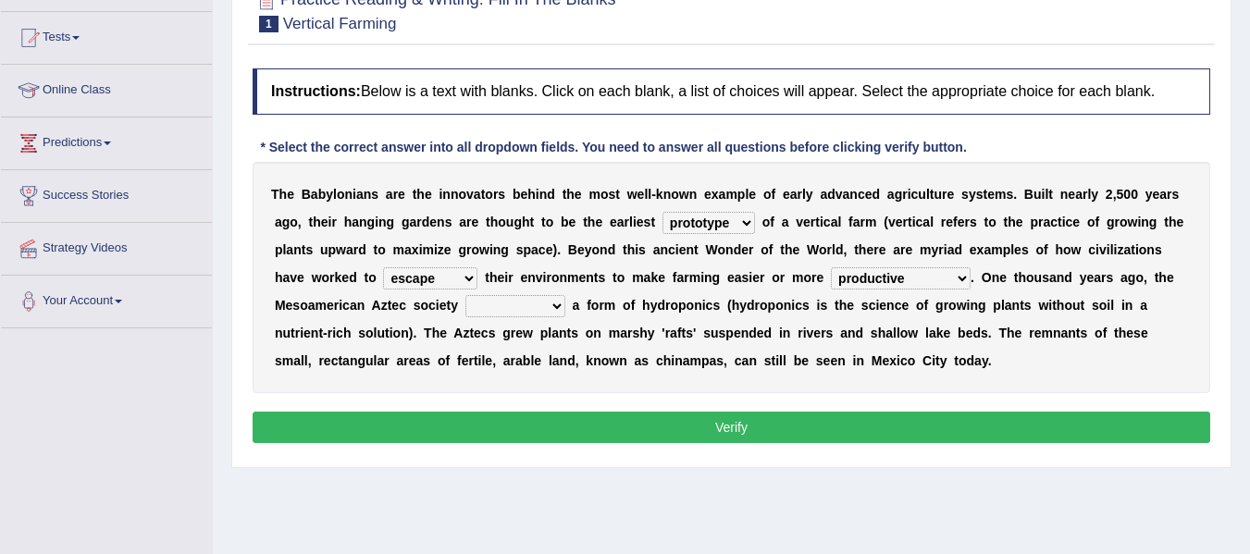
click at [563, 310] on select "domineered volunteered pioneered engineered" at bounding box center [515, 306] width 100 height 22
select select "volunteered"
click at [465, 295] on select "domineered volunteered pioneered engineered" at bounding box center [515, 306] width 100 height 22
click at [558, 305] on select "domineered volunteered pioneered engineered" at bounding box center [515, 306] width 100 height 22
click at [630, 392] on div "T h e B a b y l o n i a n s a r e t h e i n n o v a t o r s b e h i n d t h e m…" at bounding box center [730, 277] width 957 height 231
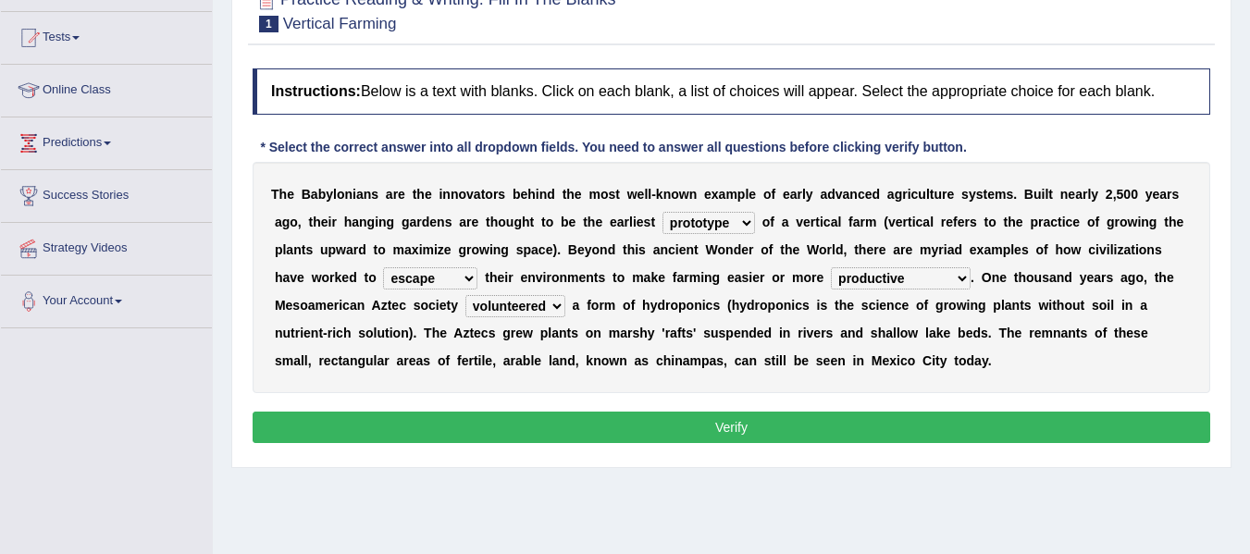
click at [683, 431] on button "Verify" at bounding box center [730, 427] width 957 height 31
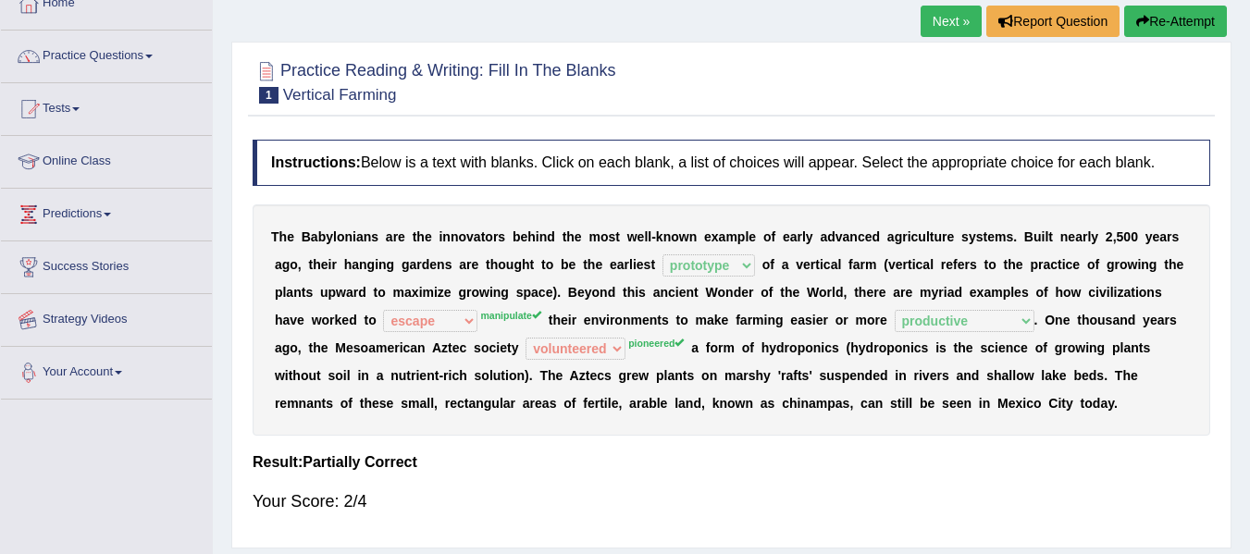
scroll to position [92, 0]
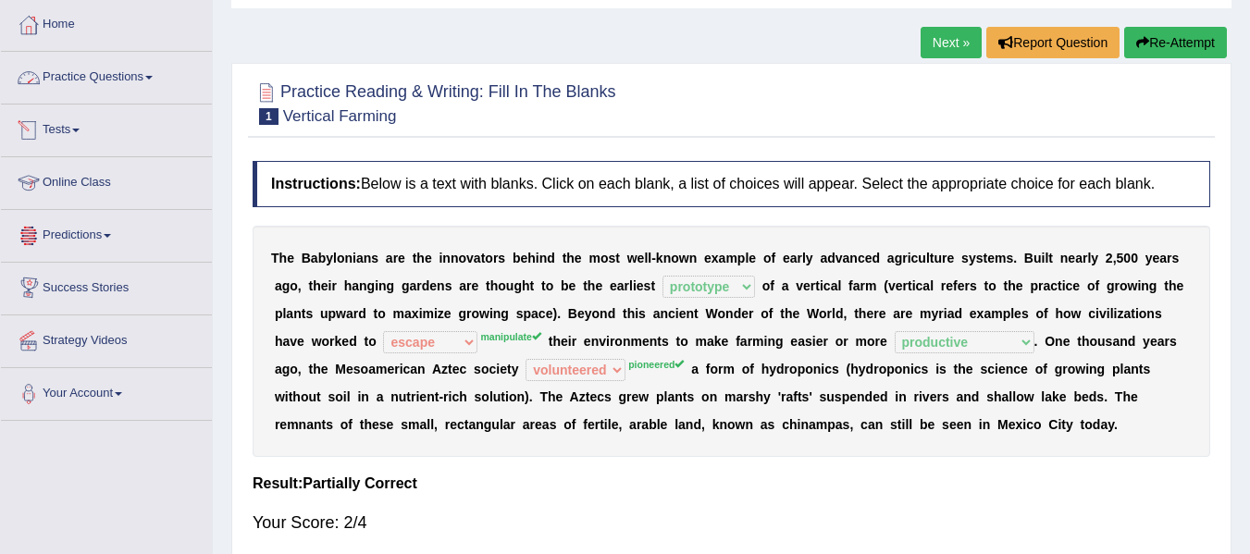
click at [152, 78] on span at bounding box center [148, 78] width 7 height 4
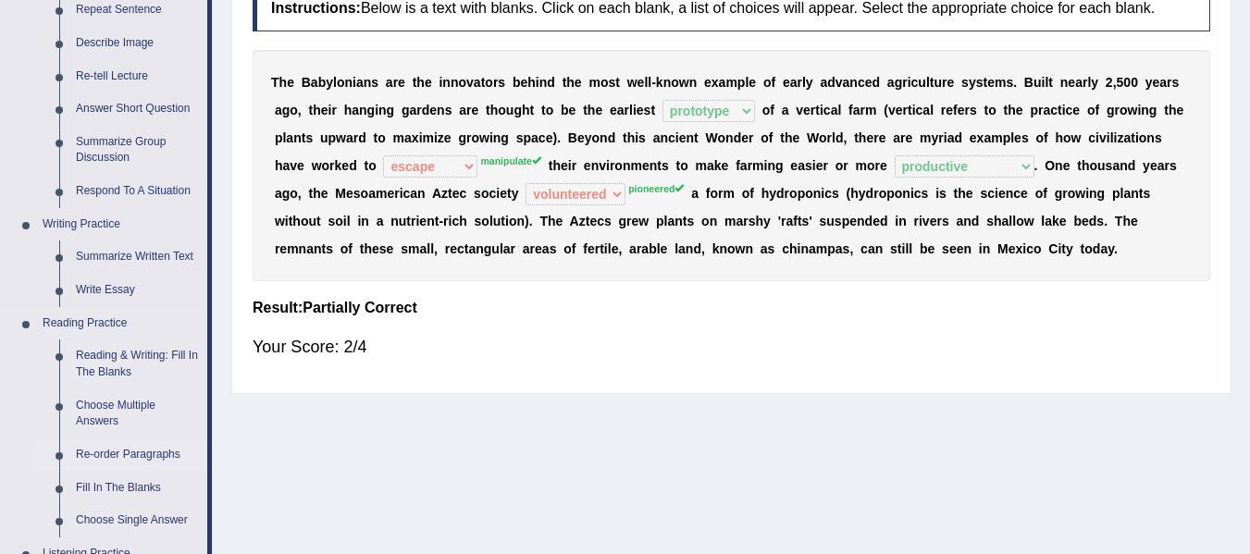
scroll to position [277, 0]
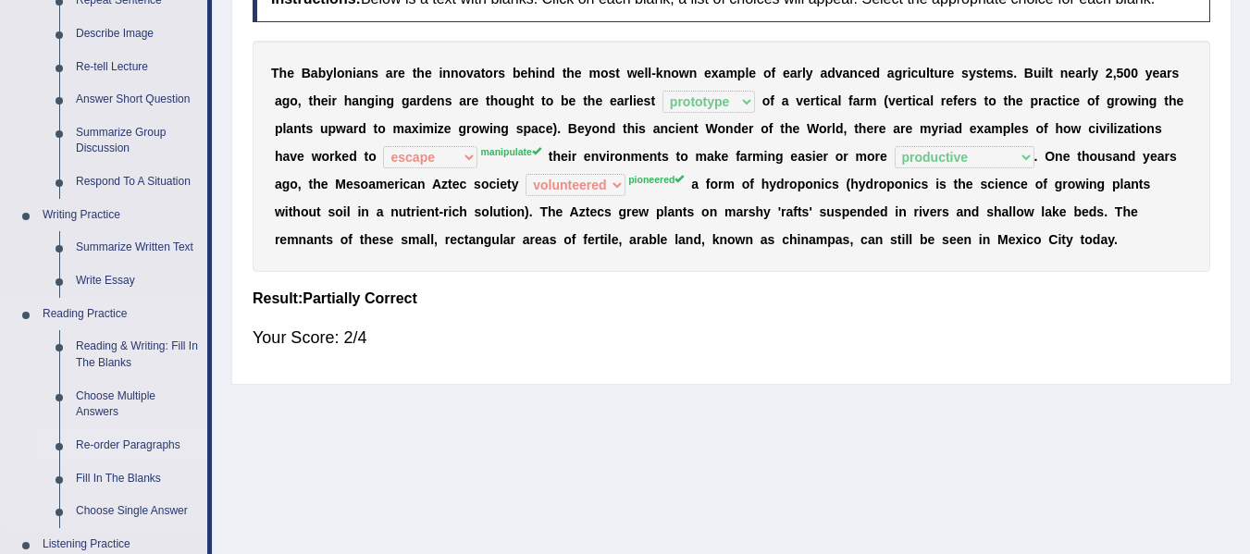
click at [157, 449] on link "Re-order Paragraphs" at bounding box center [138, 445] width 140 height 33
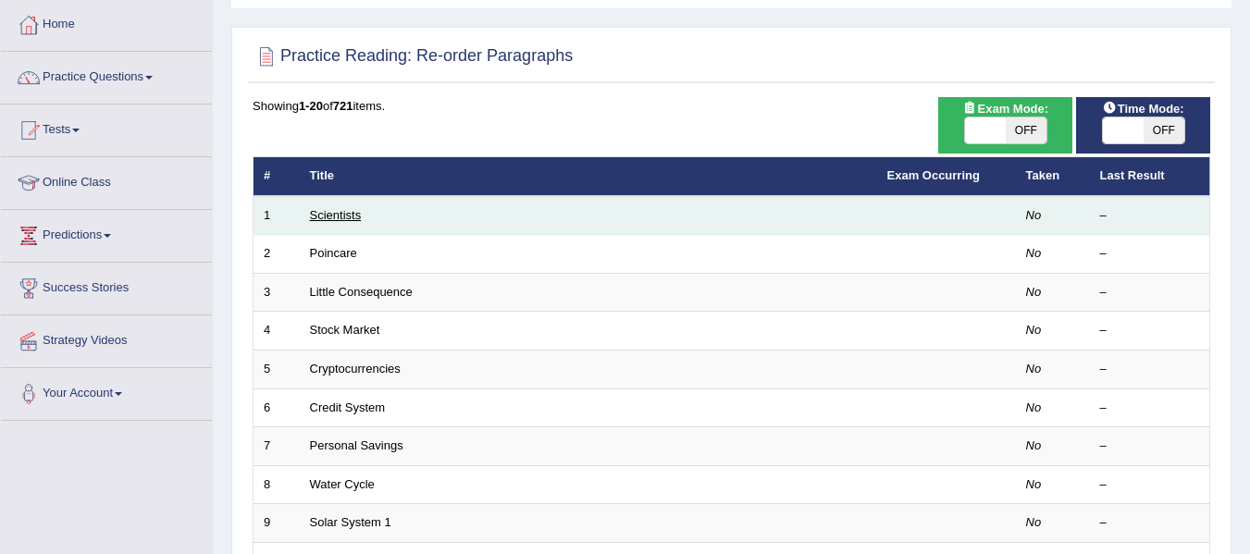
click at [358, 221] on link "Scientists" at bounding box center [336, 215] width 52 height 14
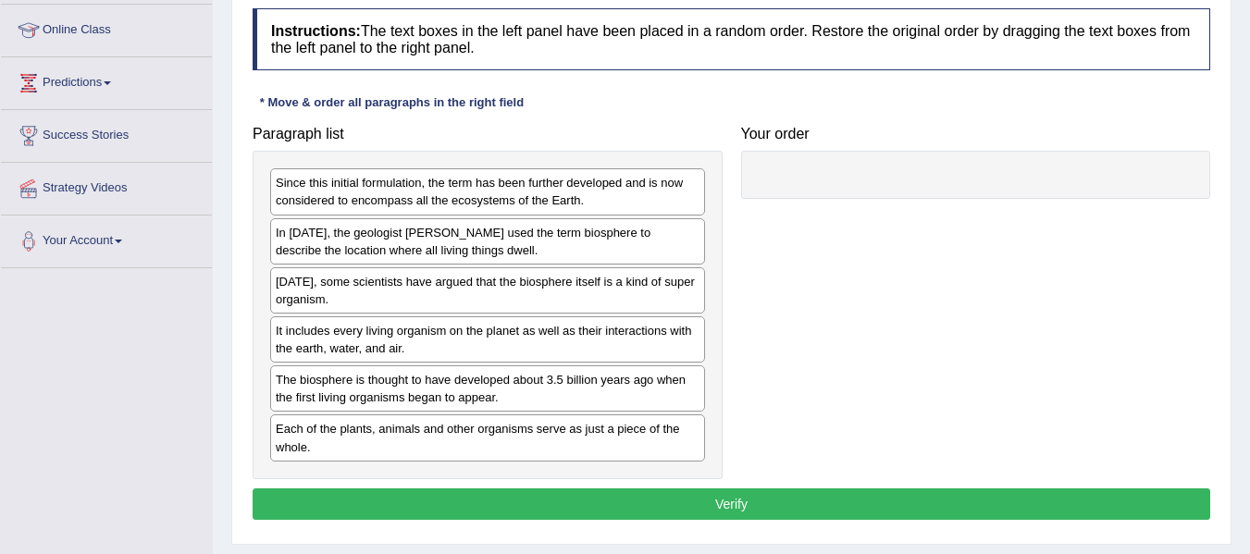
scroll to position [277, 0]
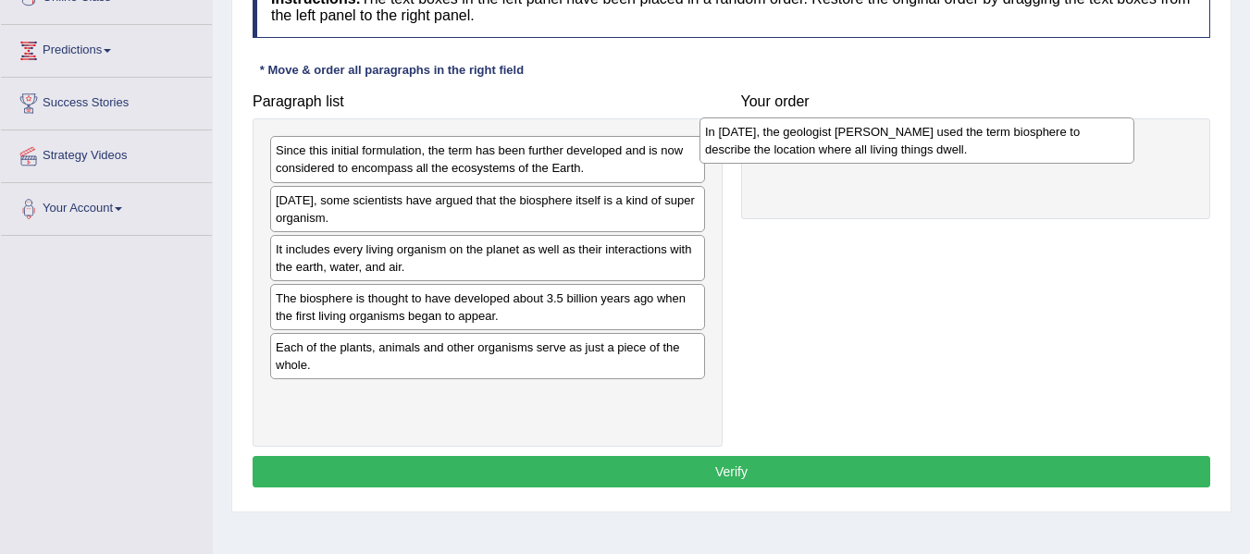
drag, startPoint x: 369, startPoint y: 213, endPoint x: 798, endPoint y: 144, distance: 434.6
click at [798, 144] on div "In 1875, the geologist Eduard Suess used the term biosphere to describe the loc…" at bounding box center [916, 140] width 435 height 46
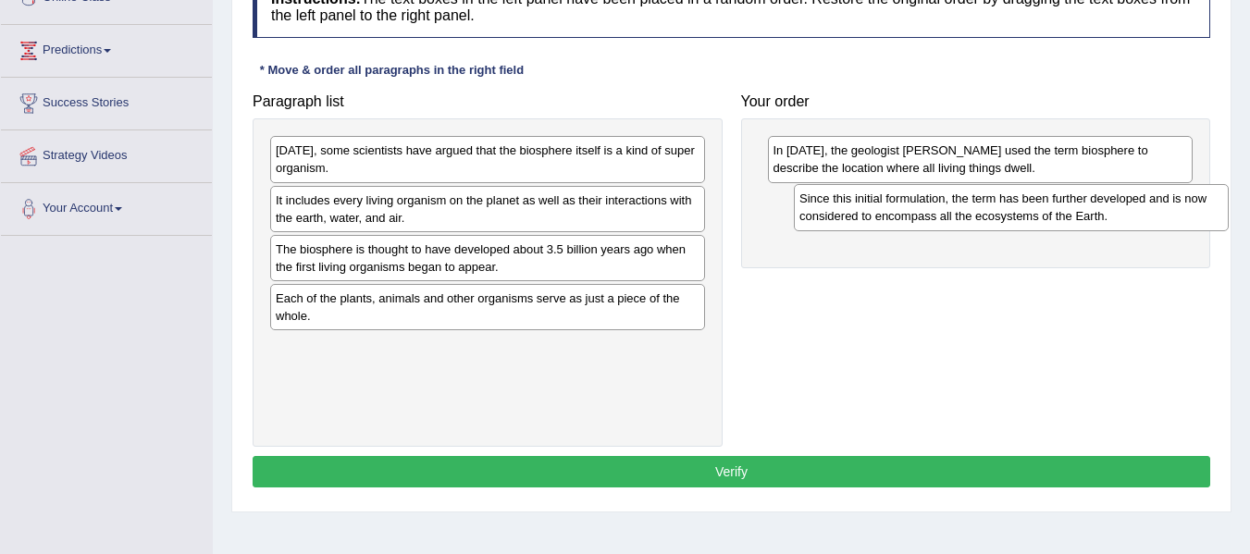
drag, startPoint x: 436, startPoint y: 173, endPoint x: 951, endPoint y: 210, distance: 516.5
click at [951, 210] on div "Since this initial formulation, the term has been further developed and is now …" at bounding box center [1011, 207] width 435 height 46
click at [919, 211] on div "Since this initial formulation, the term has been further developed and is now …" at bounding box center [1011, 207] width 435 height 46
click at [919, 211] on div "Since this initial formulation, the term has been further developed and is now …" at bounding box center [999, 208] width 435 height 46
click at [919, 208] on div "Since this initial formulation, the term has been further developed and is now …" at bounding box center [999, 208] width 435 height 46
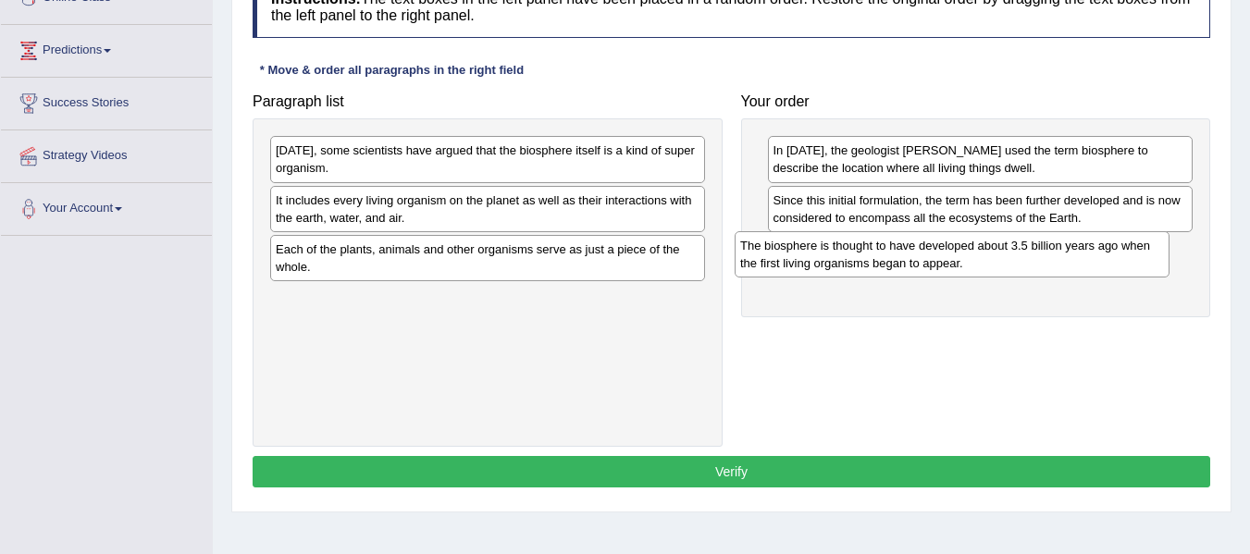
drag, startPoint x: 511, startPoint y: 256, endPoint x: 985, endPoint y: 252, distance: 473.6
click at [985, 252] on div "The biosphere is thought to have developed about 3.5 billion years ago when the…" at bounding box center [951, 254] width 435 height 46
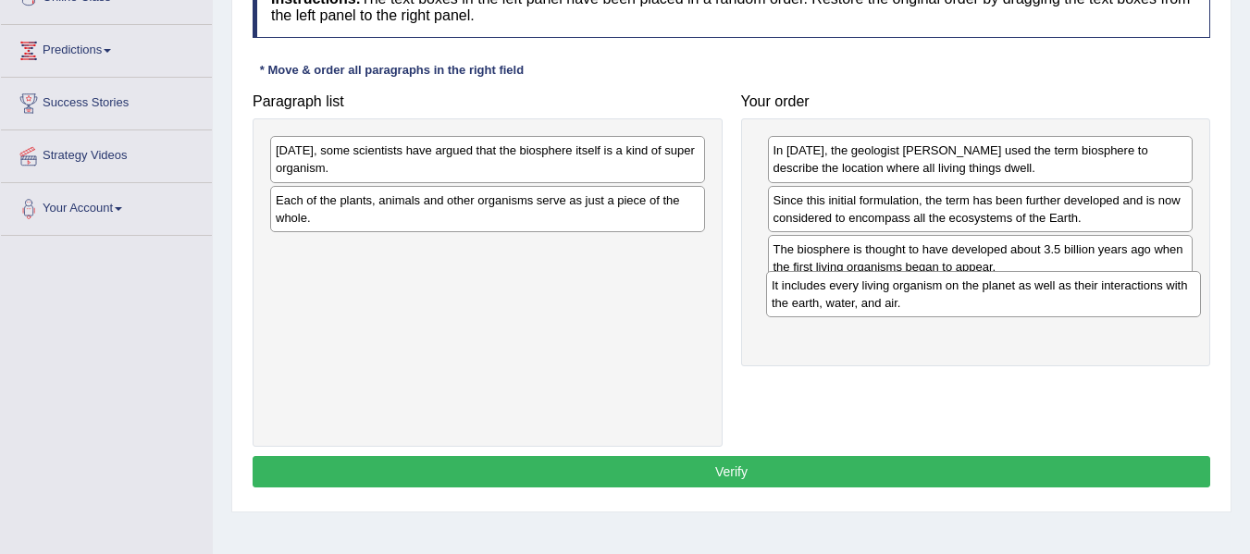
drag, startPoint x: 597, startPoint y: 214, endPoint x: 1092, endPoint y: 299, distance: 503.0
click at [1092, 299] on div "It includes every living organism on the planet as well as their interactions w…" at bounding box center [983, 294] width 435 height 46
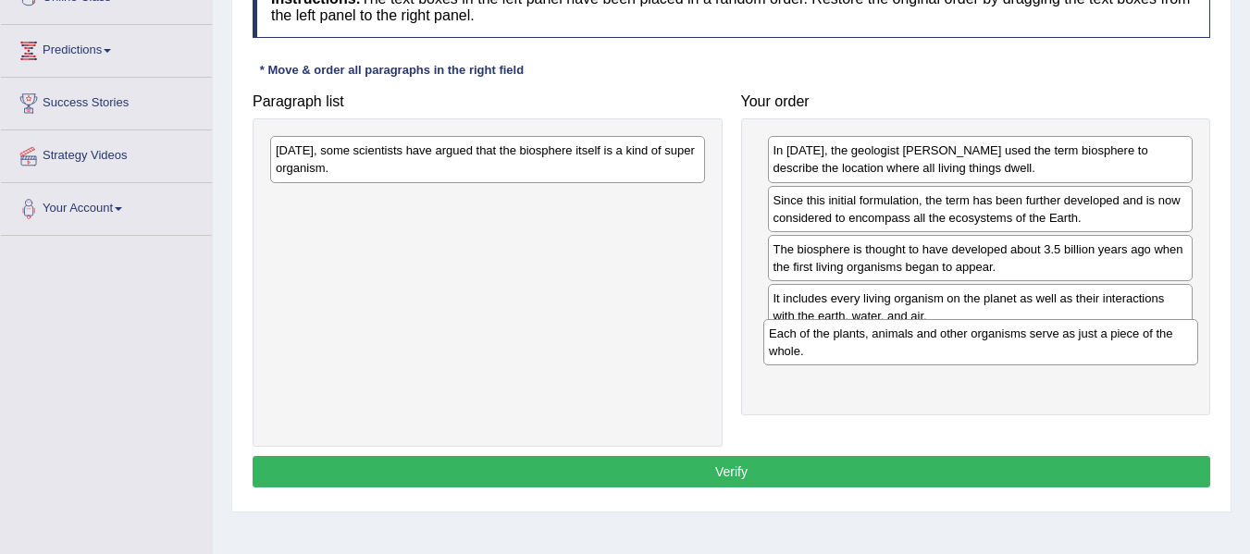
drag, startPoint x: 577, startPoint y: 200, endPoint x: 1070, endPoint y: 333, distance: 510.6
click at [1070, 333] on div "Each of the plants, animals and other organisms serve as just a piece of the wh…" at bounding box center [980, 342] width 435 height 46
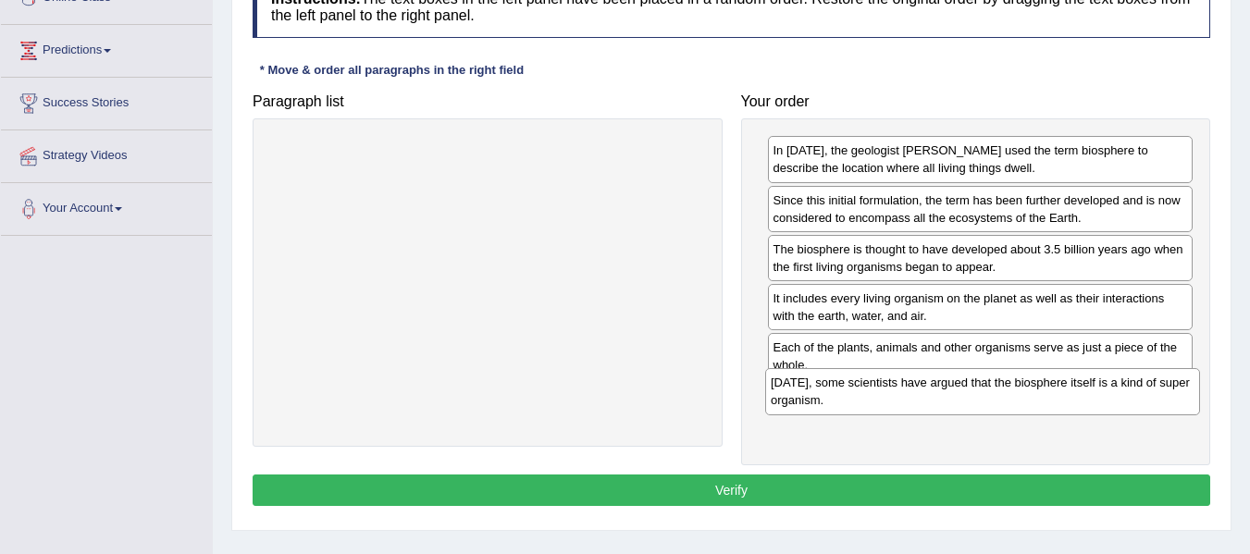
drag, startPoint x: 609, startPoint y: 167, endPoint x: 1103, endPoint y: 397, distance: 544.6
click at [1103, 397] on div "Today, some scientists have argued that the biosphere itself is a kind of super…" at bounding box center [982, 391] width 435 height 46
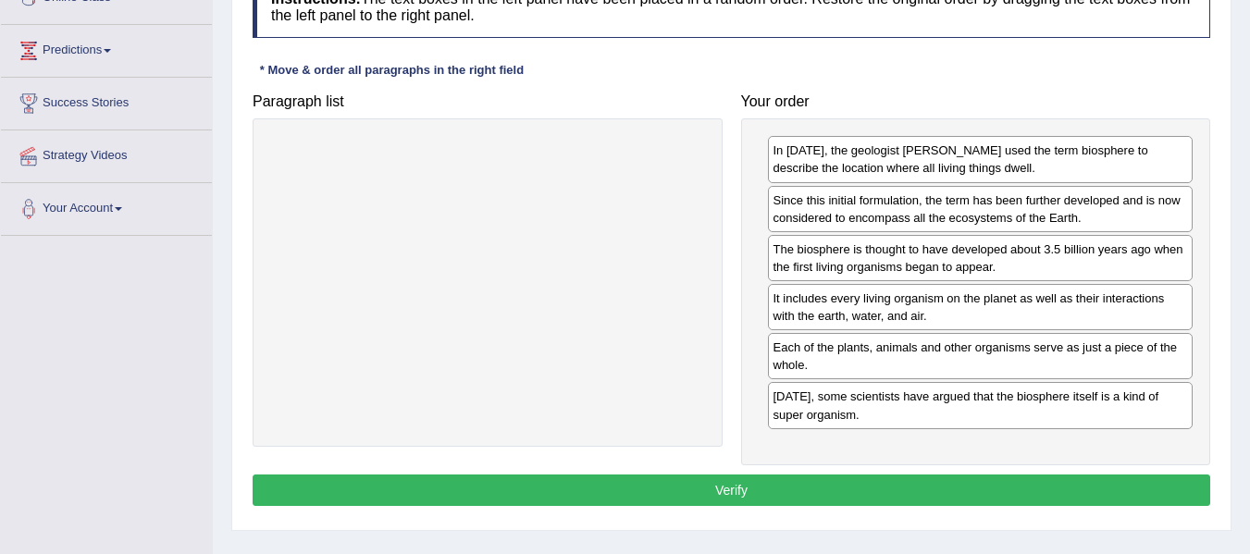
click at [856, 501] on button "Verify" at bounding box center [730, 489] width 957 height 31
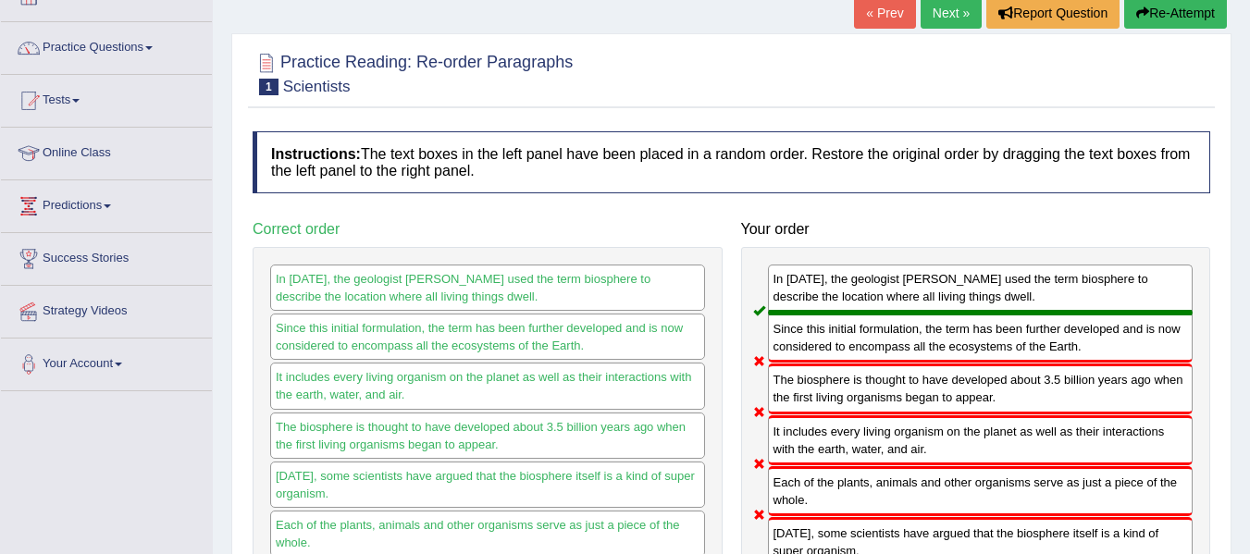
scroll to position [92, 0]
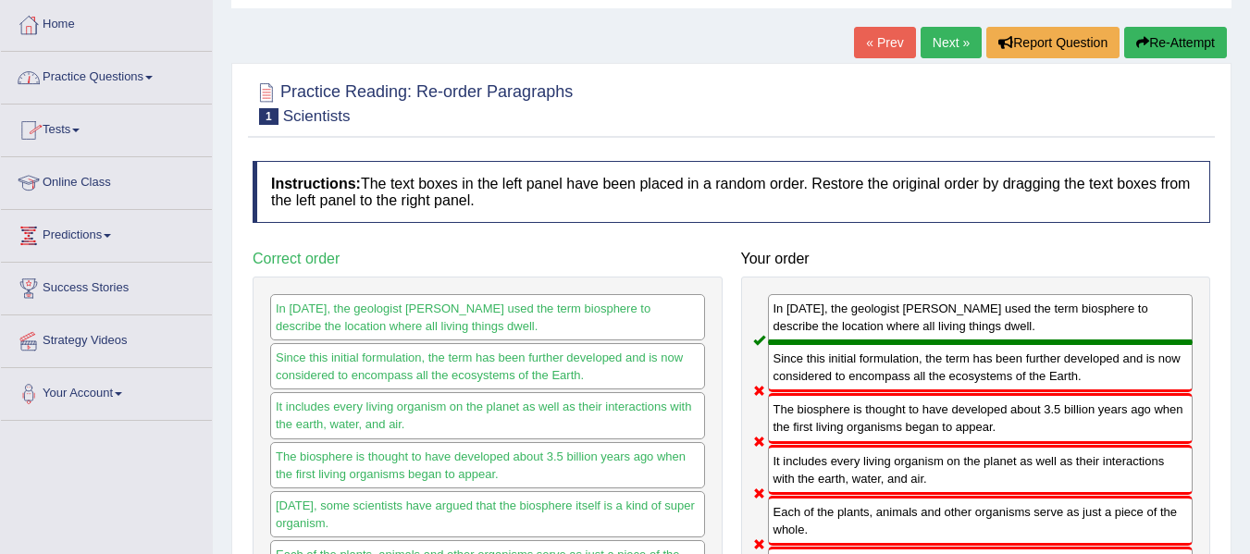
click at [151, 78] on link "Practice Questions" at bounding box center [106, 75] width 211 height 46
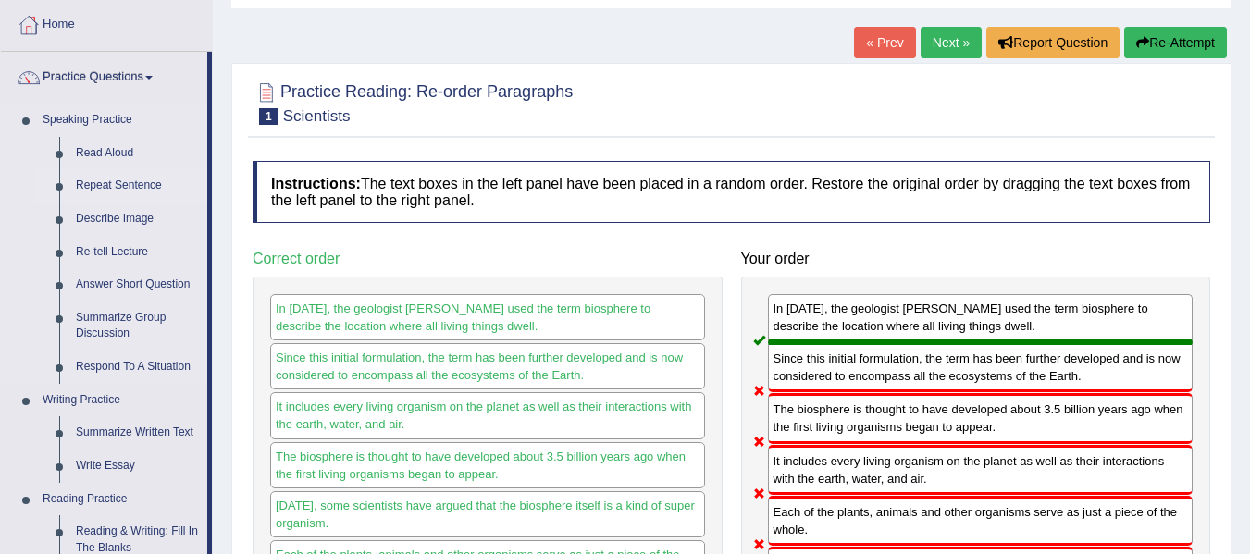
click at [129, 186] on link "Repeat Sentence" at bounding box center [138, 185] width 140 height 33
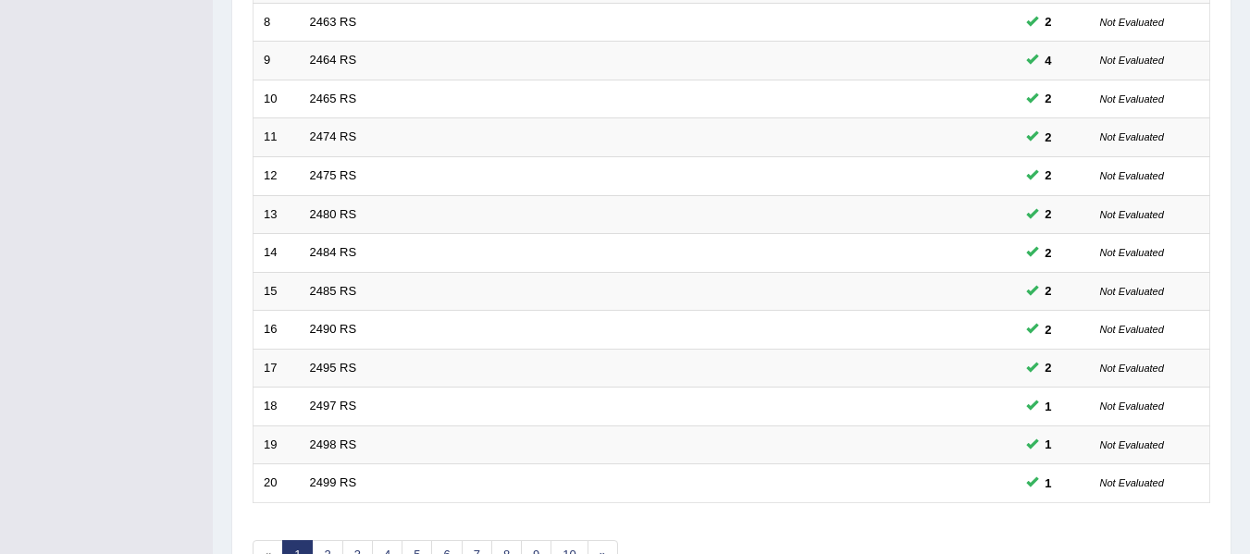
scroll to position [671, 0]
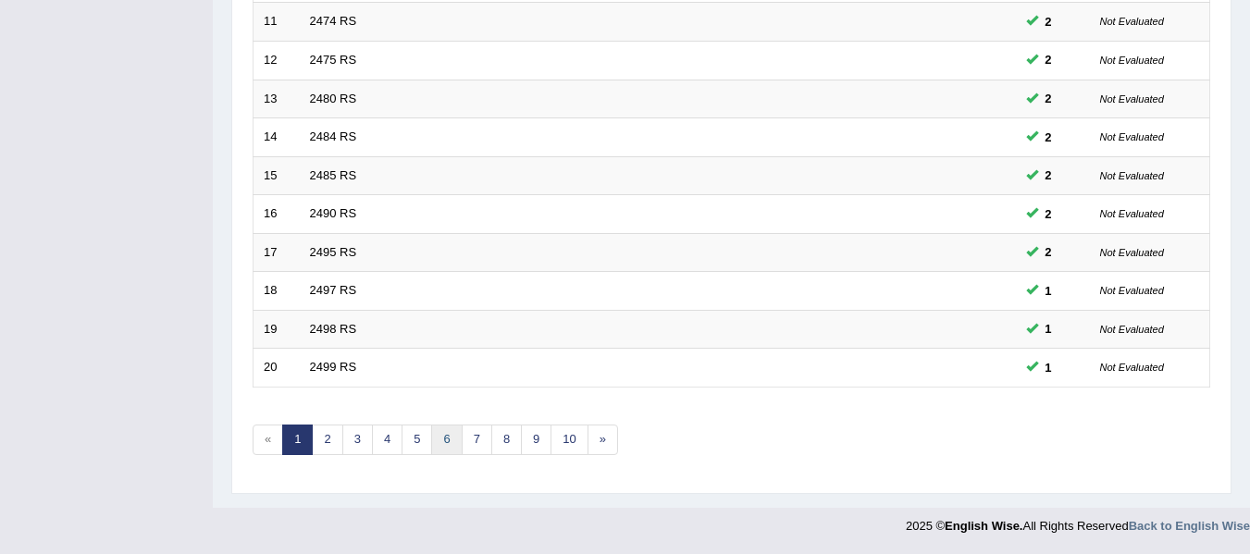
click at [438, 439] on link "6" at bounding box center [446, 440] width 31 height 31
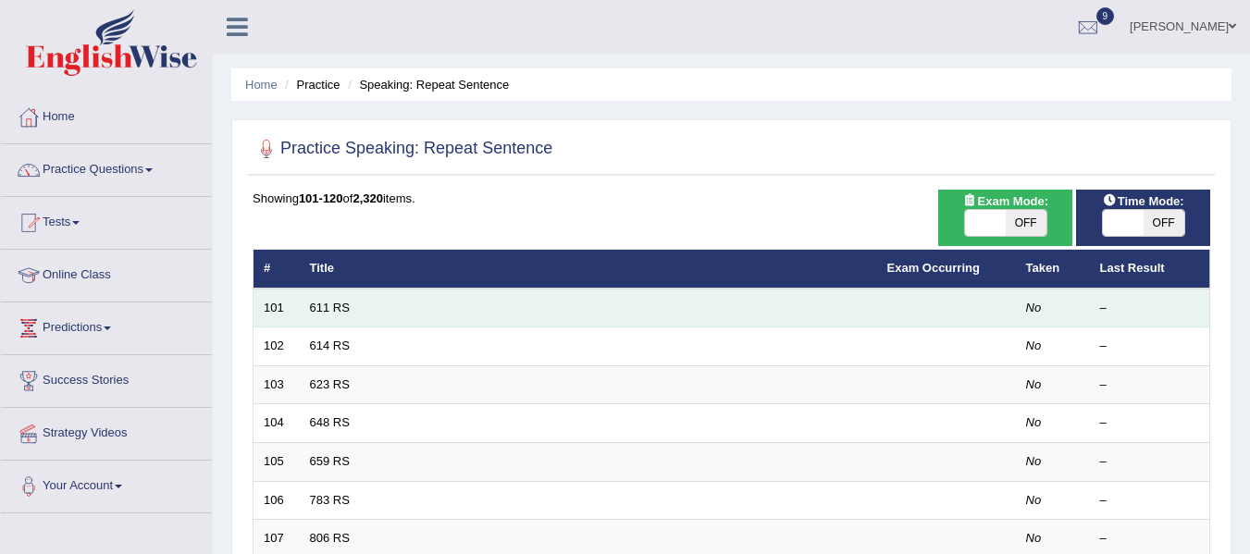
click at [344, 315] on td "611 RS" at bounding box center [588, 308] width 577 height 39
click at [336, 302] on link "611 RS" at bounding box center [330, 308] width 40 height 14
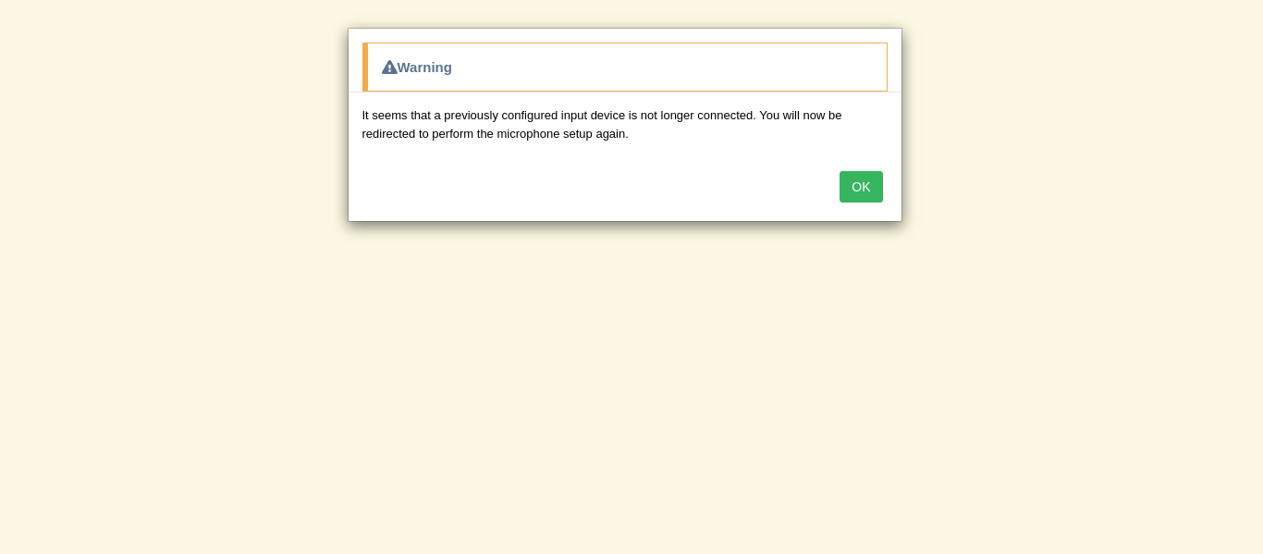
click at [849, 189] on button "OK" at bounding box center [861, 186] width 43 height 31
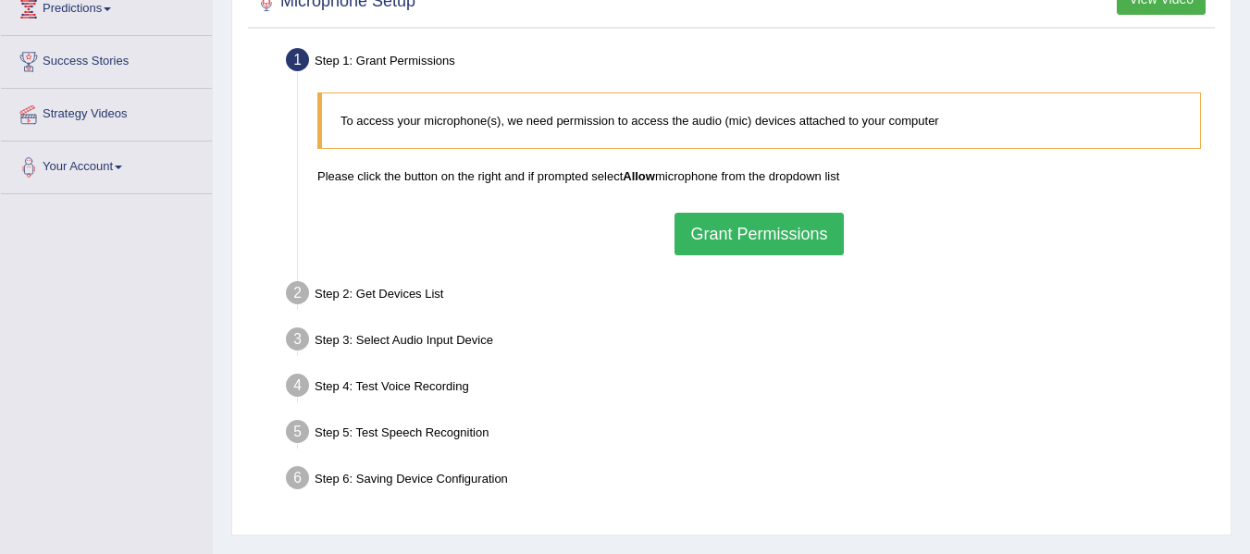
scroll to position [277, 0]
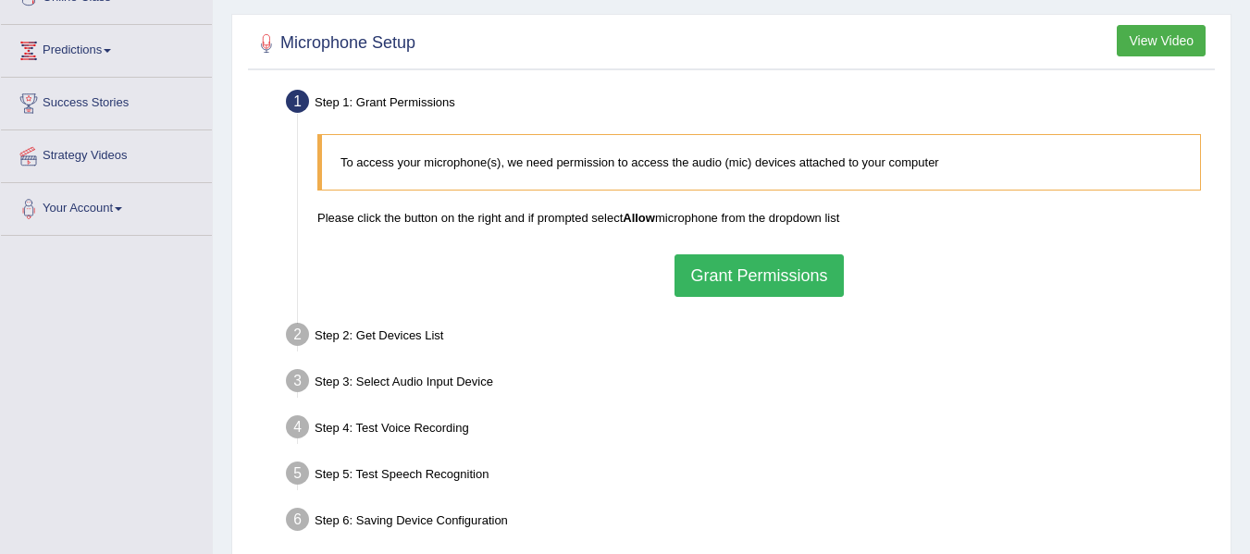
click at [818, 276] on button "Grant Permissions" at bounding box center [758, 275] width 168 height 43
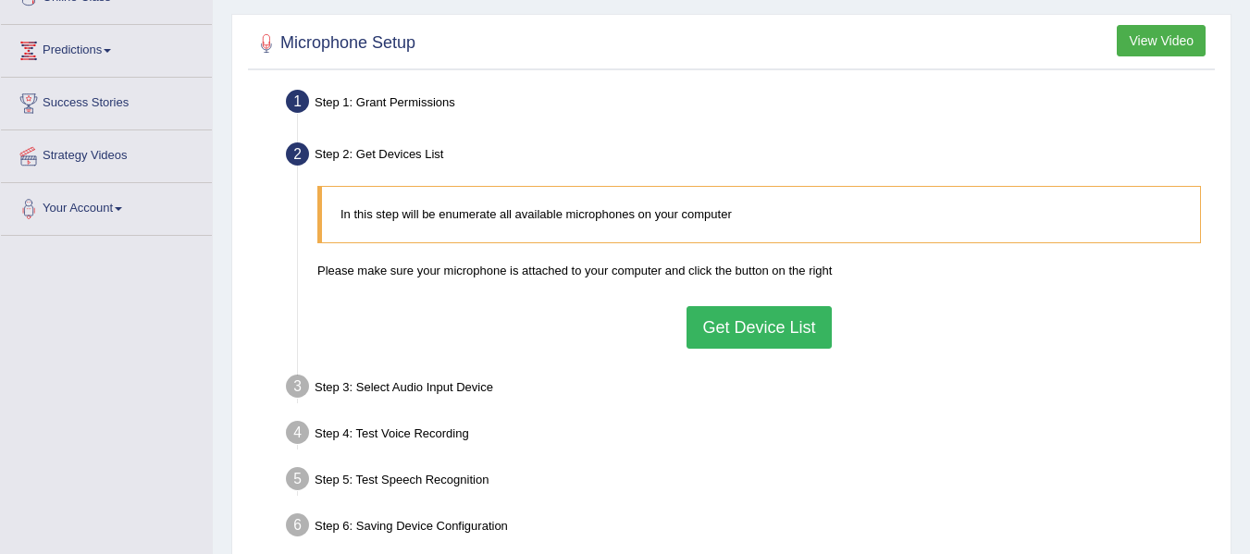
click at [744, 334] on button "Get Device List" at bounding box center [758, 327] width 144 height 43
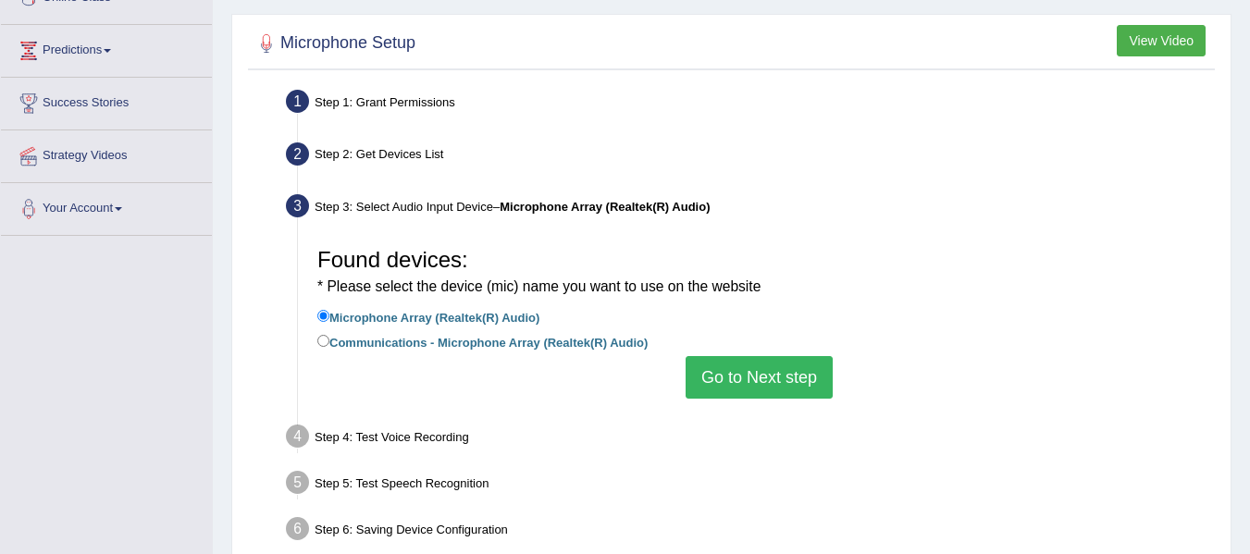
click at [758, 372] on button "Go to Next step" at bounding box center [758, 377] width 147 height 43
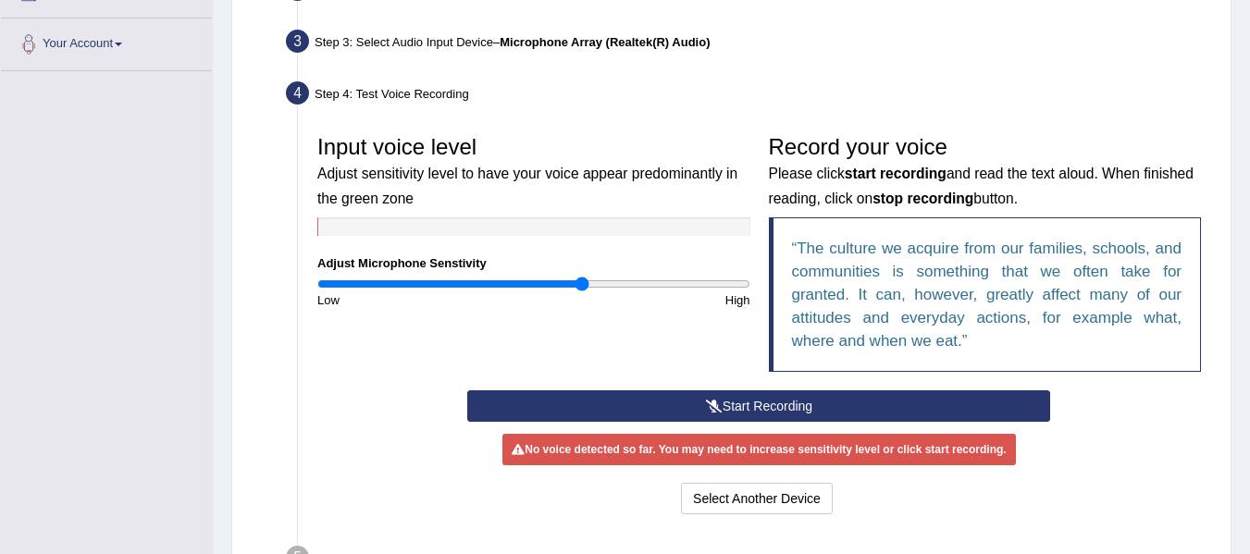
scroll to position [462, 0]
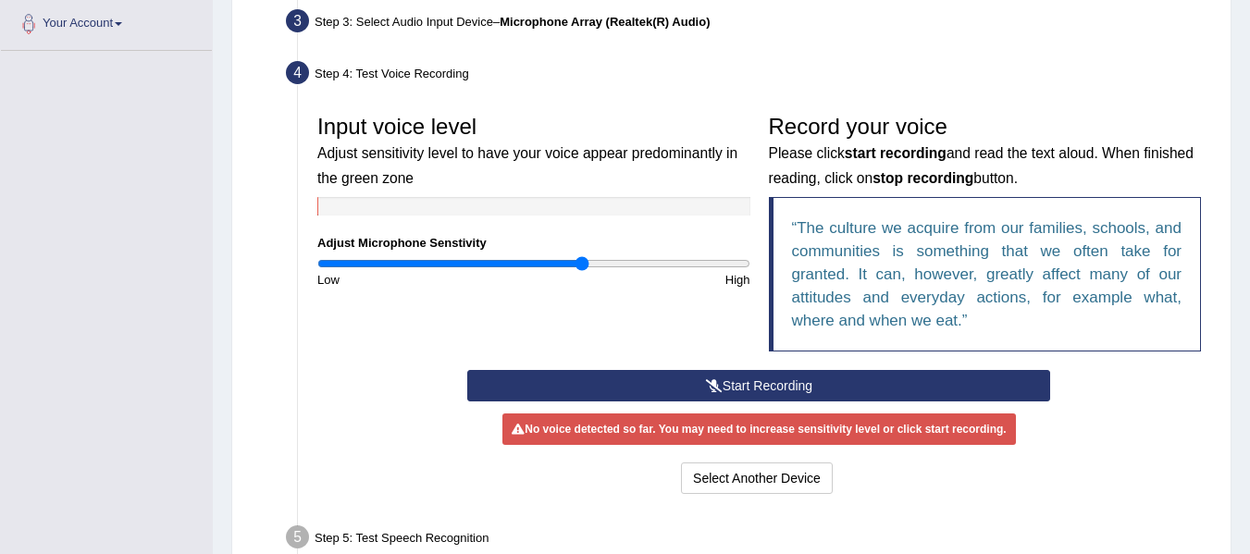
click at [757, 388] on button "Start Recording" at bounding box center [758, 385] width 583 height 31
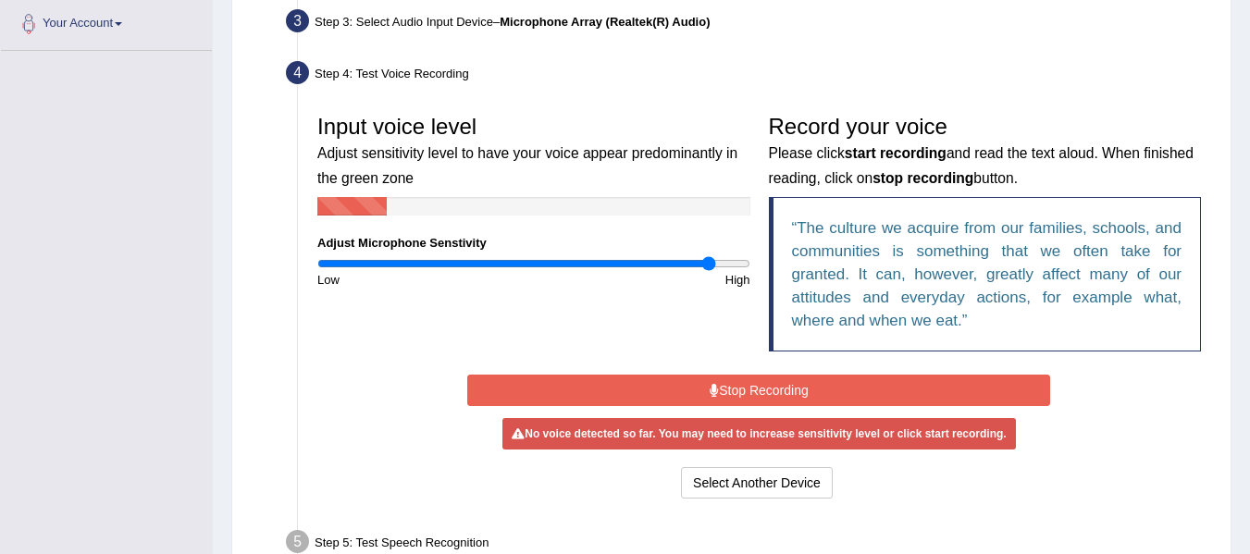
drag, startPoint x: 589, startPoint y: 268, endPoint x: 707, endPoint y: 269, distance: 117.5
type input "1.84"
click at [707, 269] on input "range" at bounding box center [533, 263] width 433 height 15
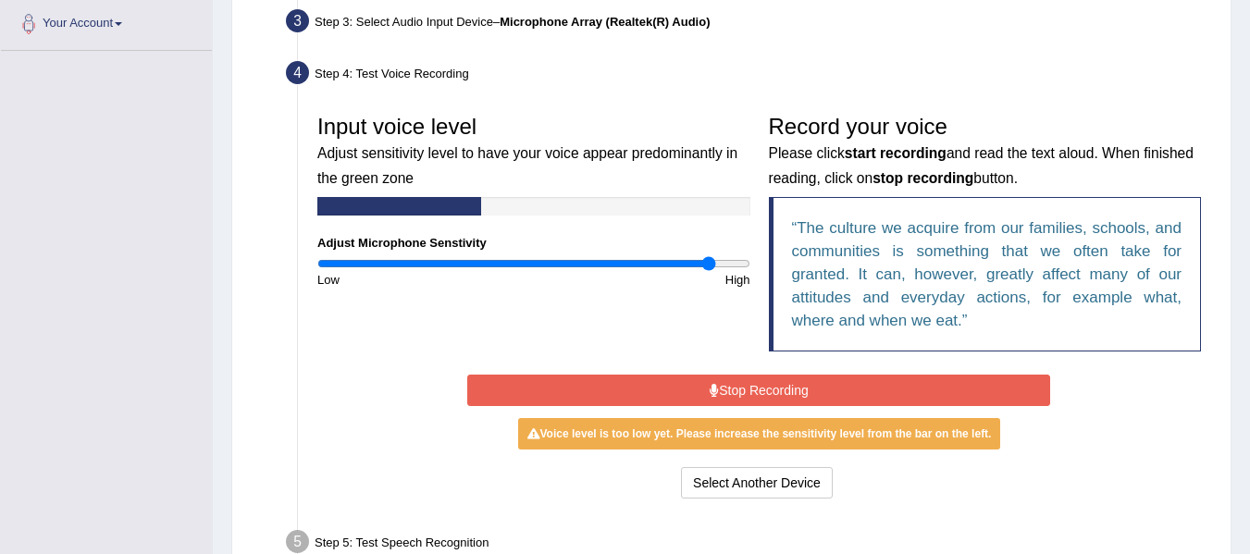
click at [707, 269] on input "range" at bounding box center [533, 263] width 433 height 15
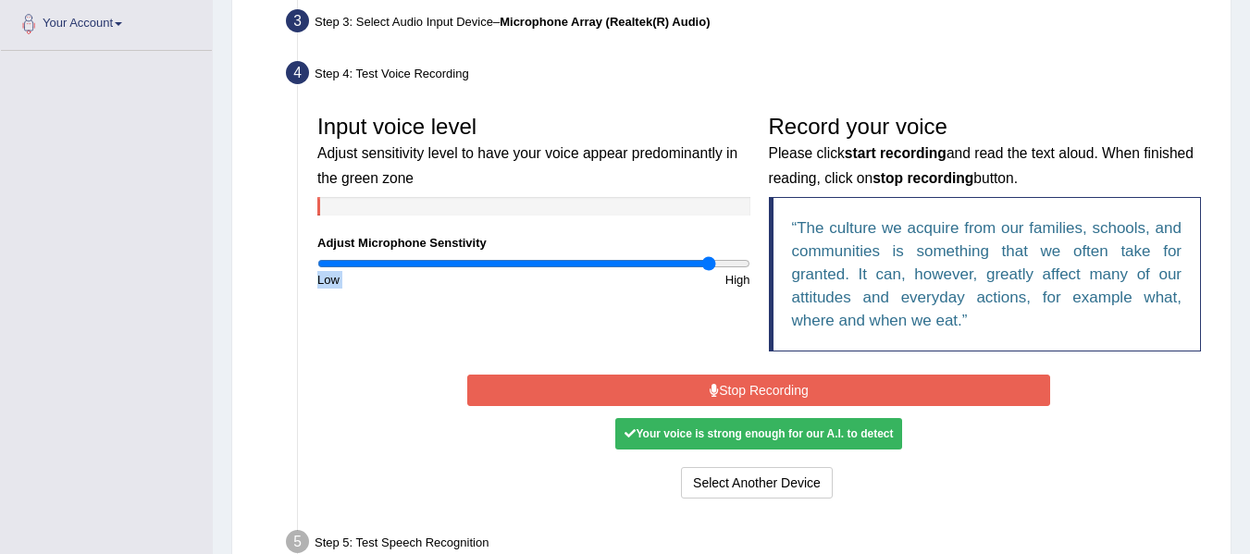
drag, startPoint x: 684, startPoint y: 267, endPoint x: 708, endPoint y: 264, distance: 23.4
click at [708, 264] on div "Input voice level Adjust sensitivity level to have your voice appear predominan…" at bounding box center [533, 196] width 451 height 183
click at [750, 393] on button "Stop Recording" at bounding box center [758, 390] width 583 height 31
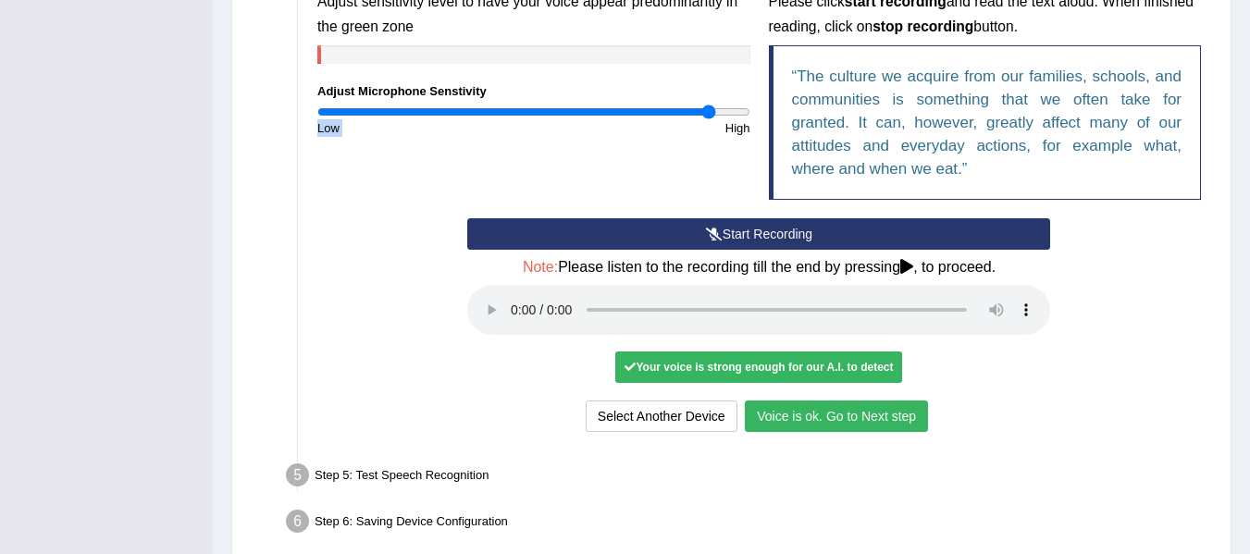
scroll to position [647, 0]
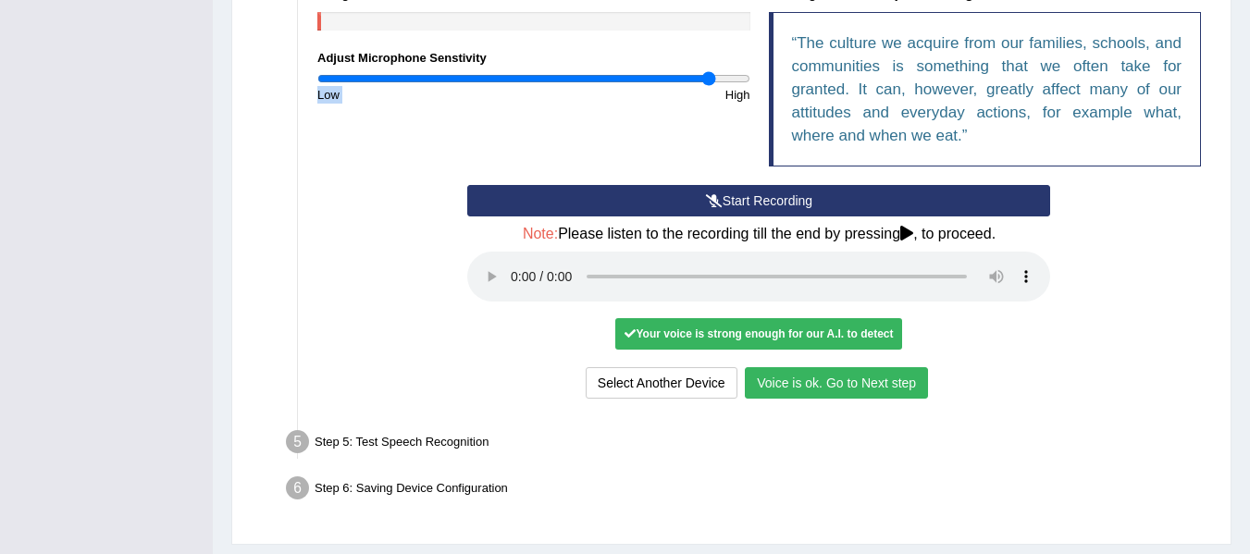
click at [870, 388] on button "Voice is ok. Go to Next step" at bounding box center [836, 382] width 183 height 31
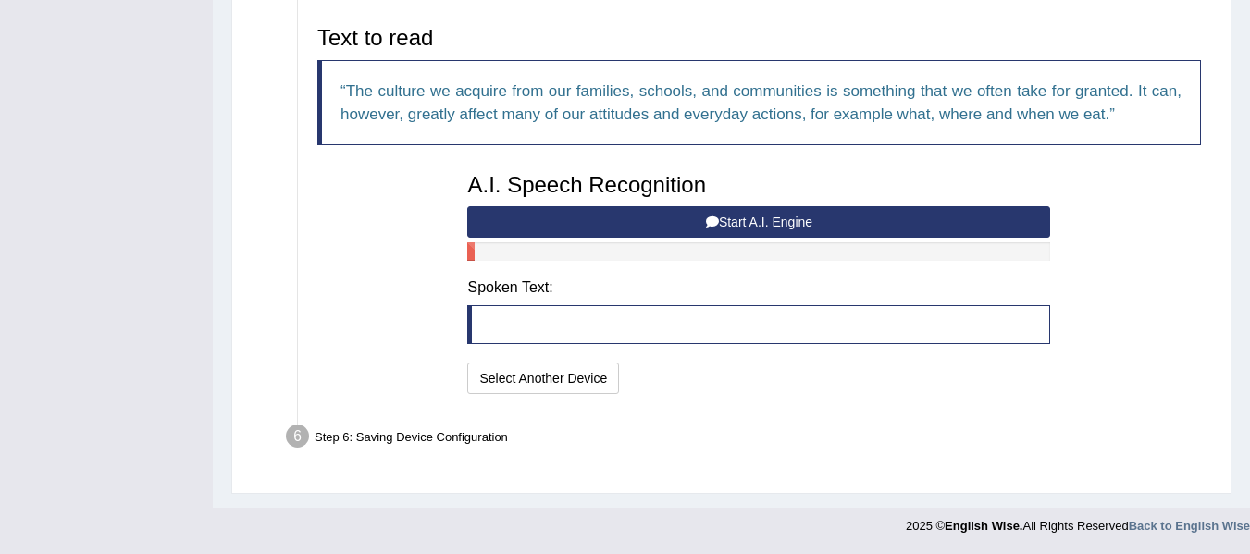
scroll to position [603, 0]
click at [797, 220] on button "Start A.I. Engine" at bounding box center [758, 221] width 583 height 31
click at [797, 220] on div "A.I. Speech Recognition Start A.I. Engine Stop A.I. Engine Note: Please listen …" at bounding box center [758, 281] width 601 height 235
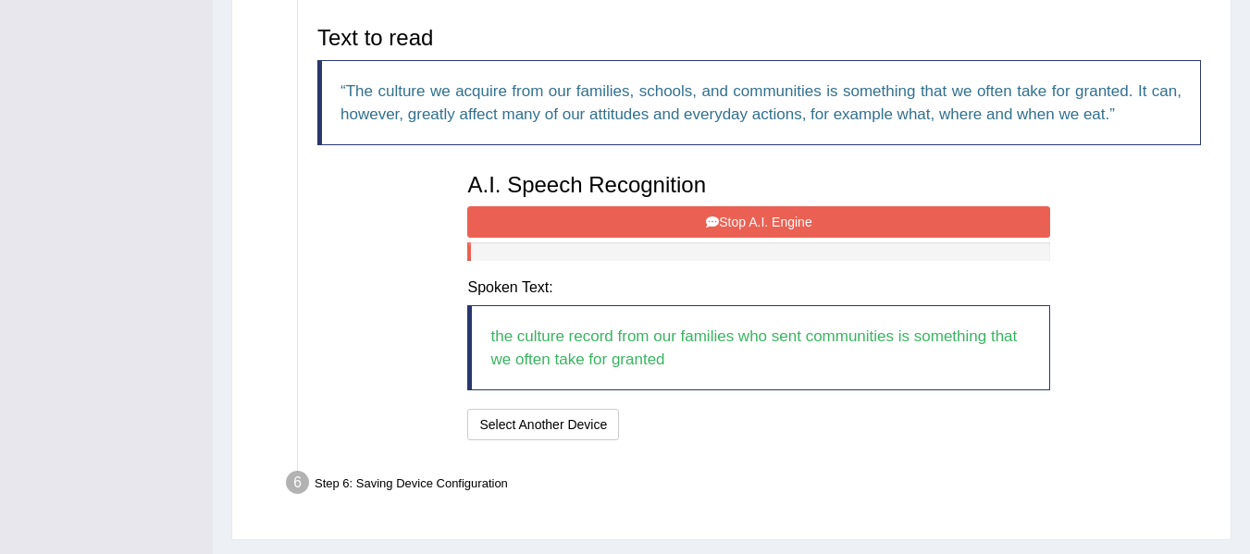
click at [804, 231] on button "Stop A.I. Engine" at bounding box center [758, 221] width 583 height 31
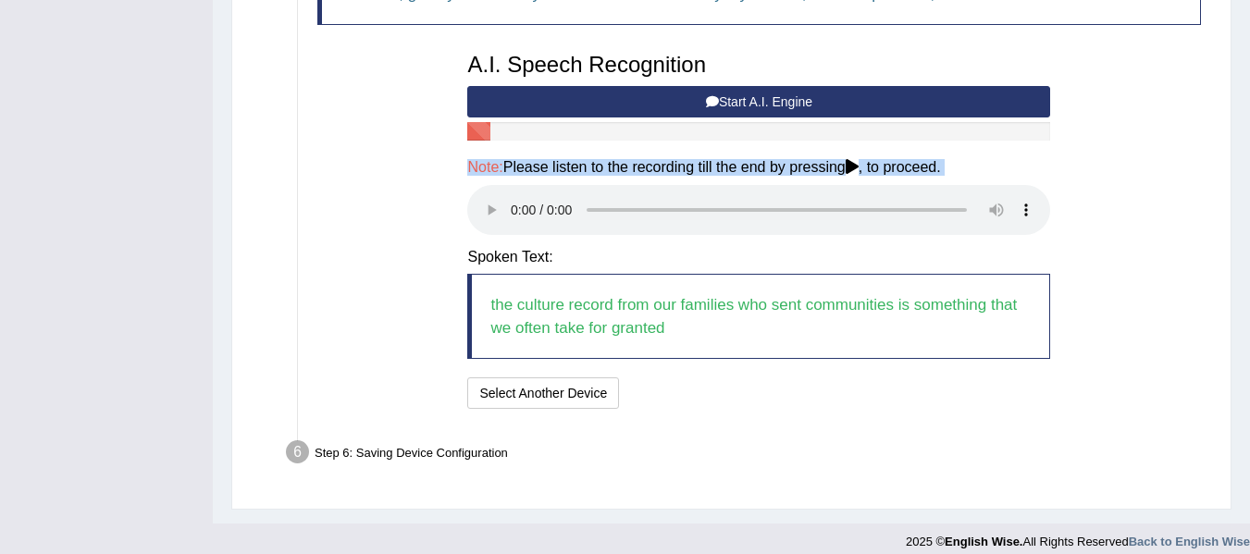
scroll to position [739, 0]
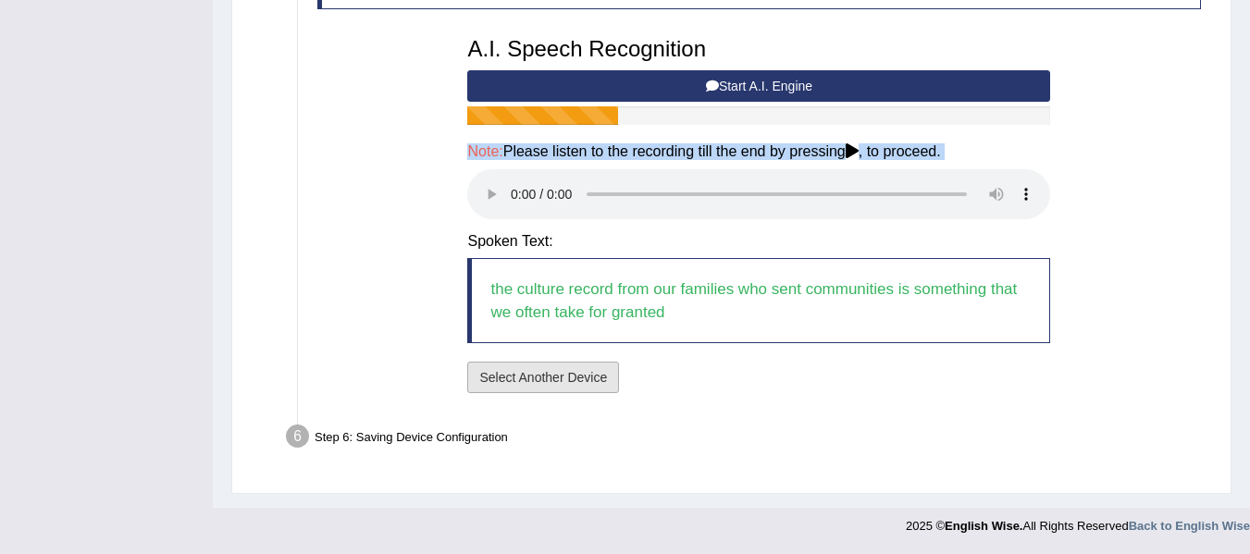
click at [548, 378] on button "Select Another Device" at bounding box center [543, 377] width 152 height 31
click at [548, 378] on div "A.I. Speech Recognition Start A.I. Engine Stop A.I. Engine Note: Please listen …" at bounding box center [758, 213] width 601 height 371
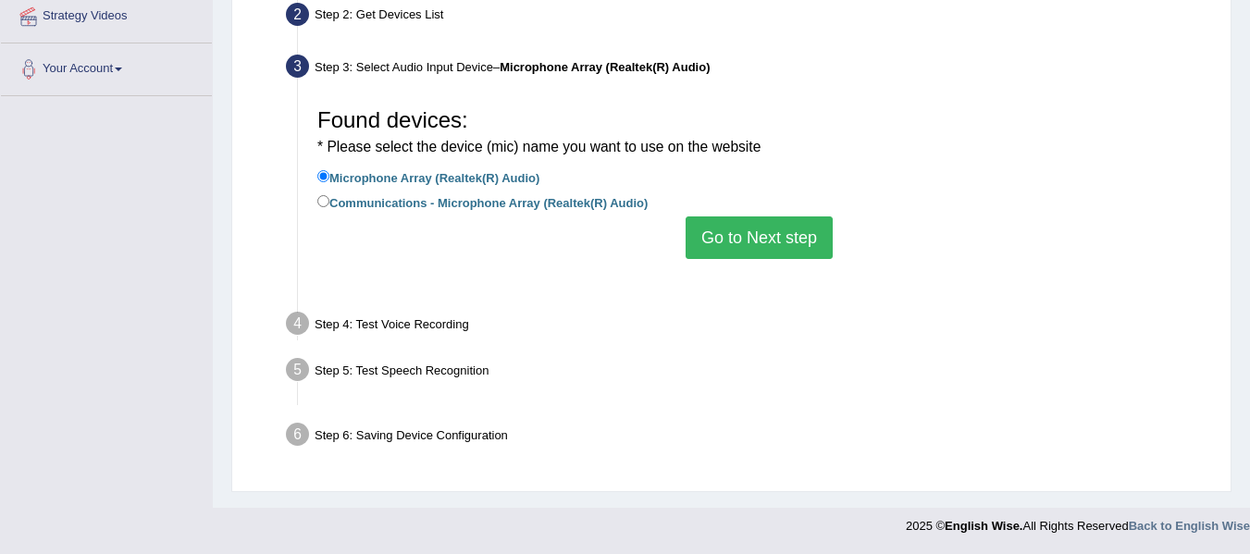
scroll to position [417, 0]
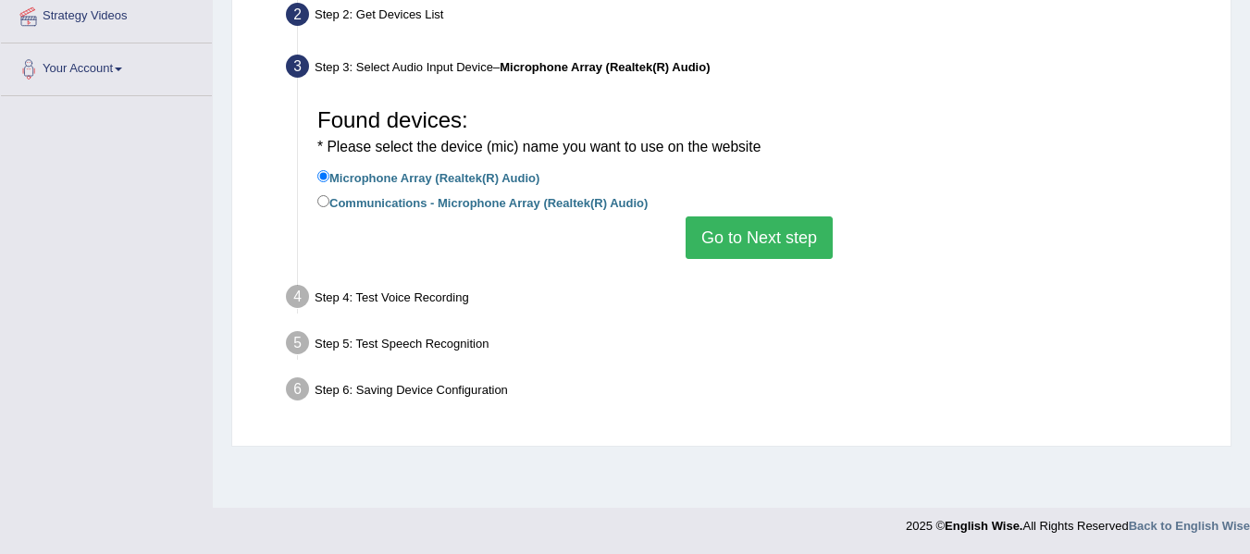
click at [800, 241] on button "Go to Next step" at bounding box center [758, 237] width 147 height 43
